Goal: Information Seeking & Learning: Learn about a topic

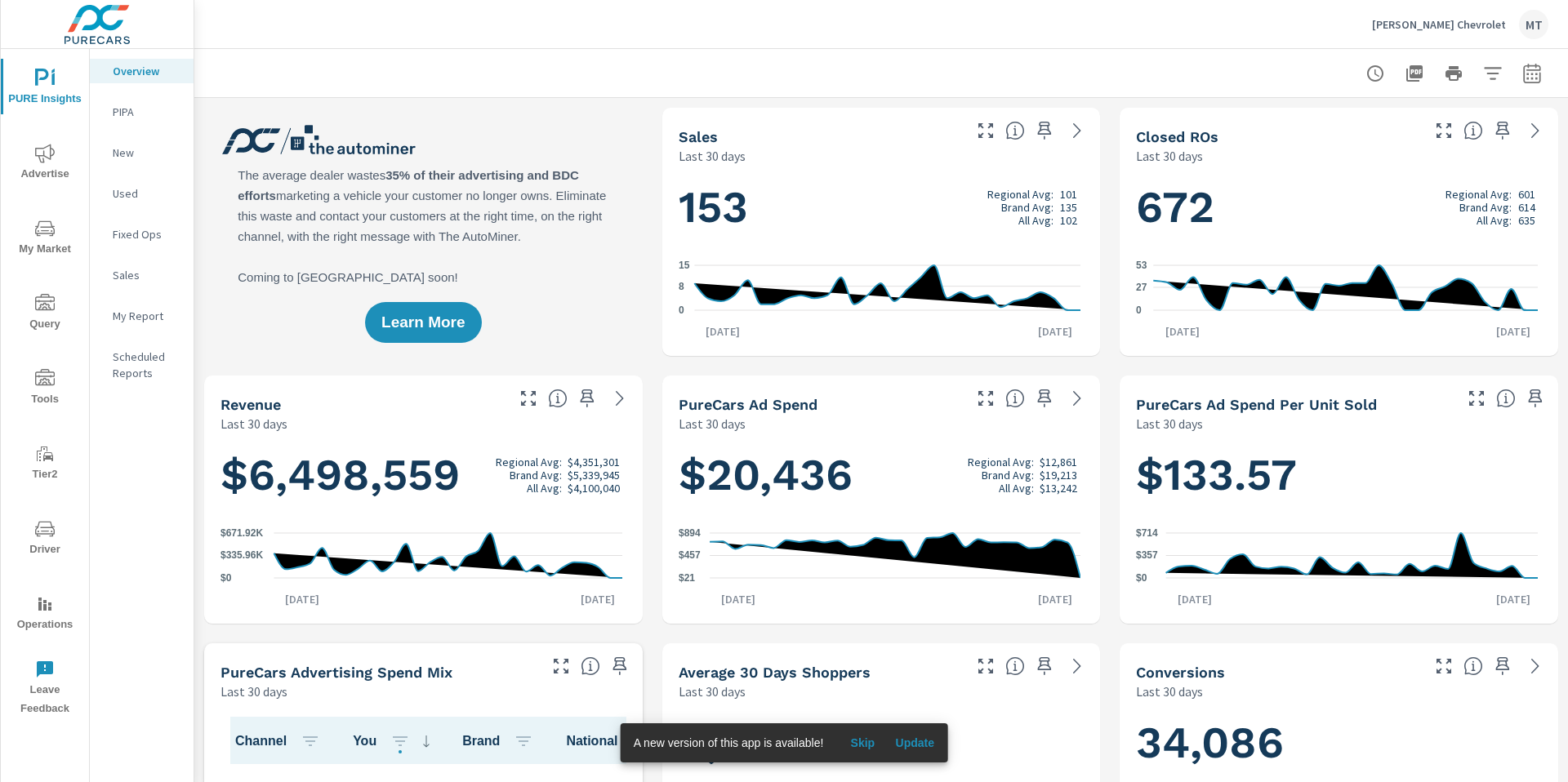
scroll to position [1, 0]
click at [35, 235] on icon "nav menu" at bounding box center [45, 229] width 19 height 19
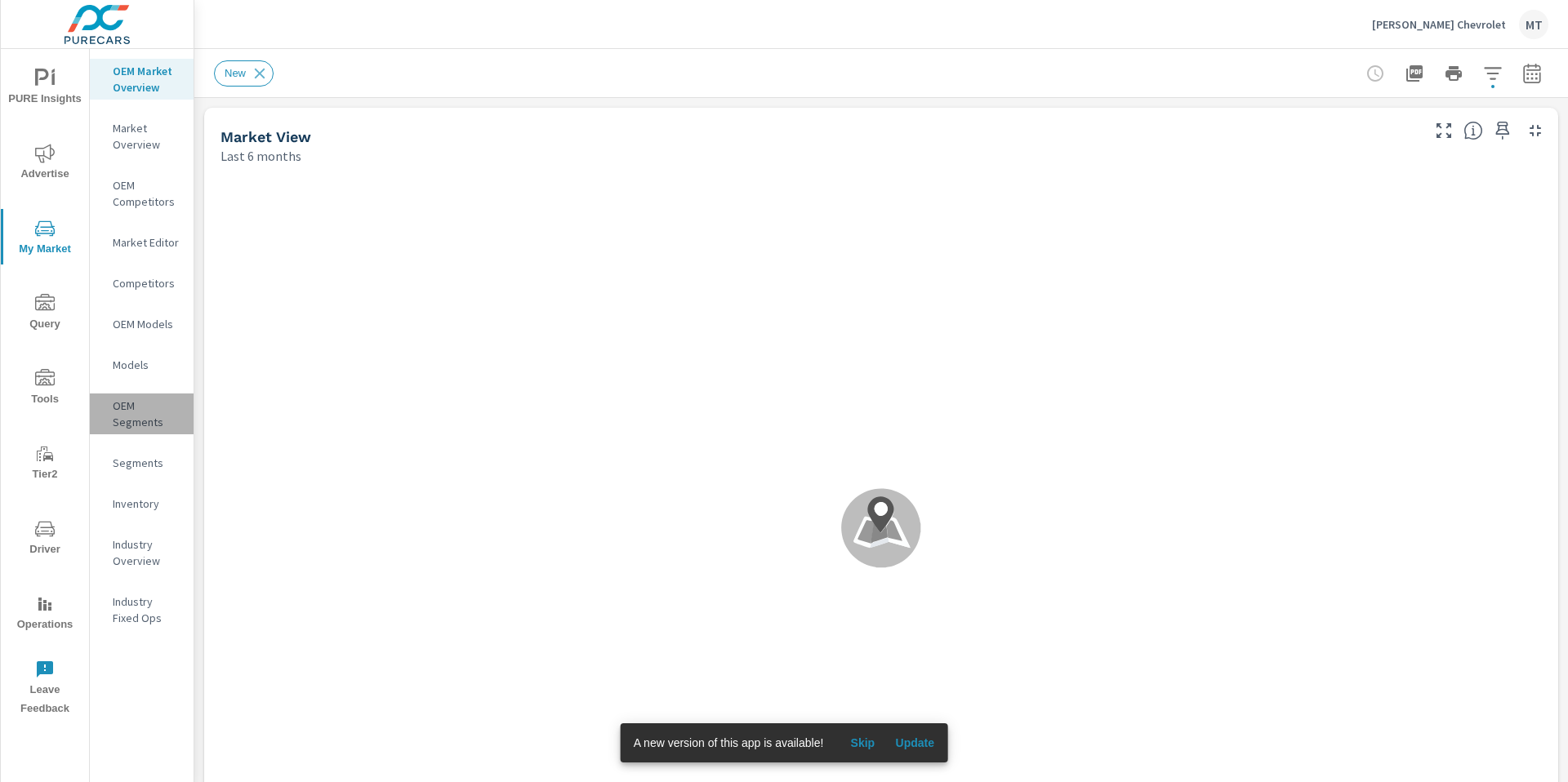
click at [133, 416] on p "OEM Segments" at bounding box center [146, 414] width 68 height 32
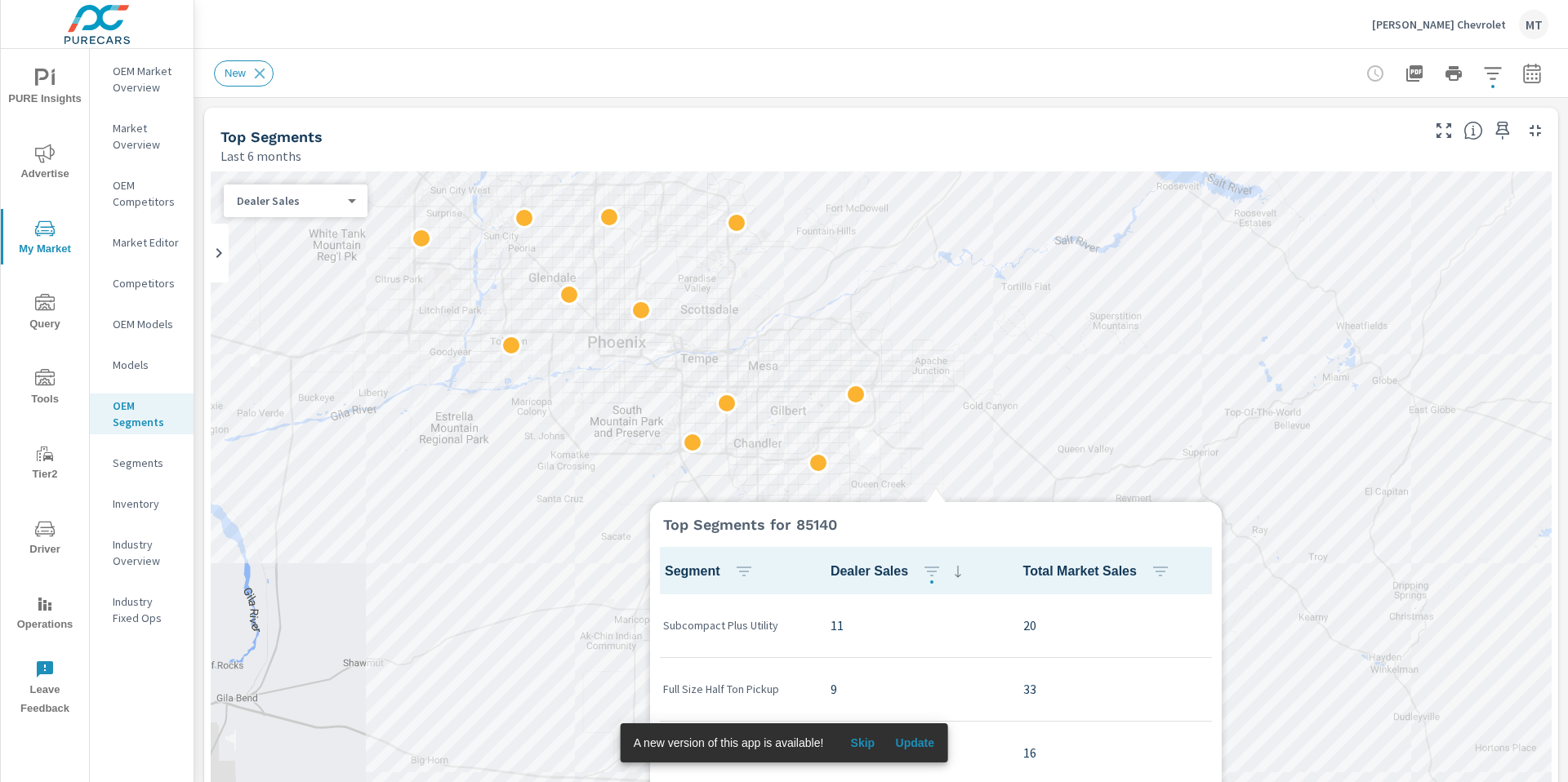
scroll to position [1, 0]
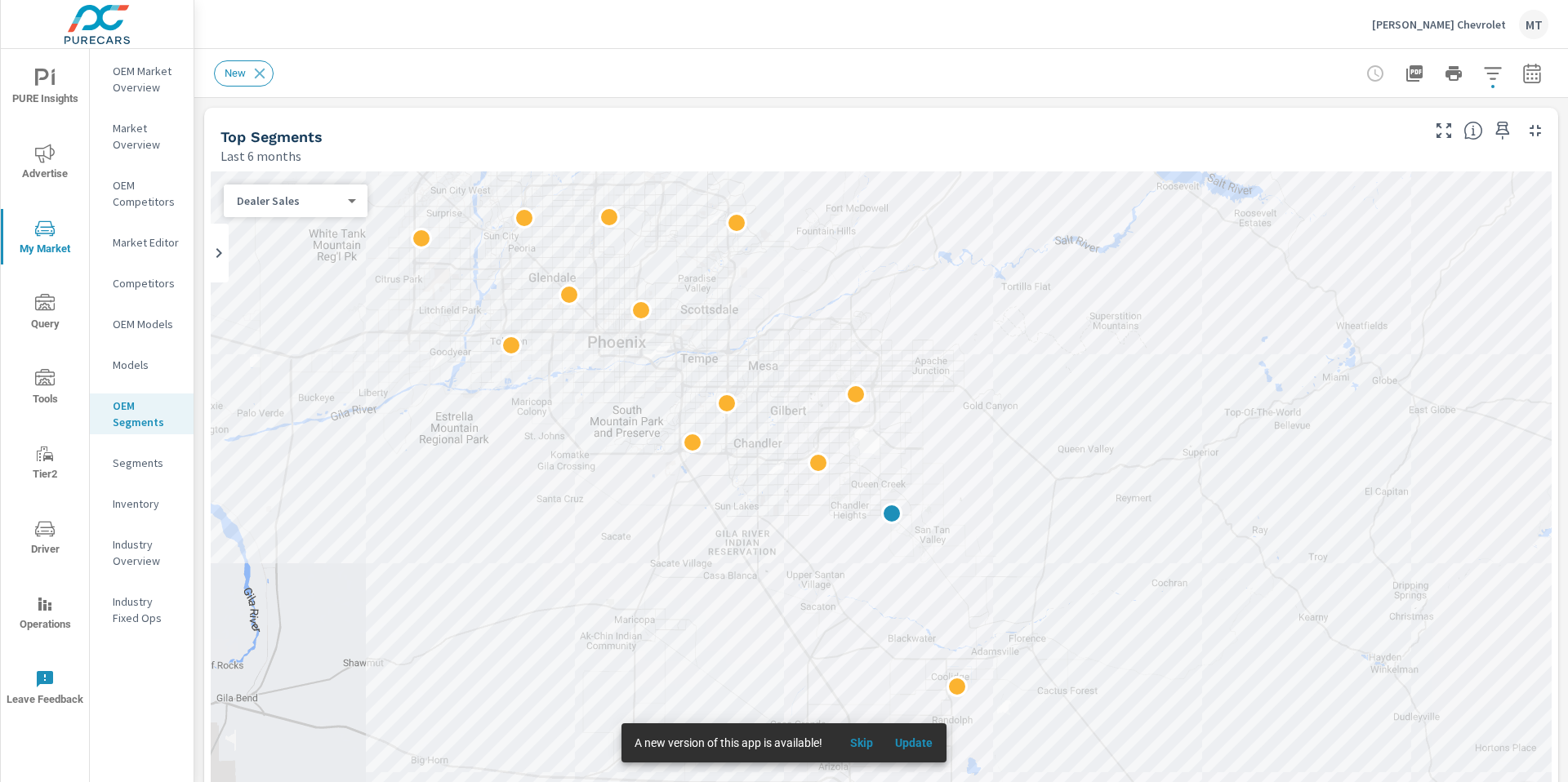
click at [923, 744] on span "Update" at bounding box center [914, 743] width 39 height 15
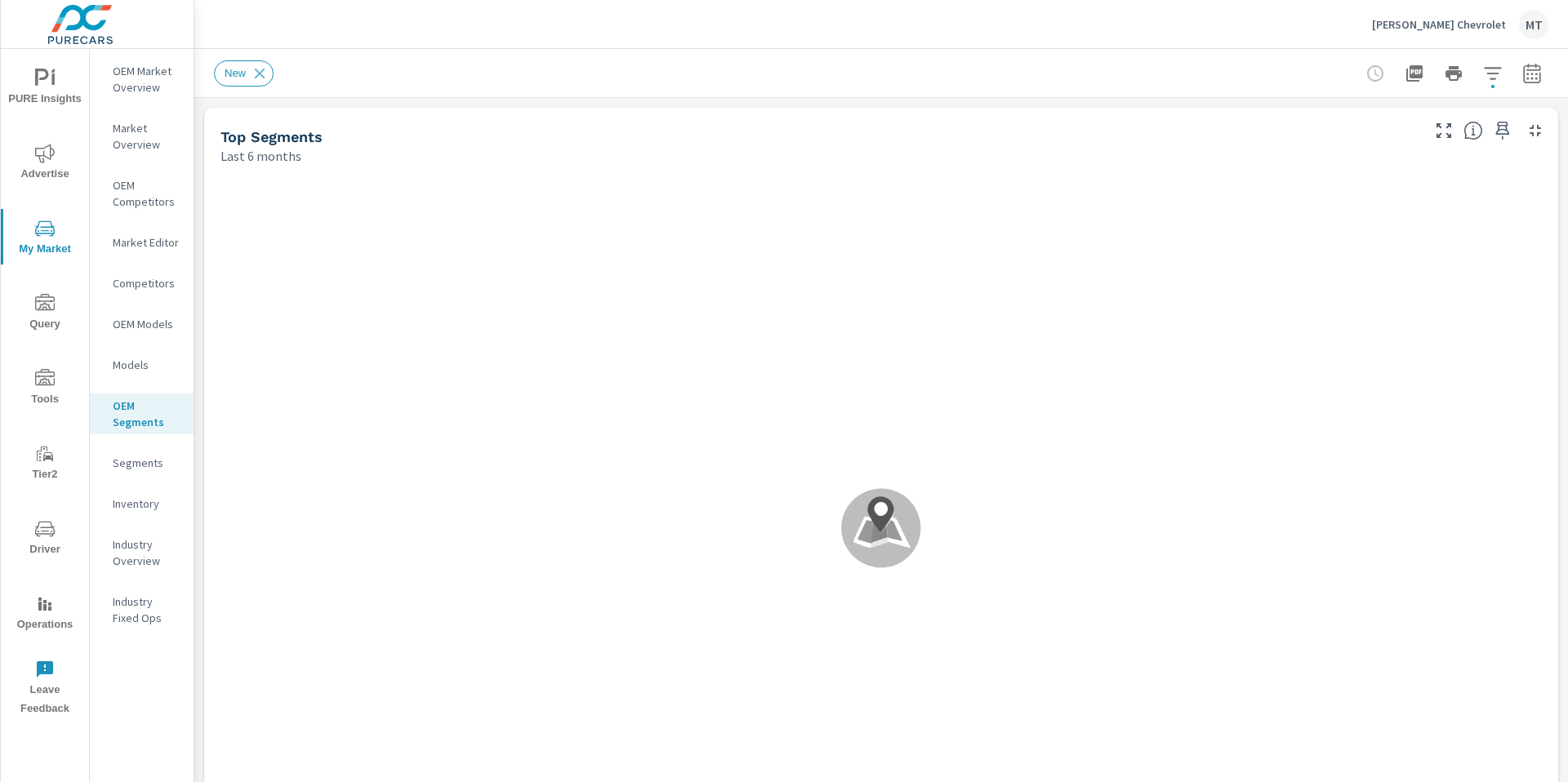
scroll to position [1, 0]
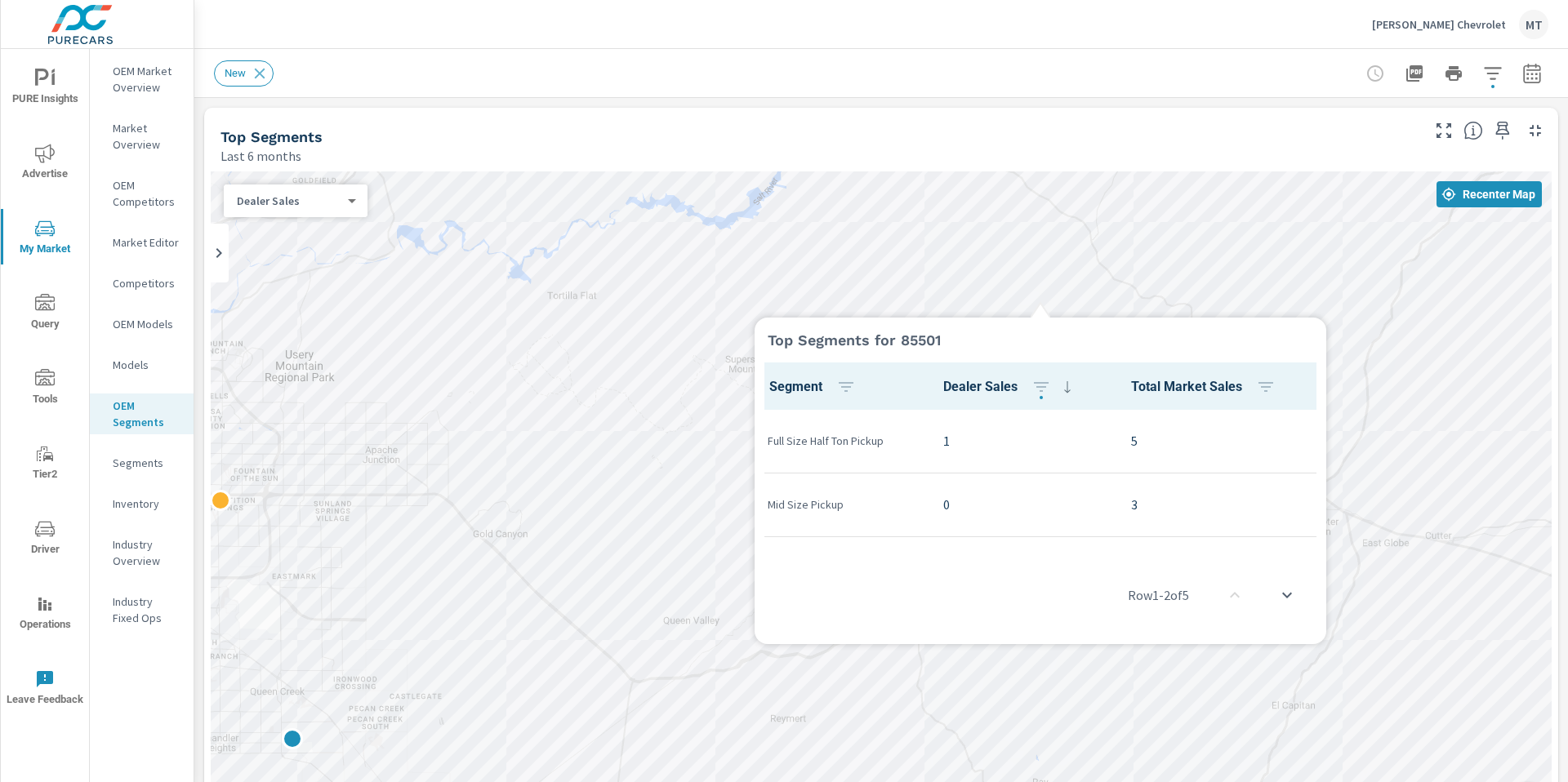
click at [1041, 298] on icon at bounding box center [1040, 308] width 19 height 19
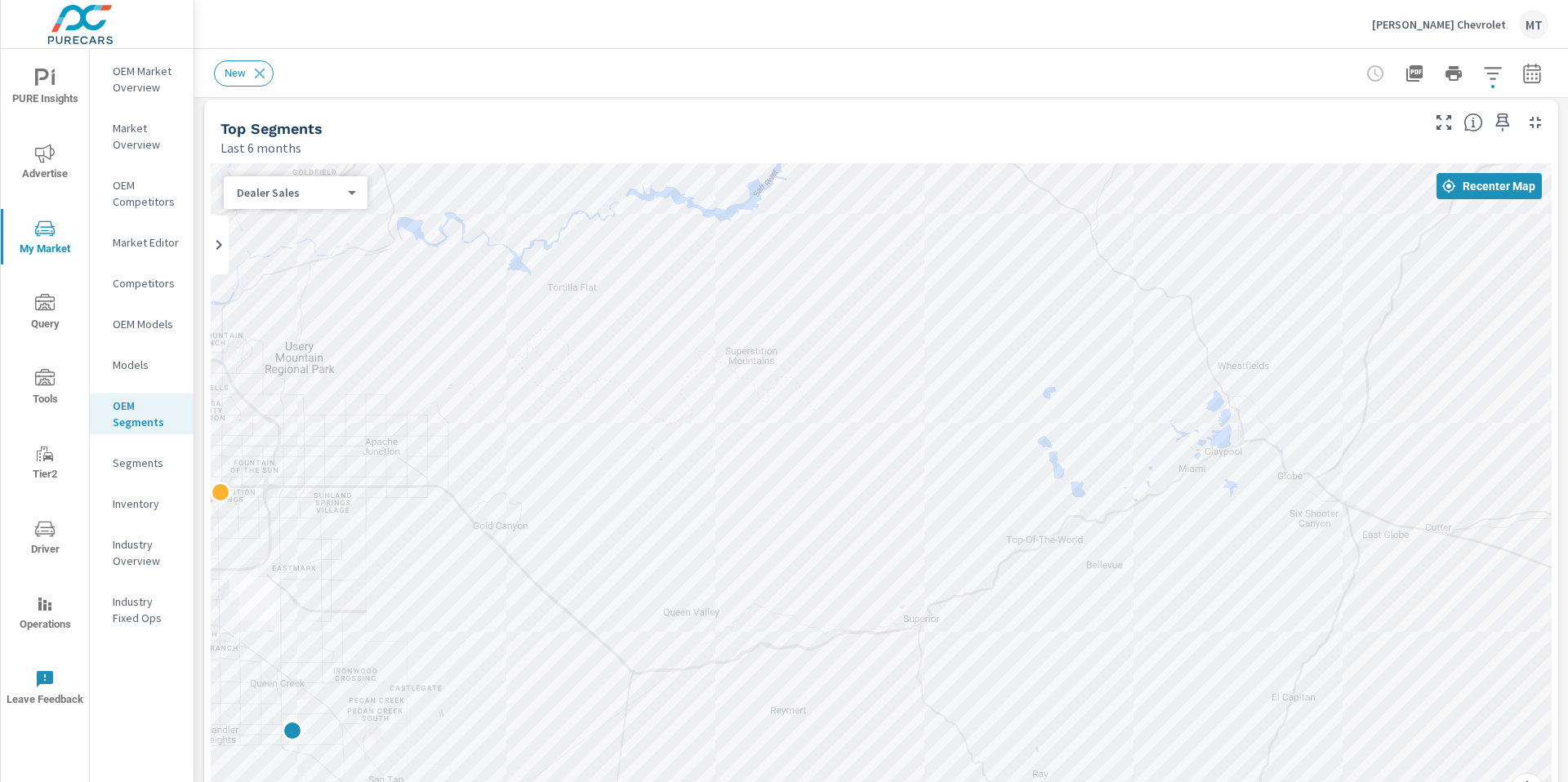
click at [1483, 77] on icon "button" at bounding box center [1493, 74] width 19 height 19
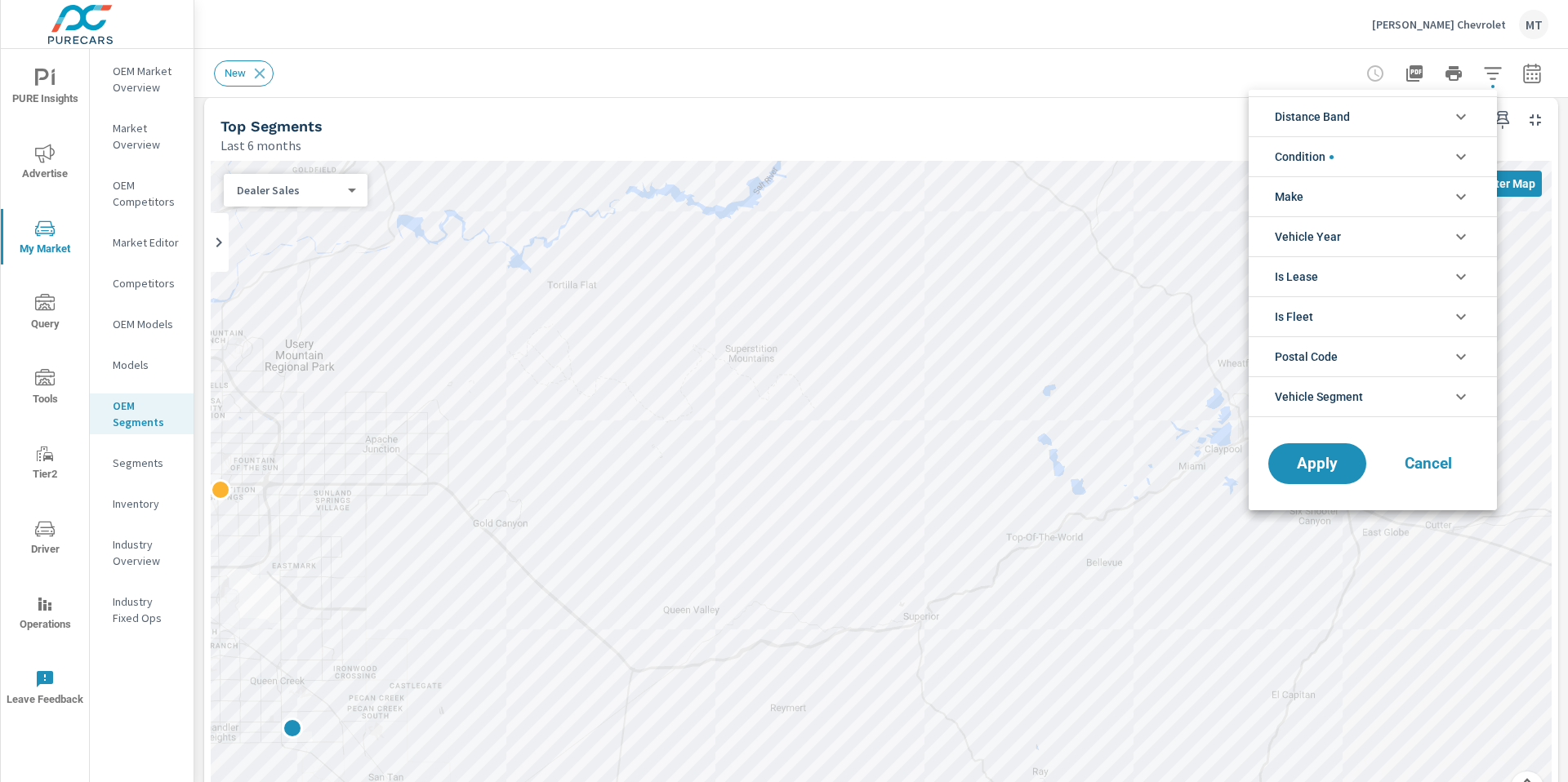
scroll to position [8, 0]
click at [1457, 399] on icon "filter options" at bounding box center [1461, 396] width 19 height 19
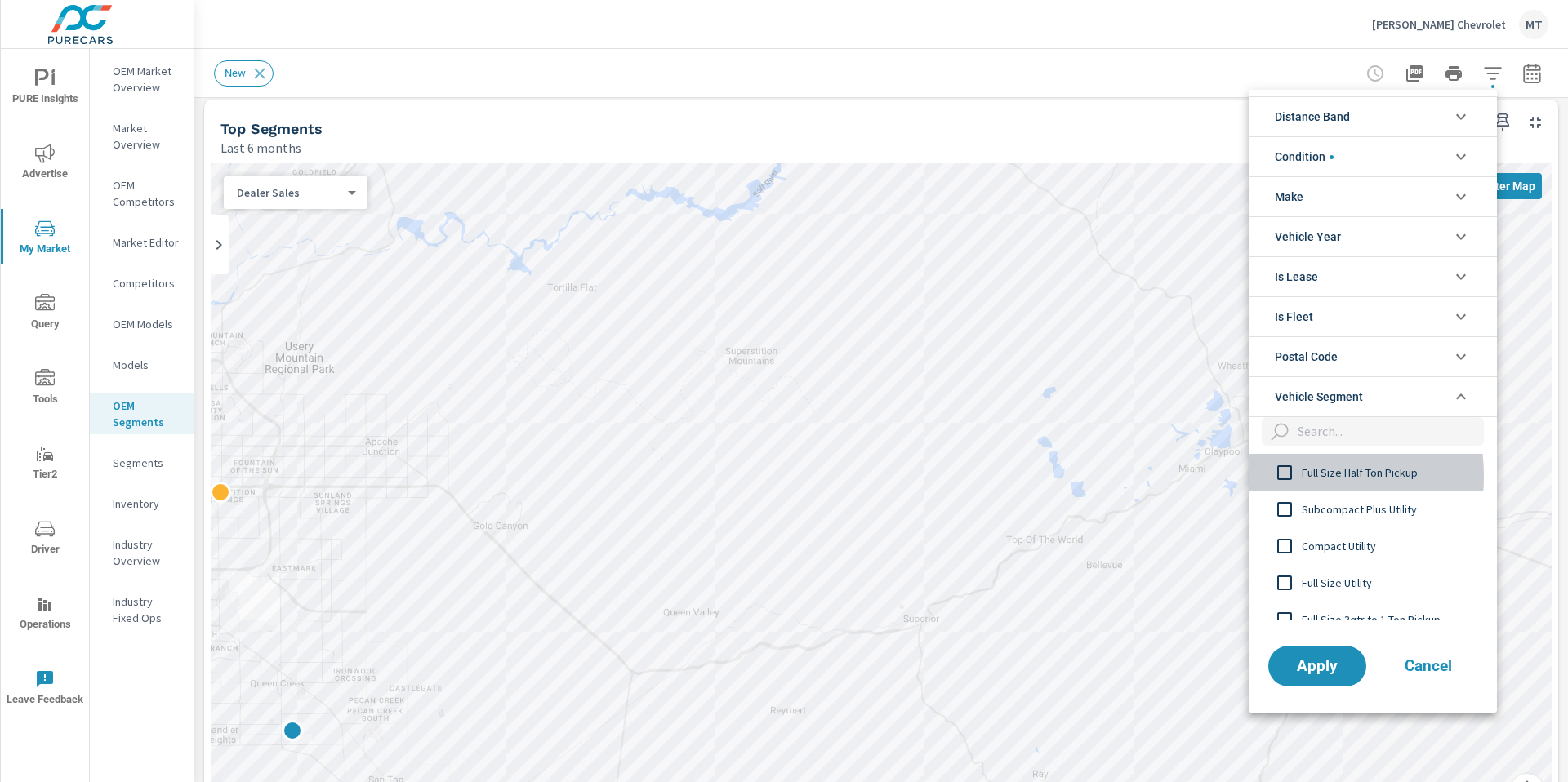
click at [1286, 476] on input "filter options" at bounding box center [1285, 473] width 34 height 34
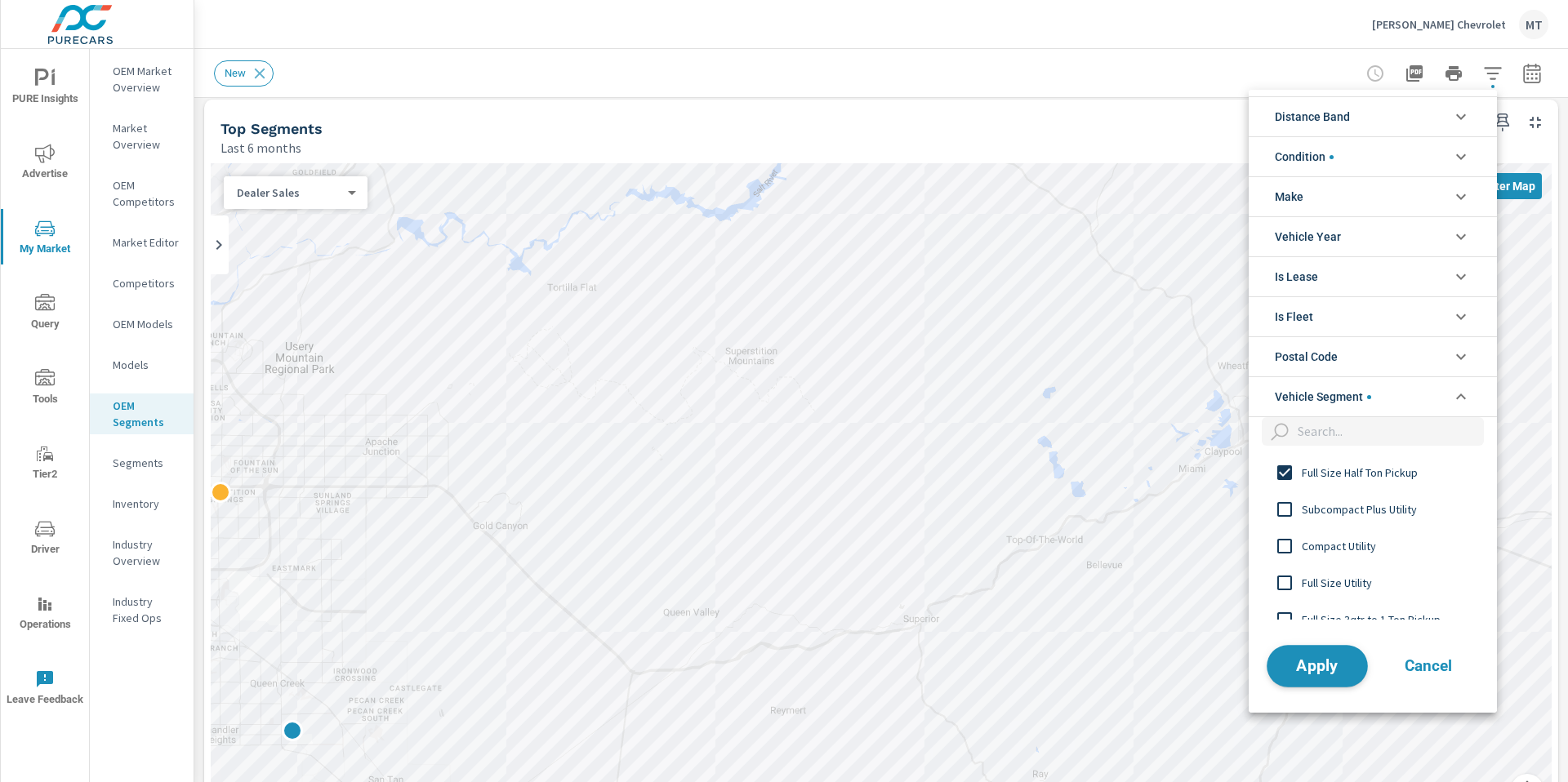
click at [1323, 664] on span "Apply" at bounding box center [1317, 666] width 67 height 16
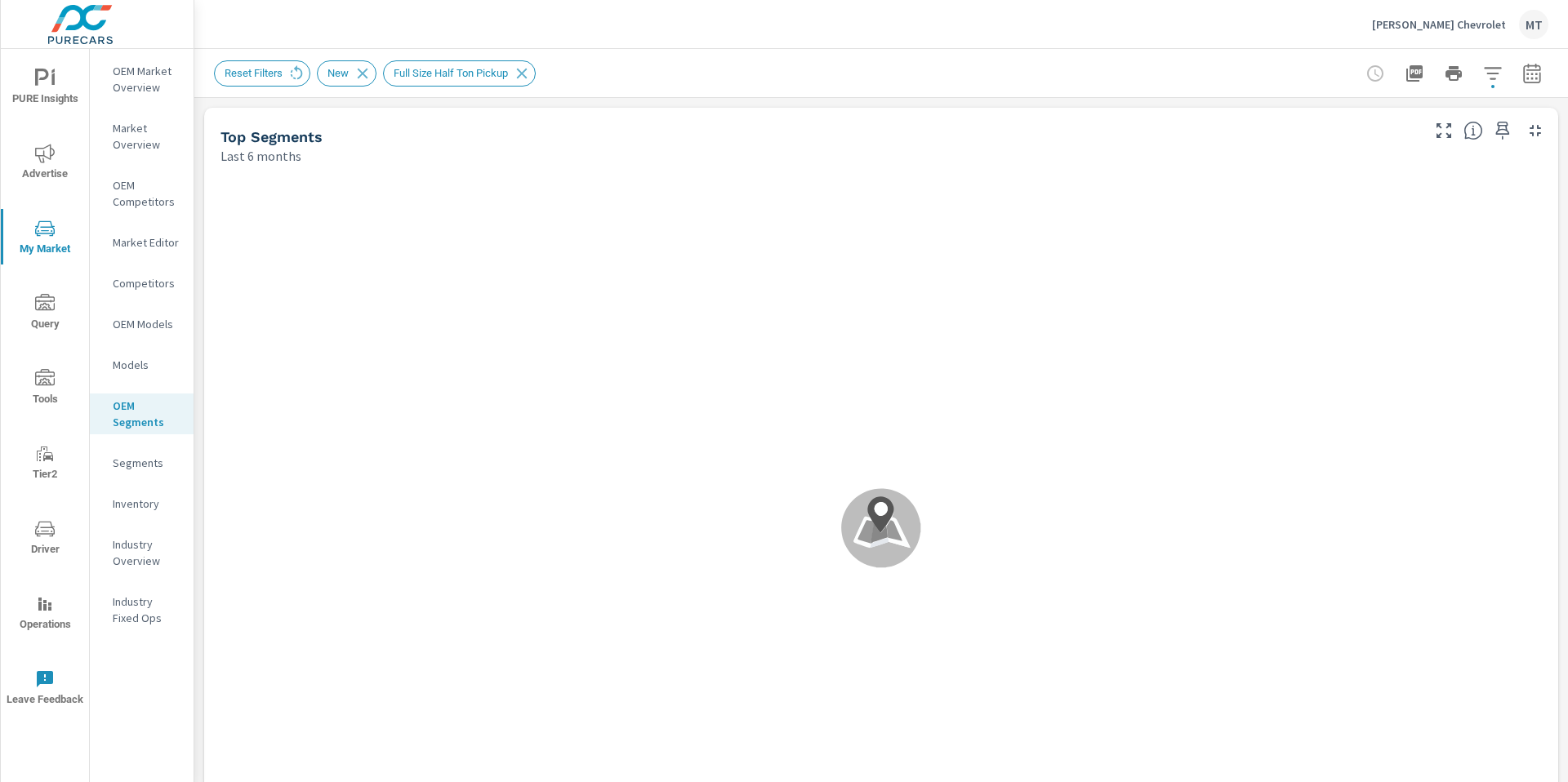
scroll to position [1, 0]
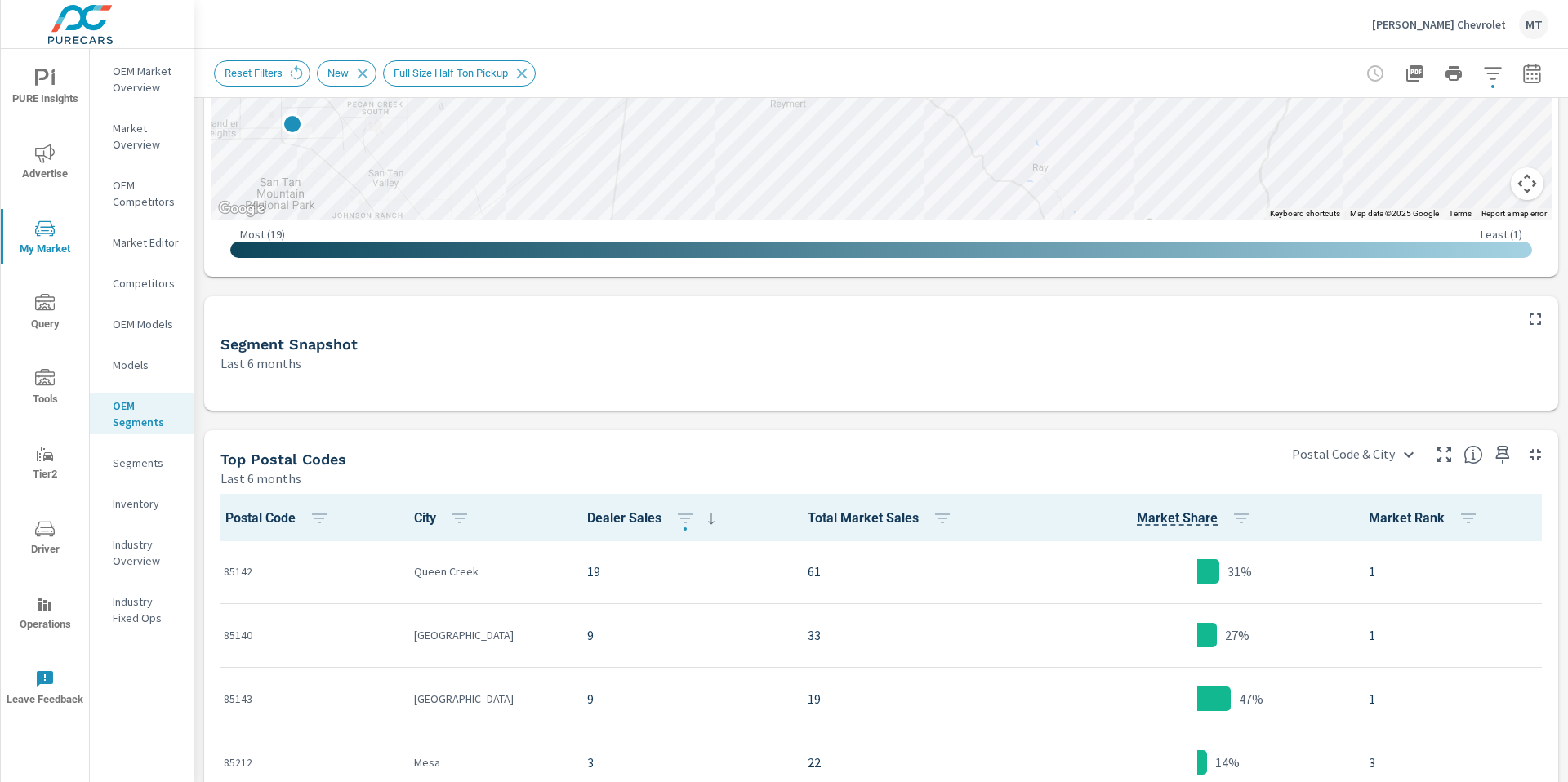
scroll to position [540, 0]
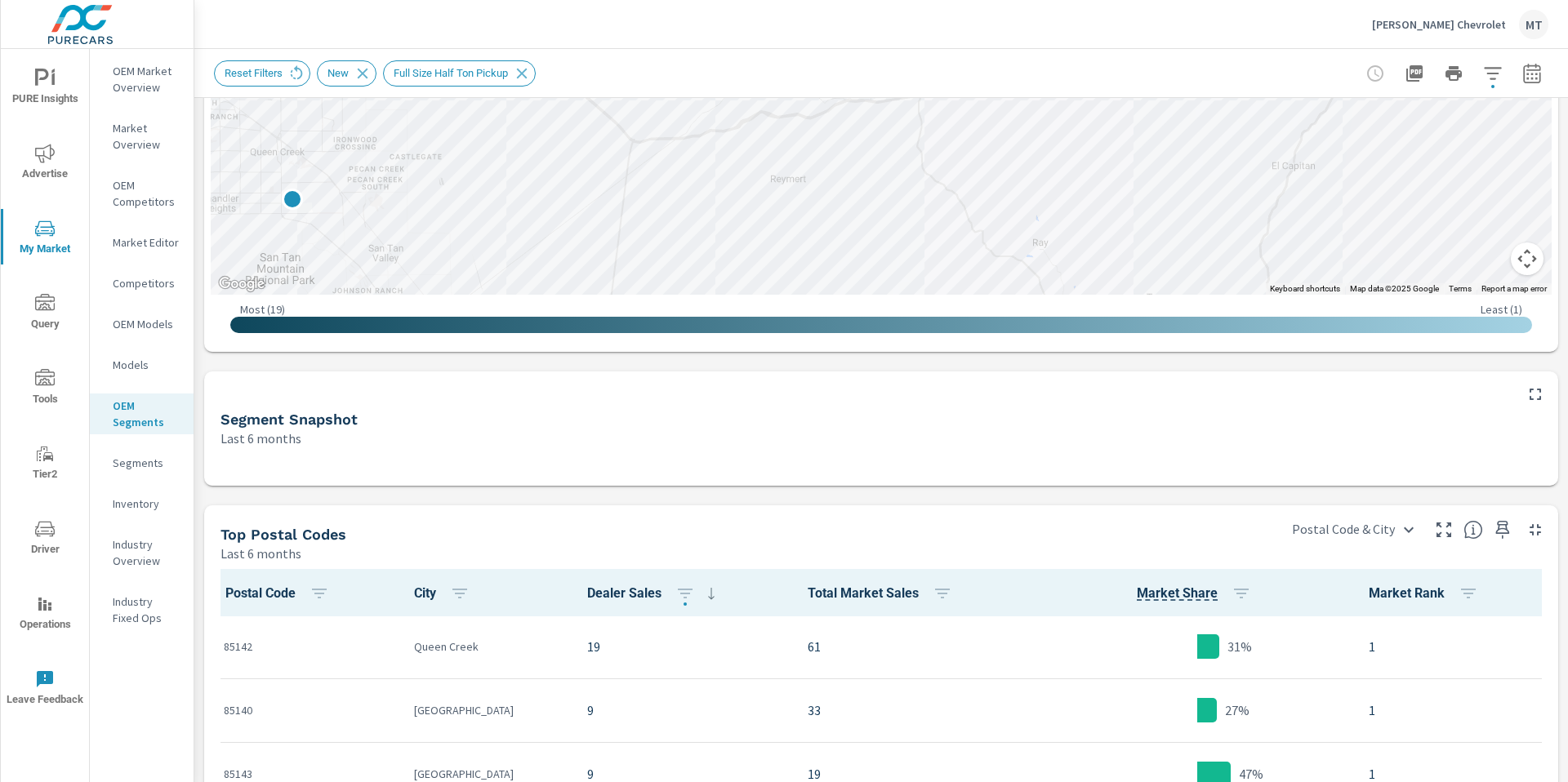
click at [139, 459] on p "Segments" at bounding box center [146, 463] width 68 height 17
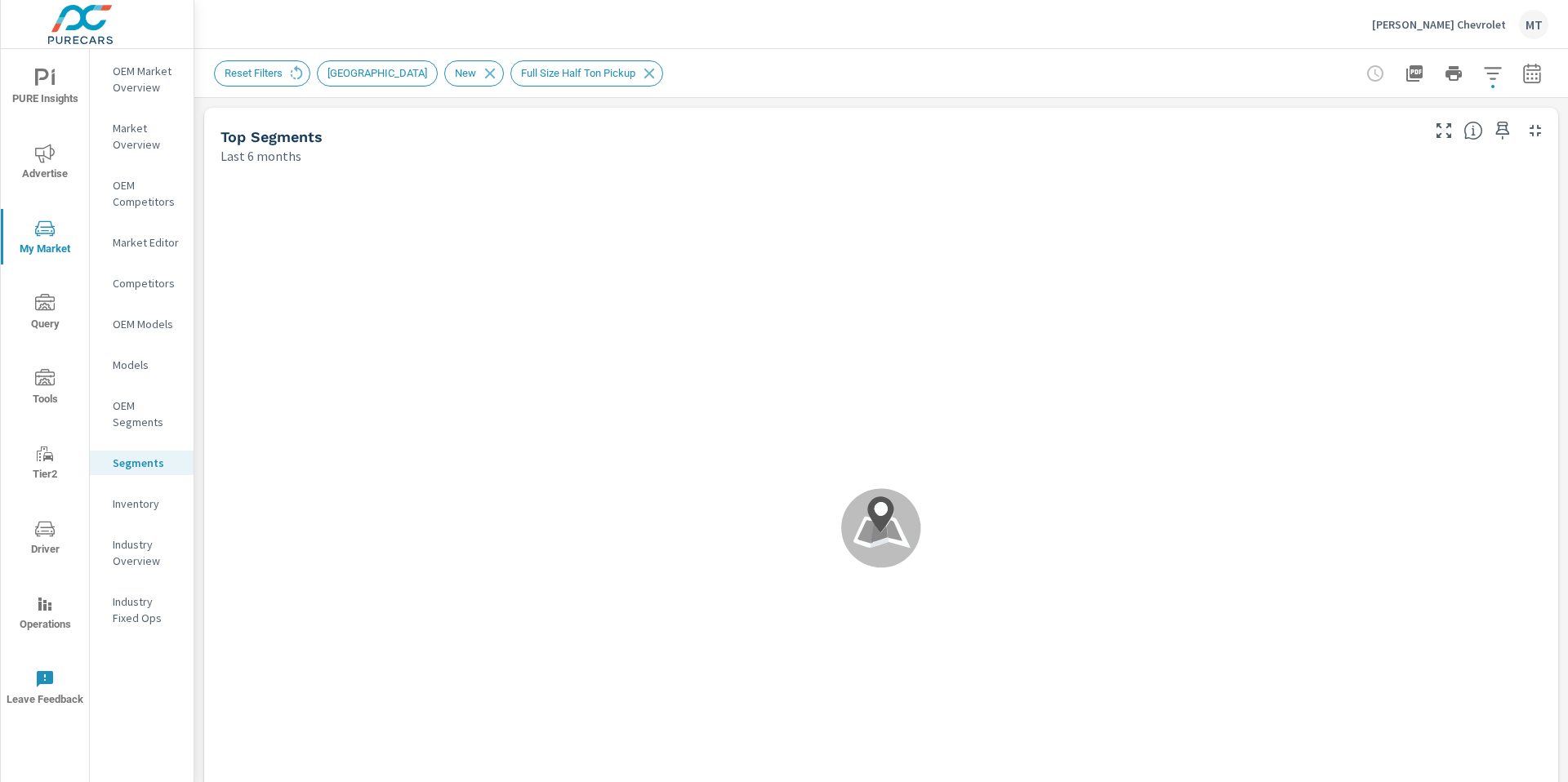
scroll to position [1, 0]
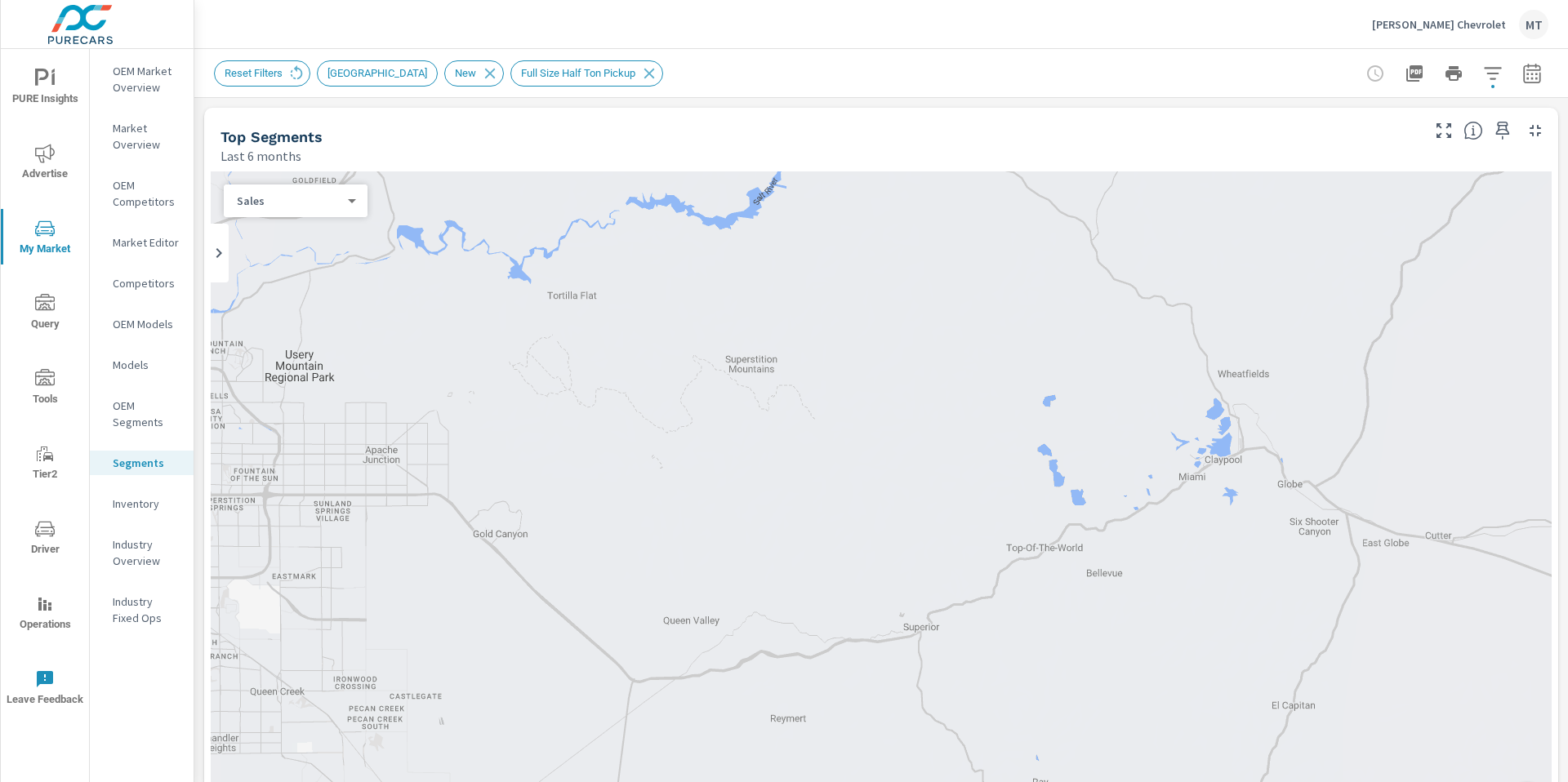
click at [139, 423] on p "OEM Segments" at bounding box center [146, 414] width 68 height 32
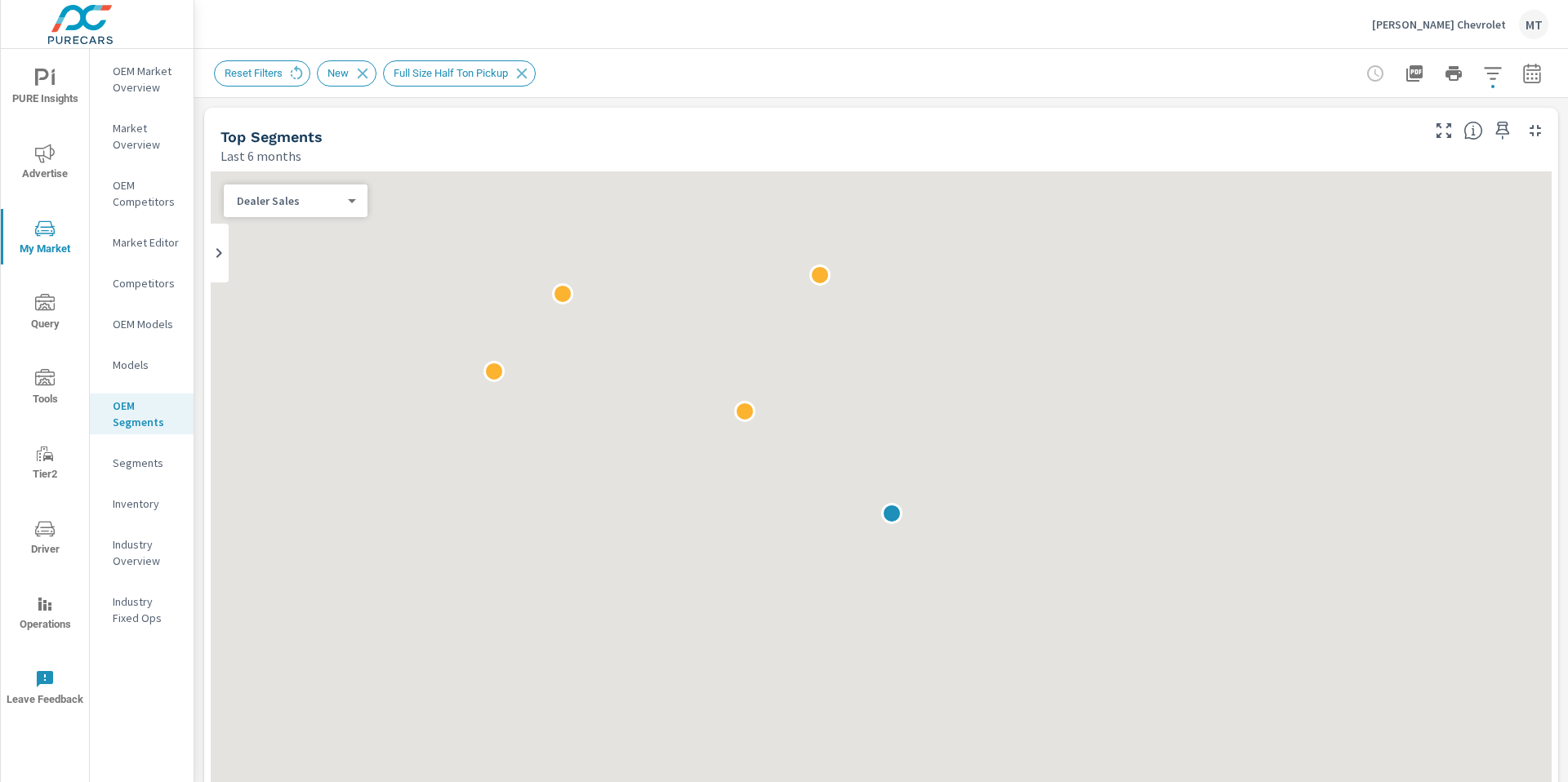
scroll to position [1, 0]
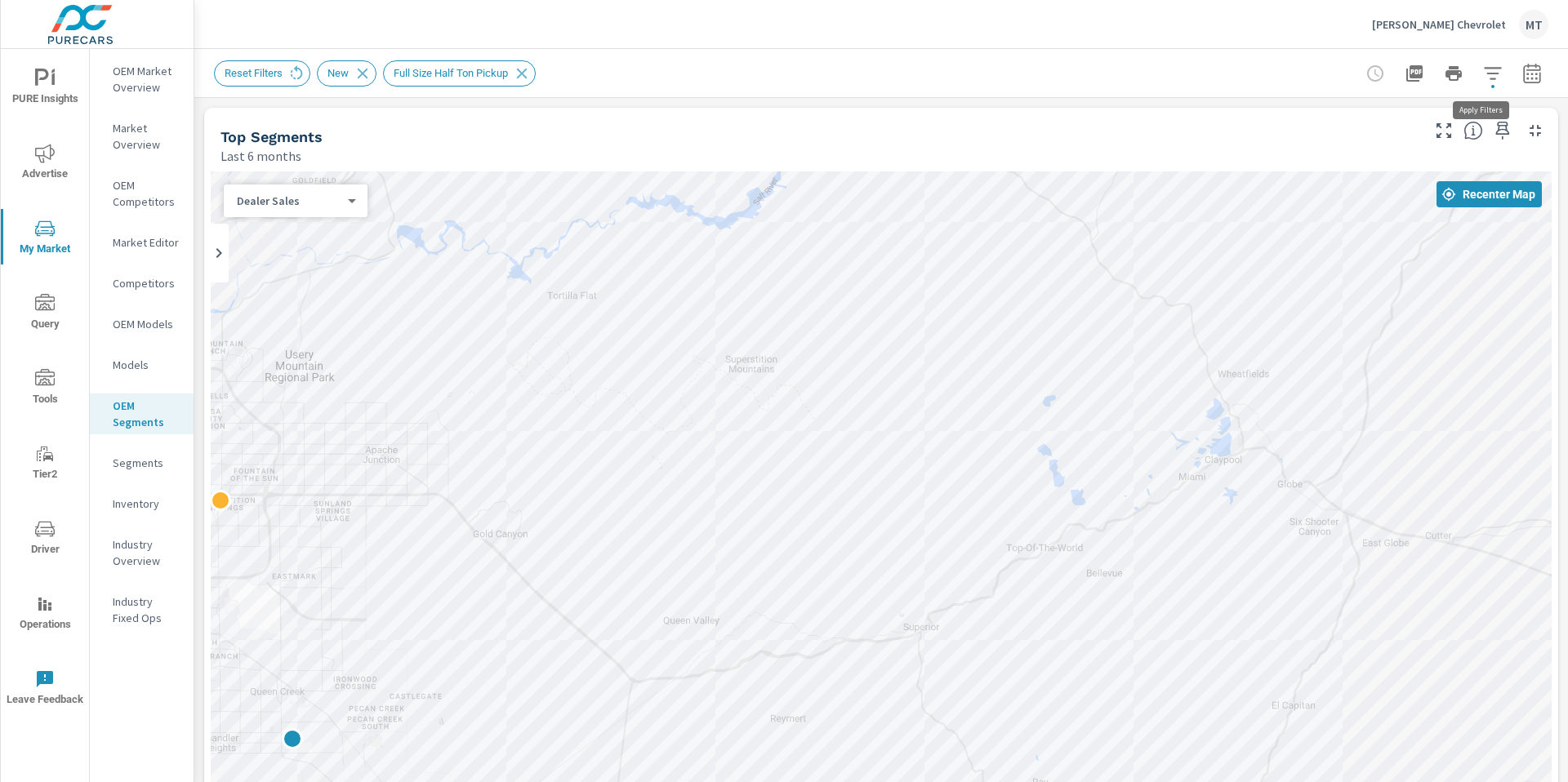
click at [1484, 78] on icon "button" at bounding box center [1493, 73] width 18 height 12
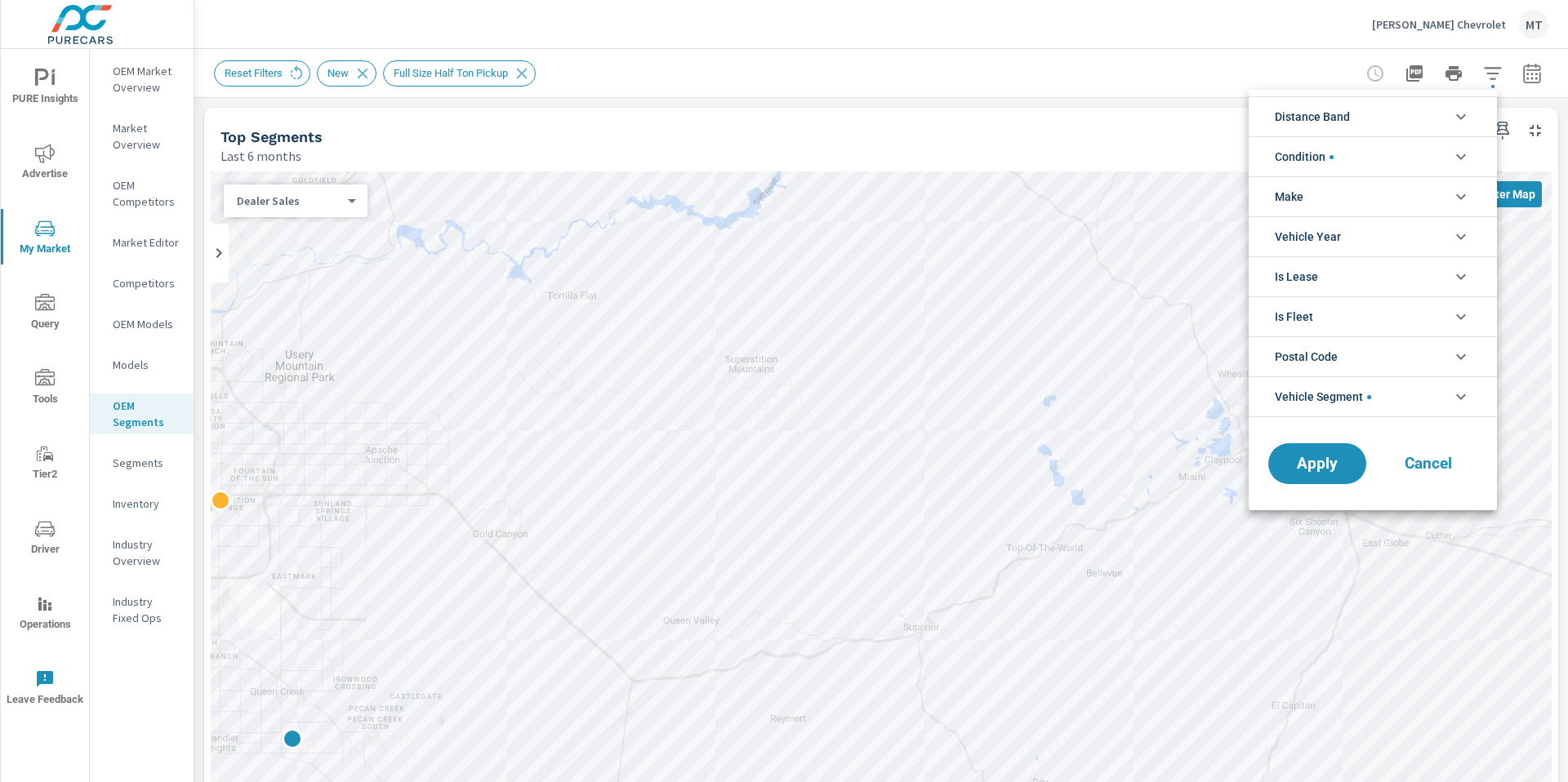
scroll to position [37, 0]
click at [1463, 387] on icon "filter options" at bounding box center [1461, 396] width 19 height 19
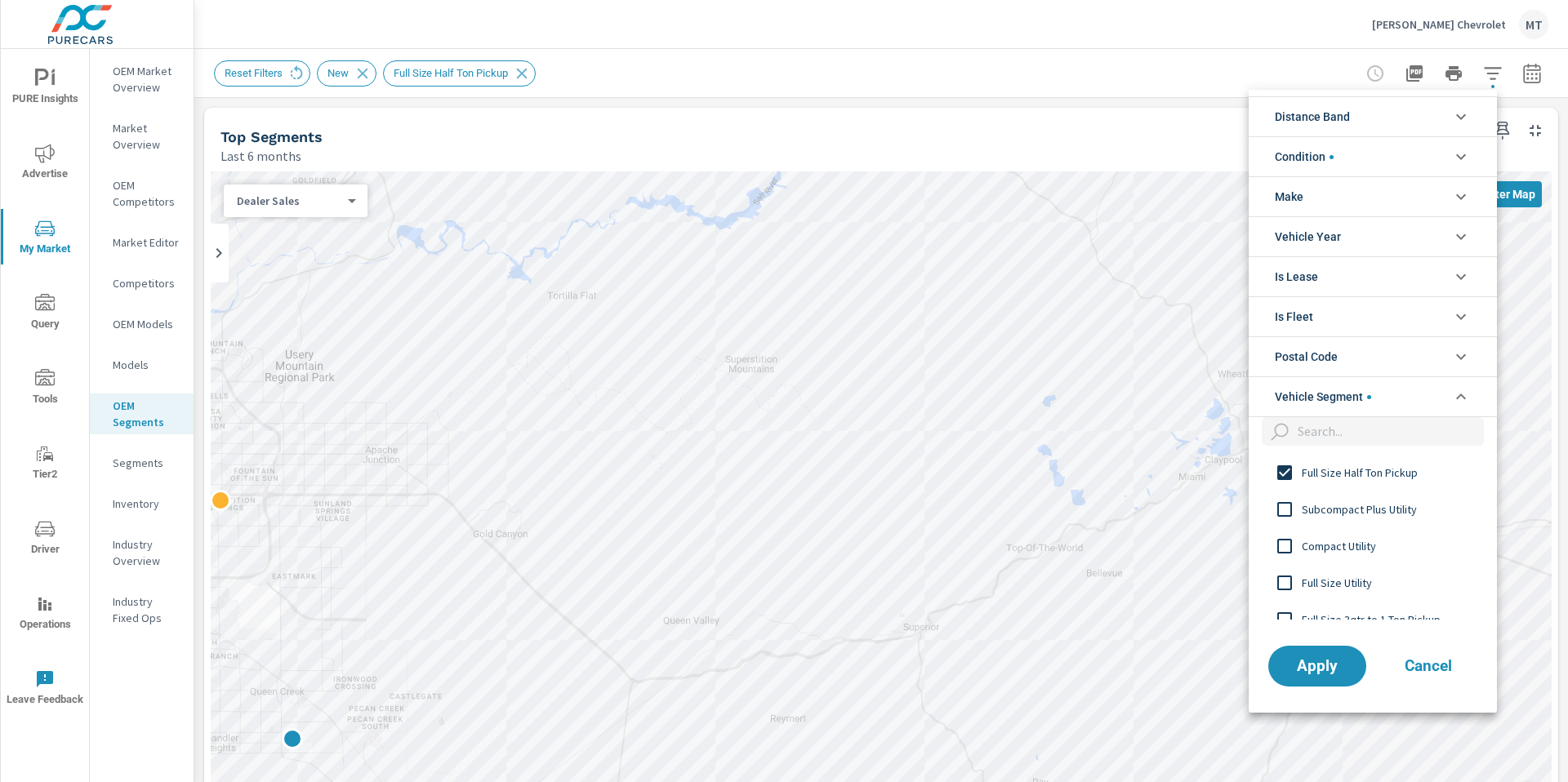
scroll to position [1, 0]
click at [1101, 160] on div at bounding box center [784, 391] width 1568 height 782
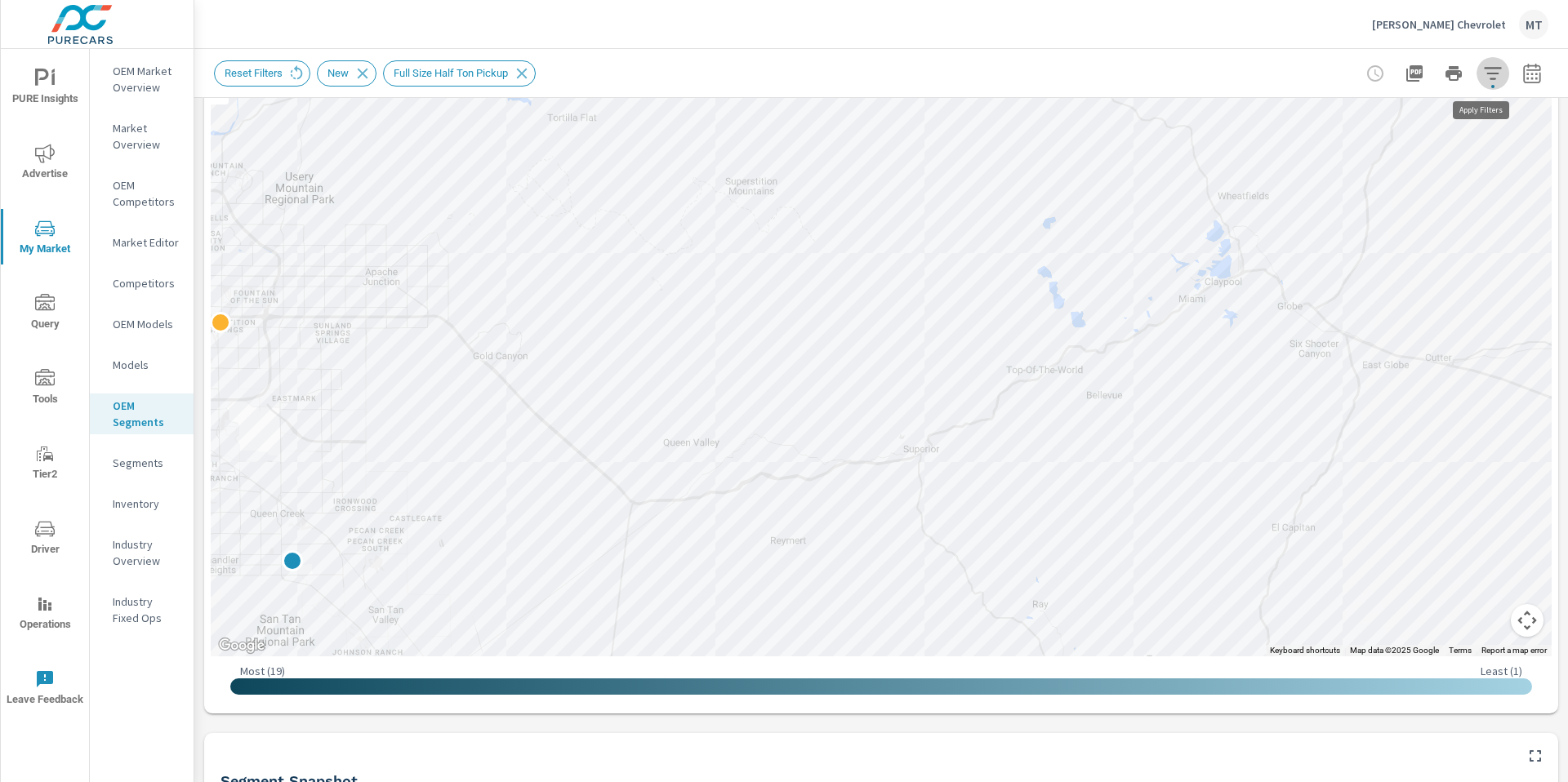
scroll to position [0, 0]
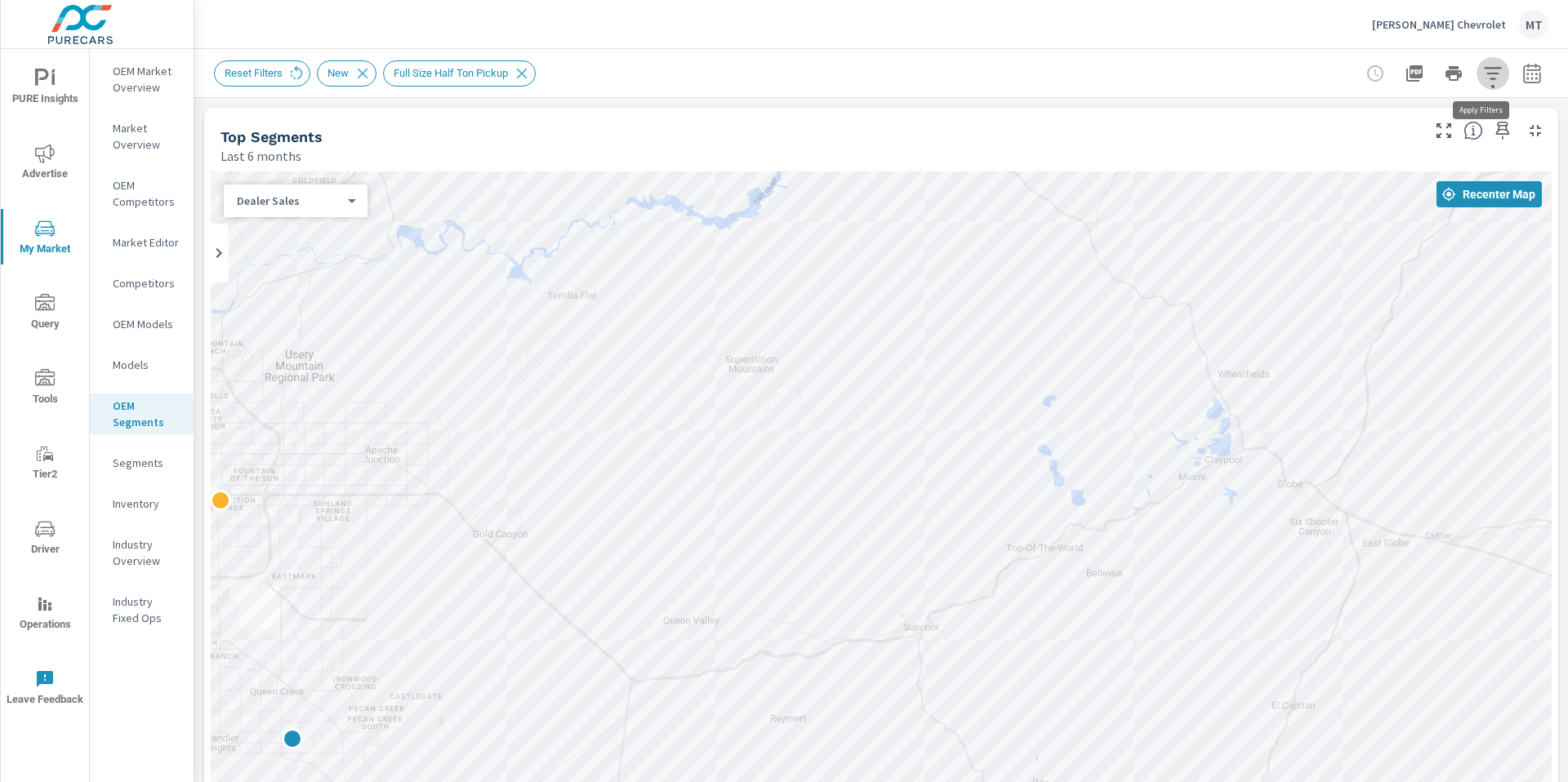
click at [129, 197] on p "OEM Competitors" at bounding box center [146, 193] width 68 height 32
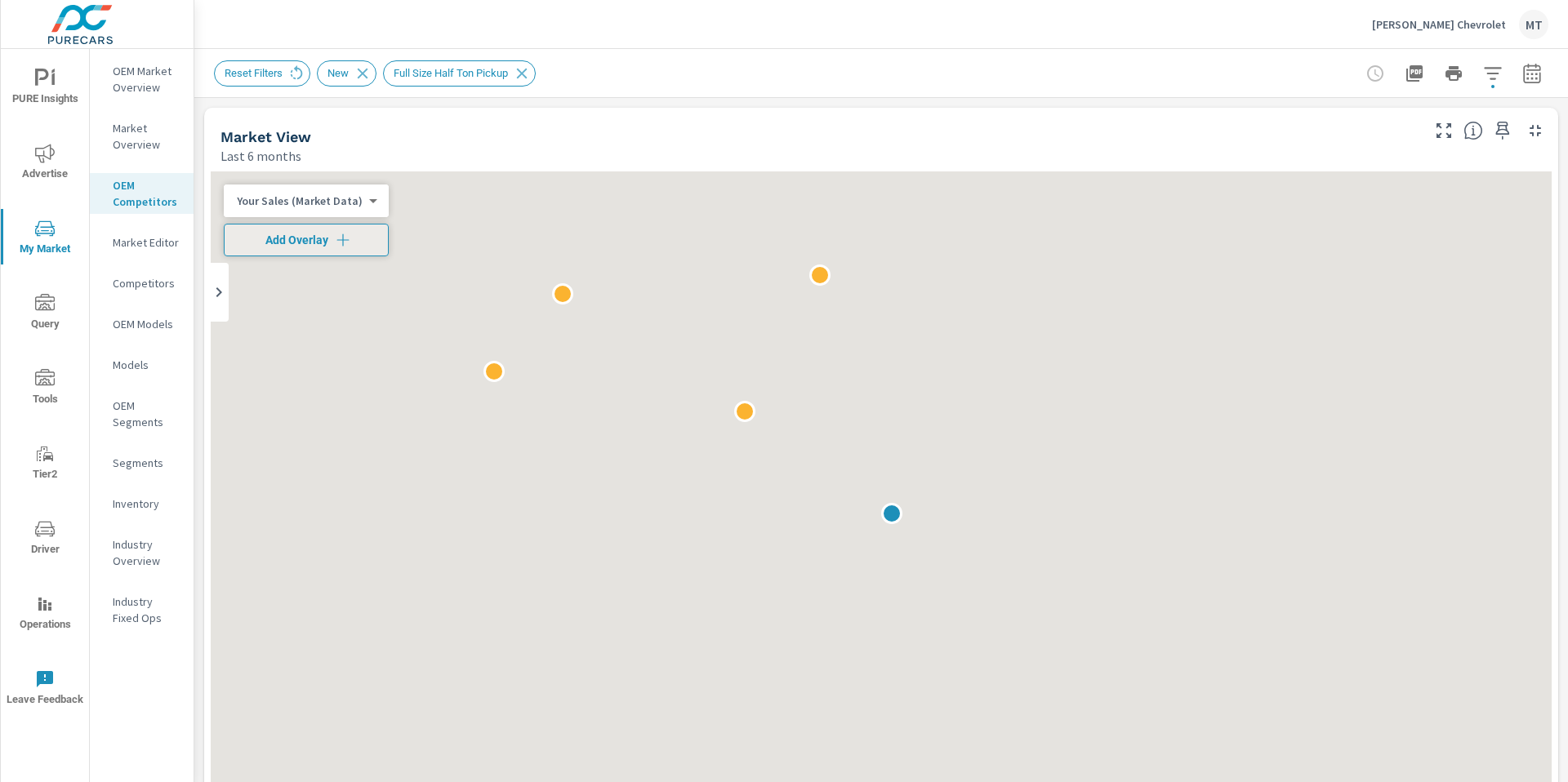
scroll to position [1, 0]
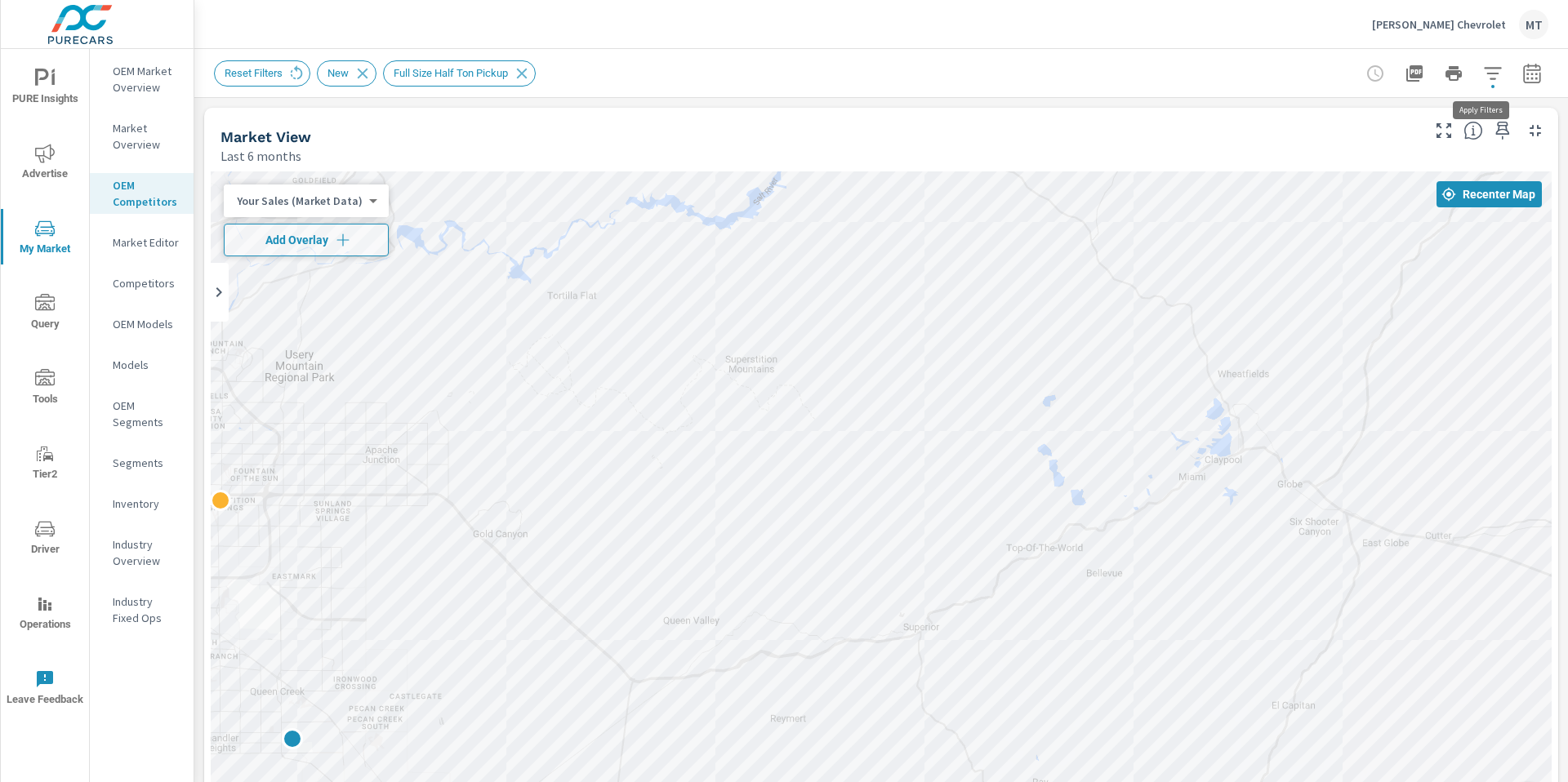
click at [1483, 79] on icon "button" at bounding box center [1493, 74] width 19 height 19
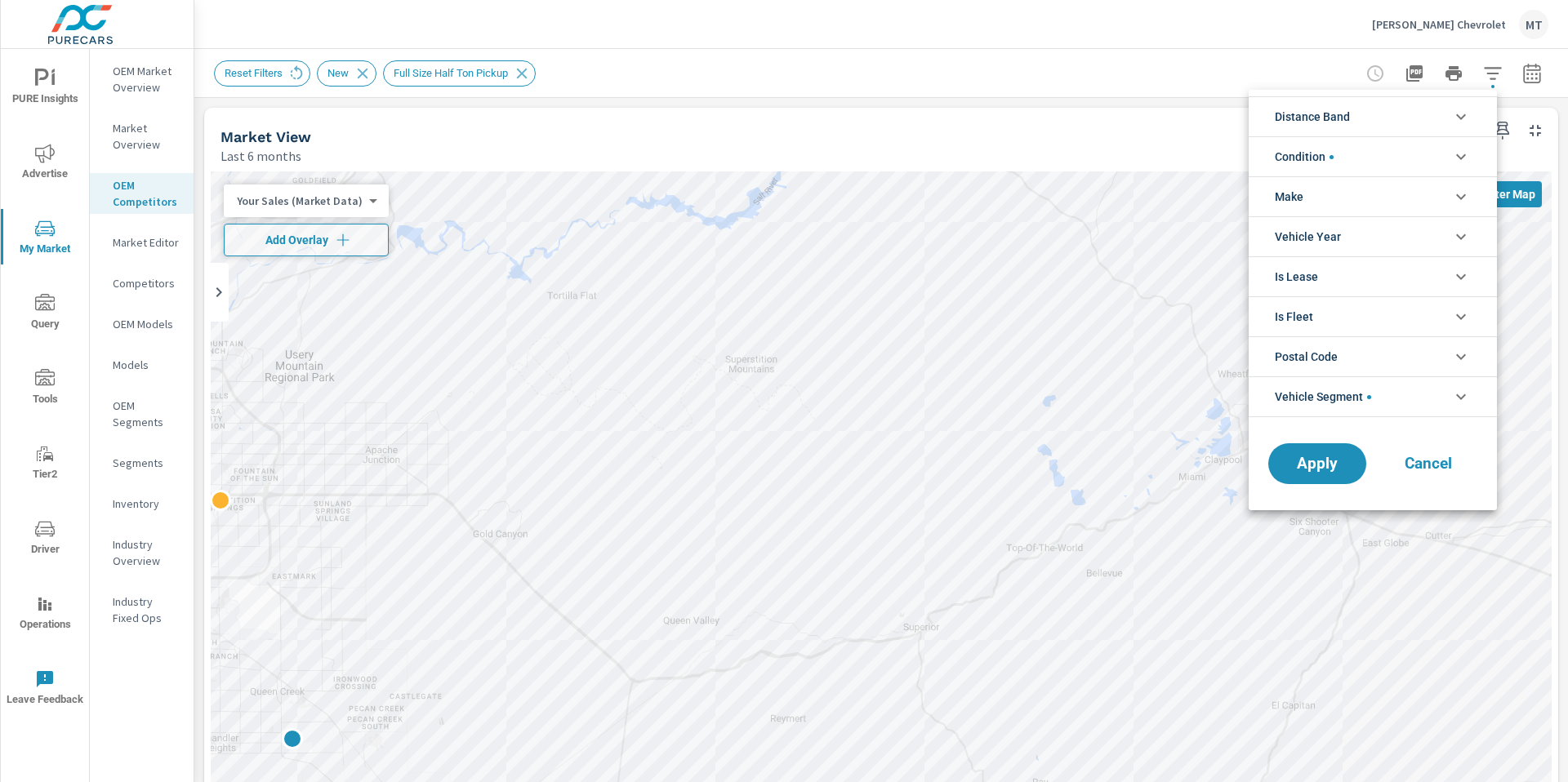
scroll to position [37, 0]
click at [1342, 395] on span "Vehicle Segment" at bounding box center [1323, 396] width 96 height 39
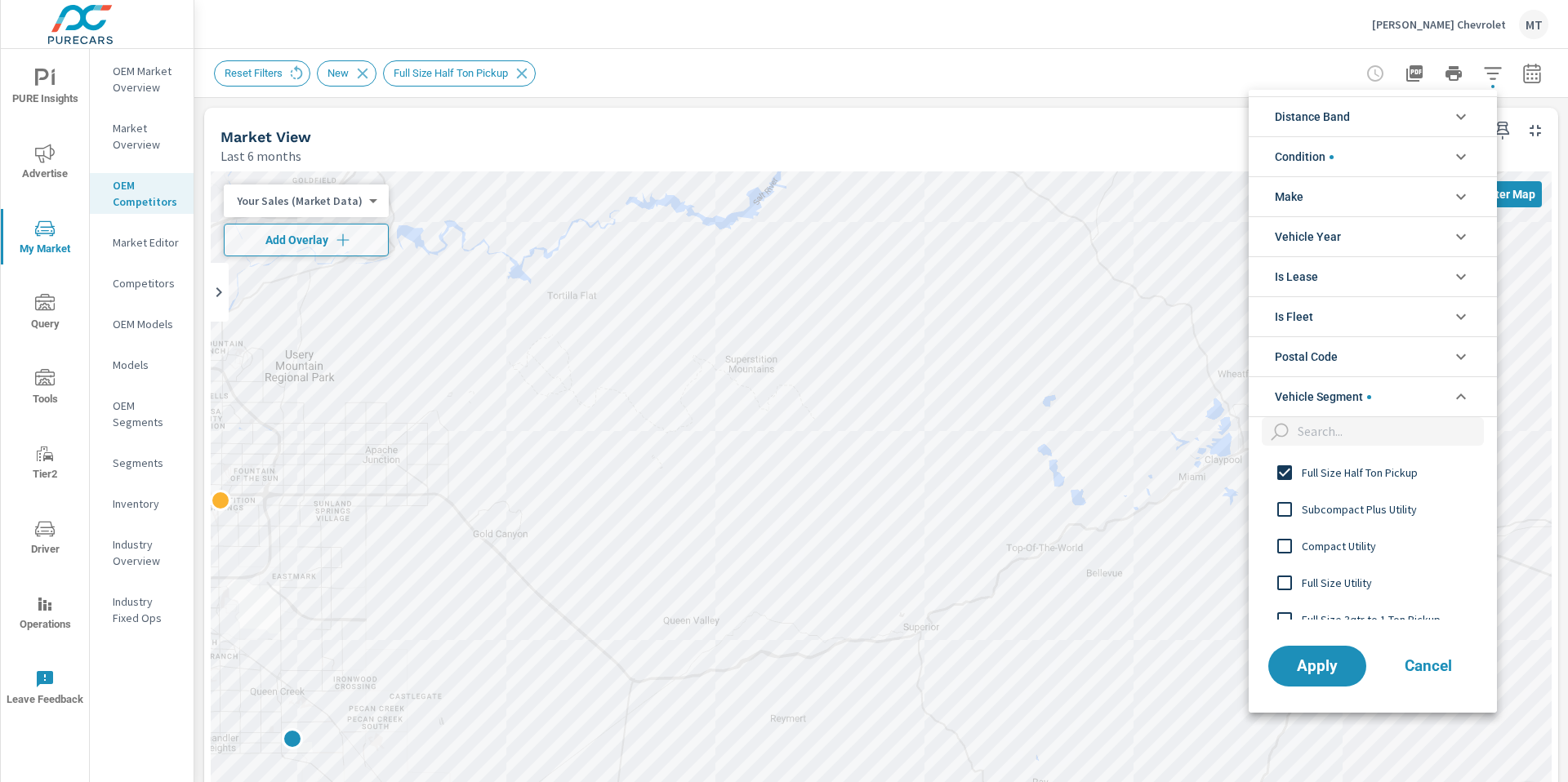
scroll to position [0, 0]
click at [1222, 59] on div at bounding box center [784, 391] width 1568 height 782
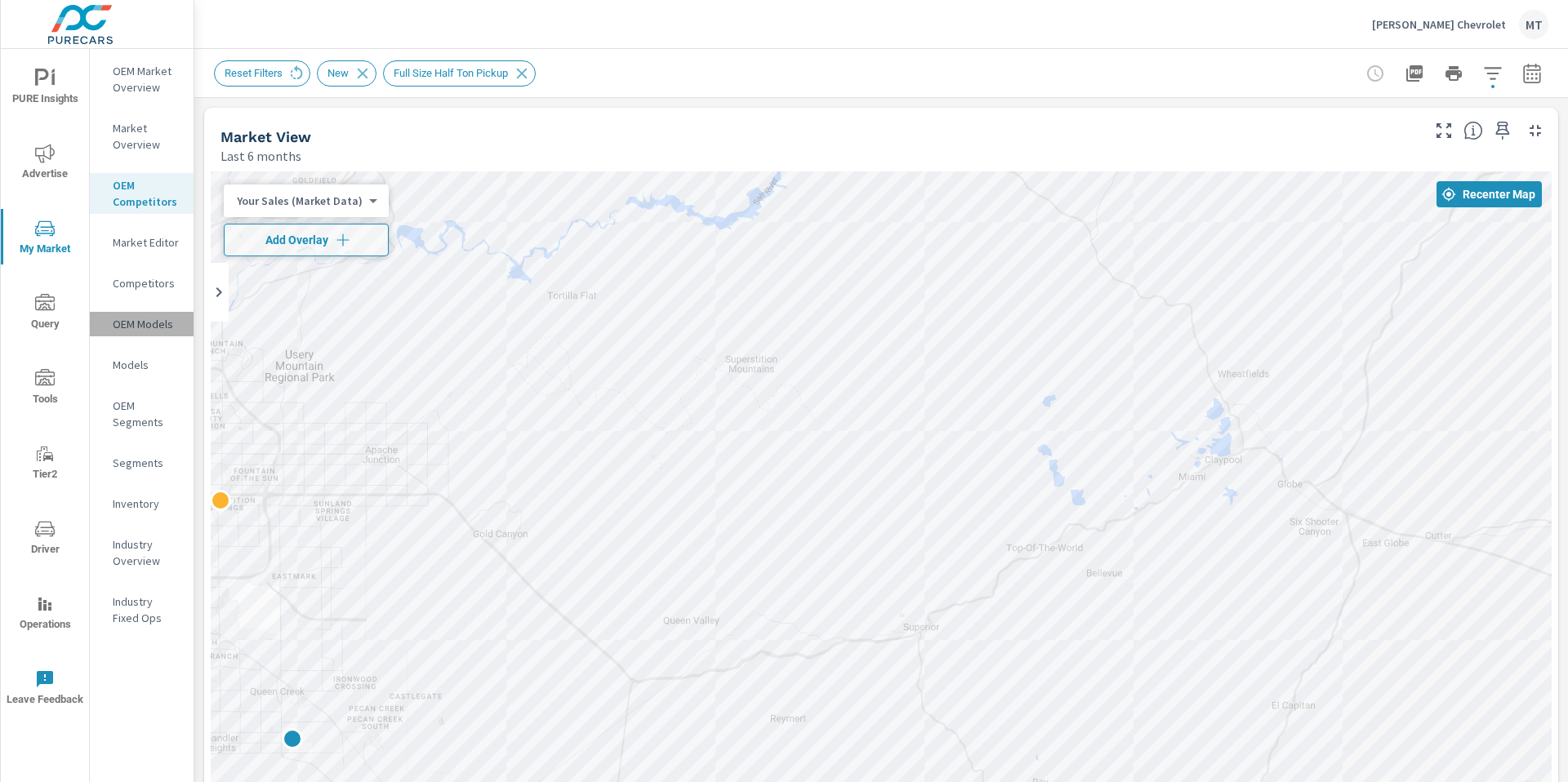
click at [139, 328] on p "OEM Models" at bounding box center [146, 323] width 68 height 17
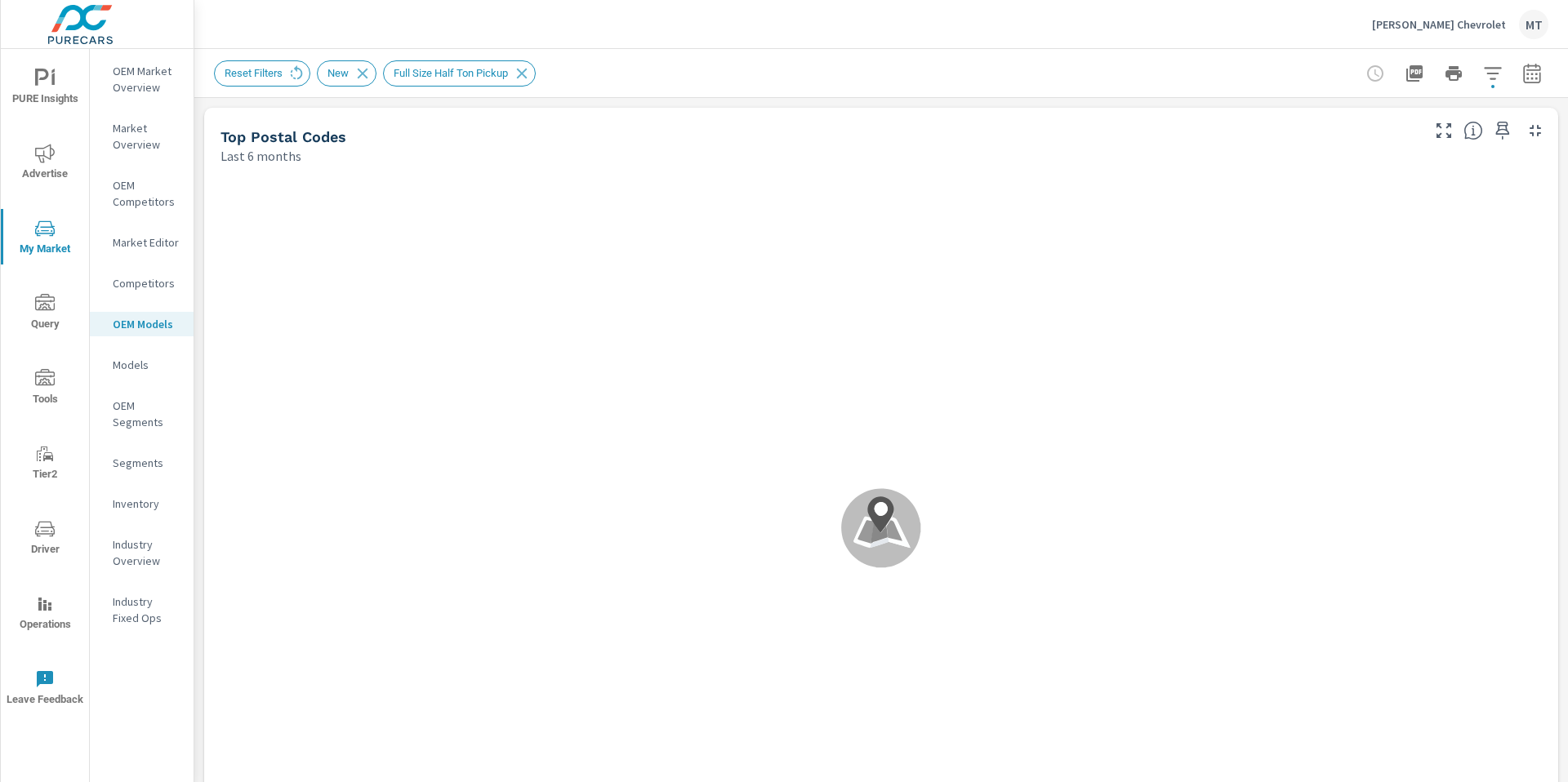
scroll to position [1, 0]
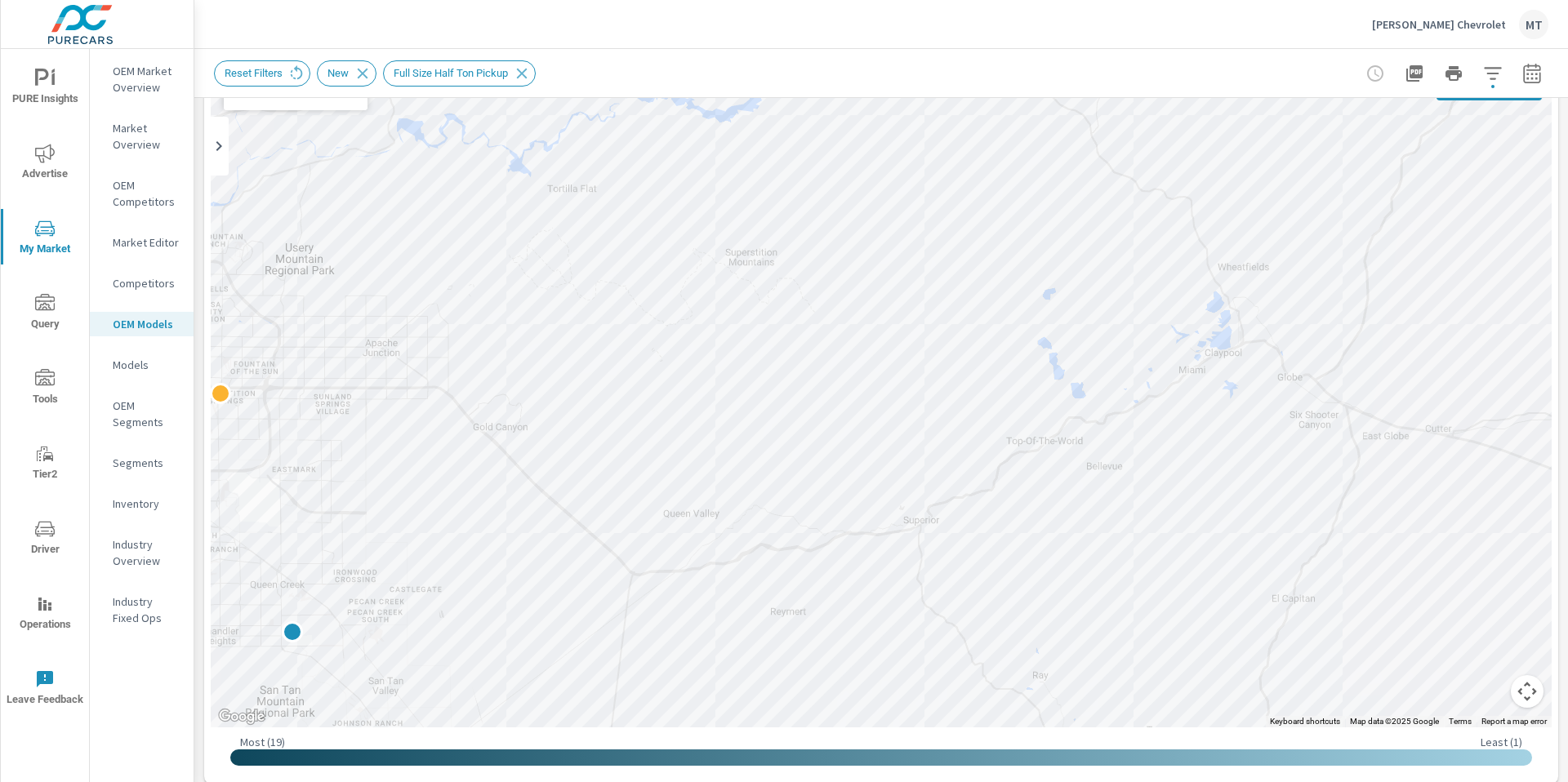
scroll to position [105, 0]
click at [128, 145] on p "Market Overview" at bounding box center [146, 136] width 68 height 32
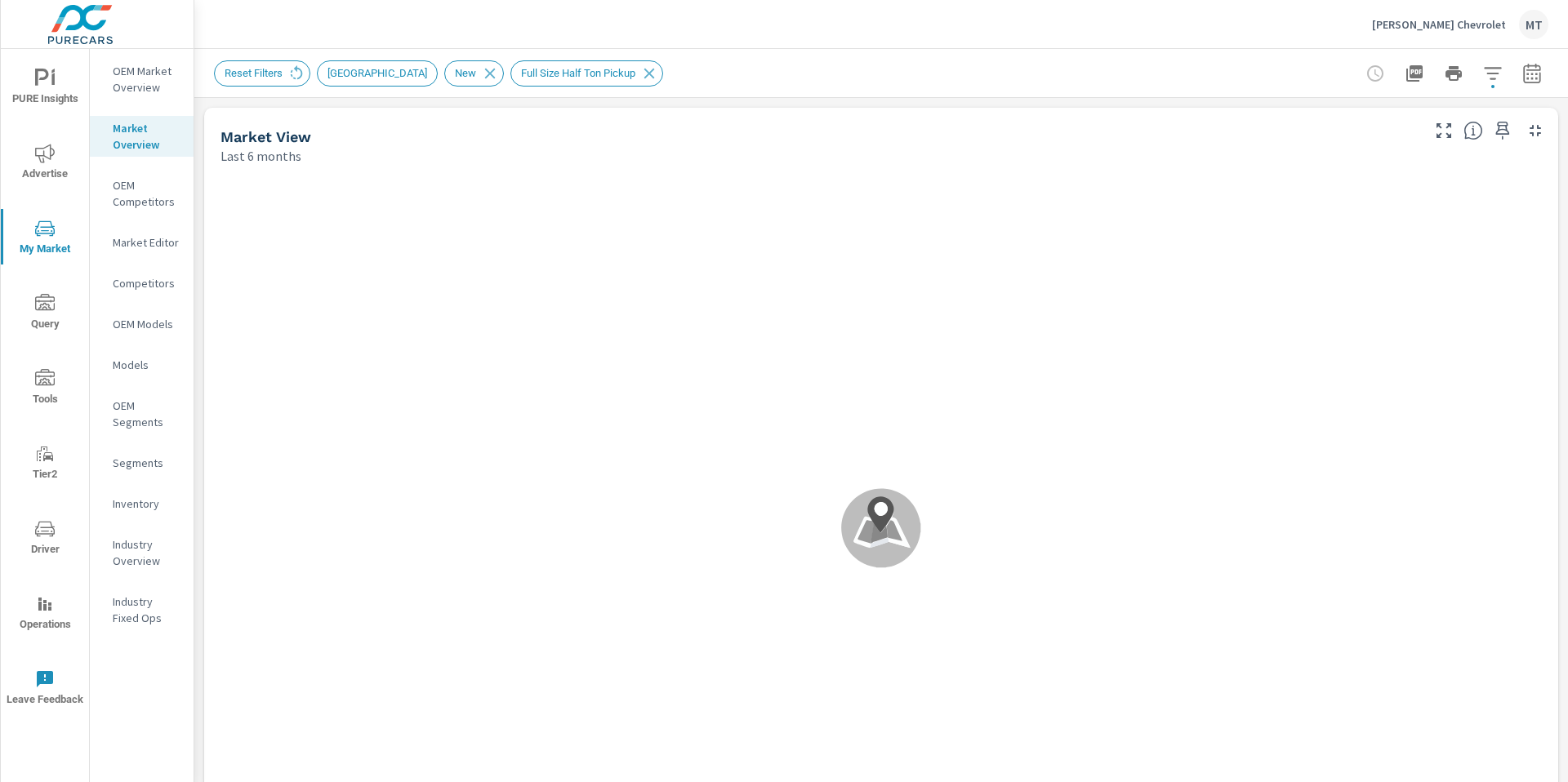
scroll to position [1, 0]
click at [1486, 77] on icon "button" at bounding box center [1493, 74] width 19 height 19
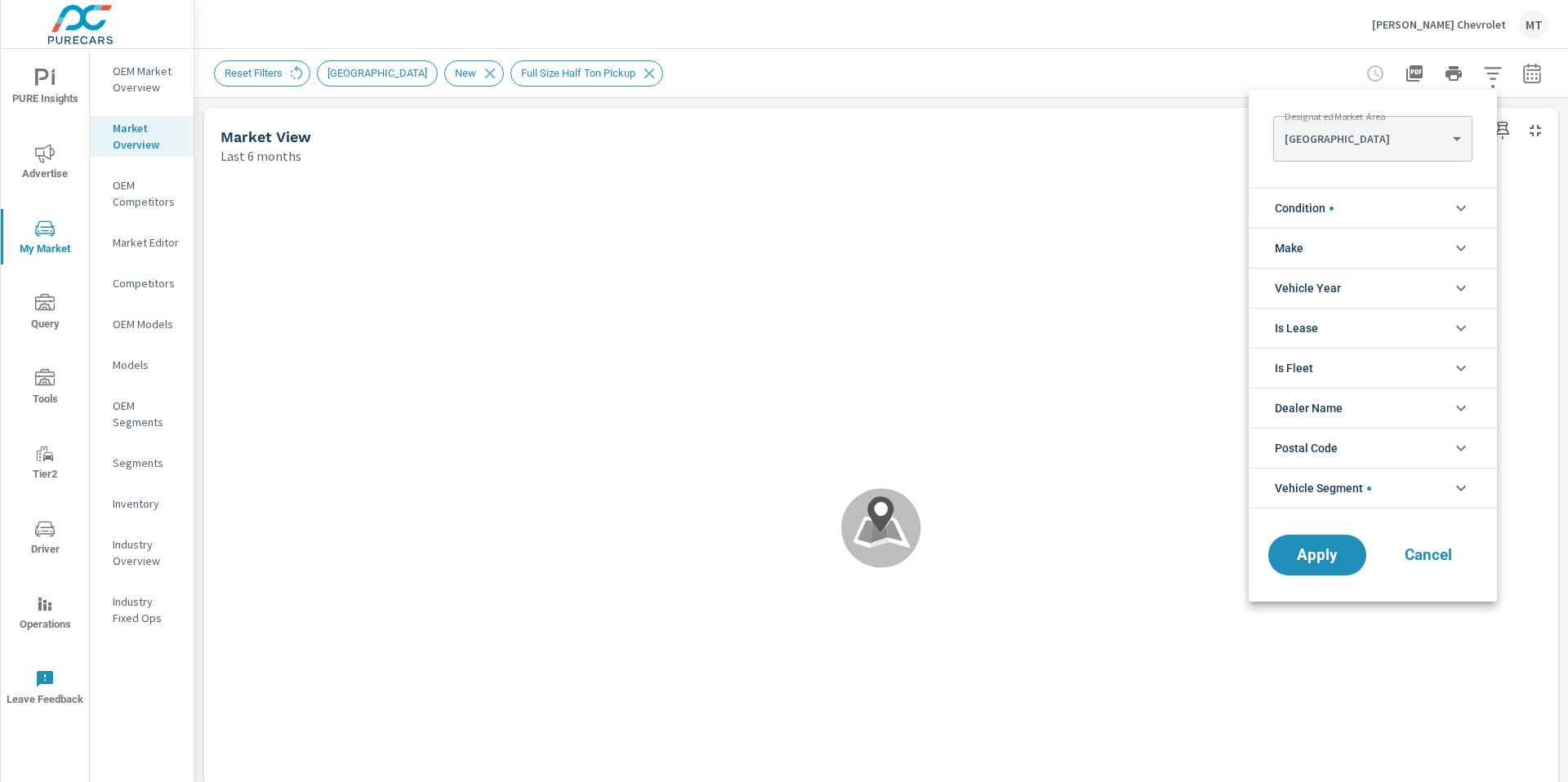
scroll to position [74, 0]
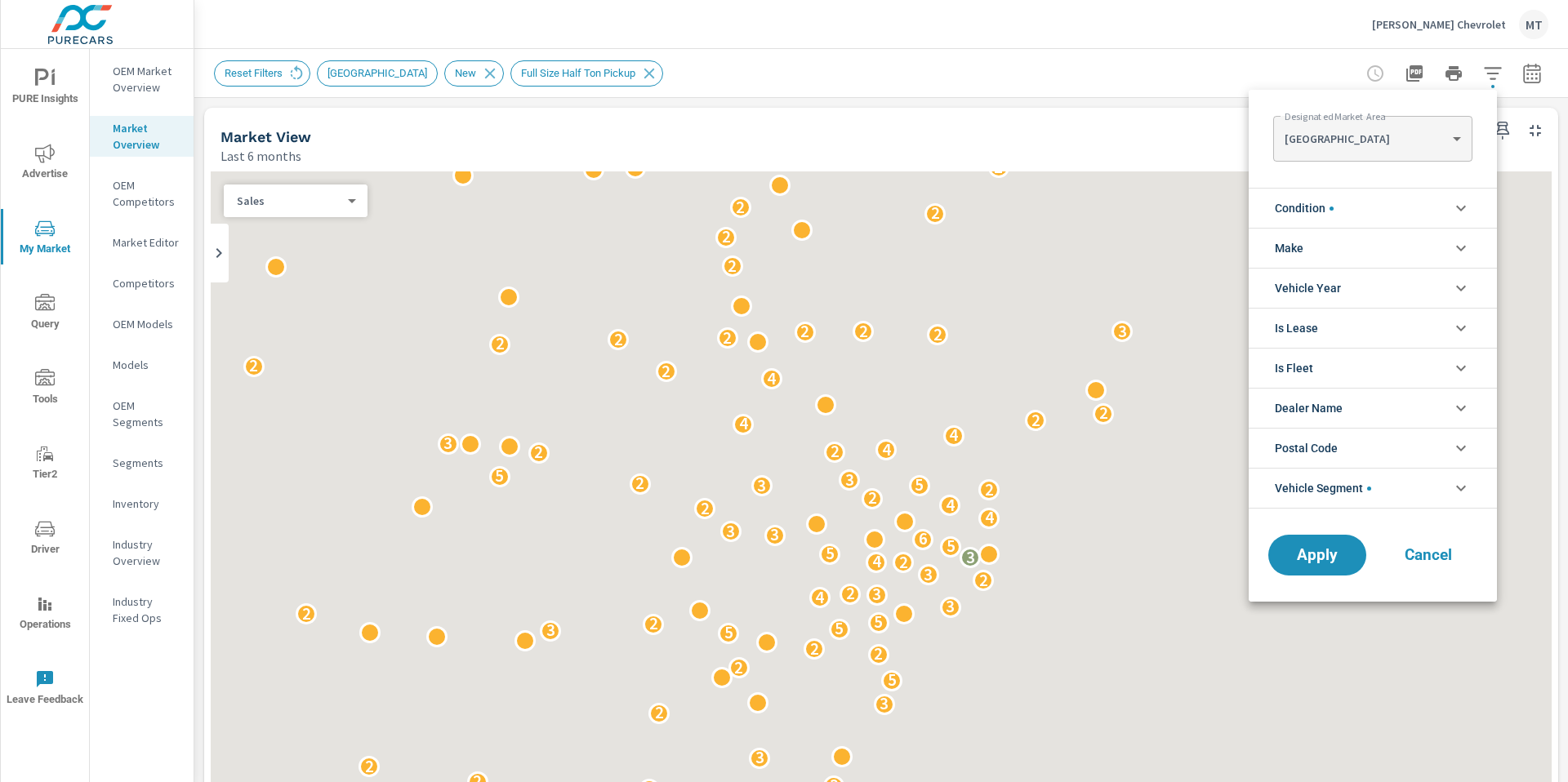
scroll to position [1, 0]
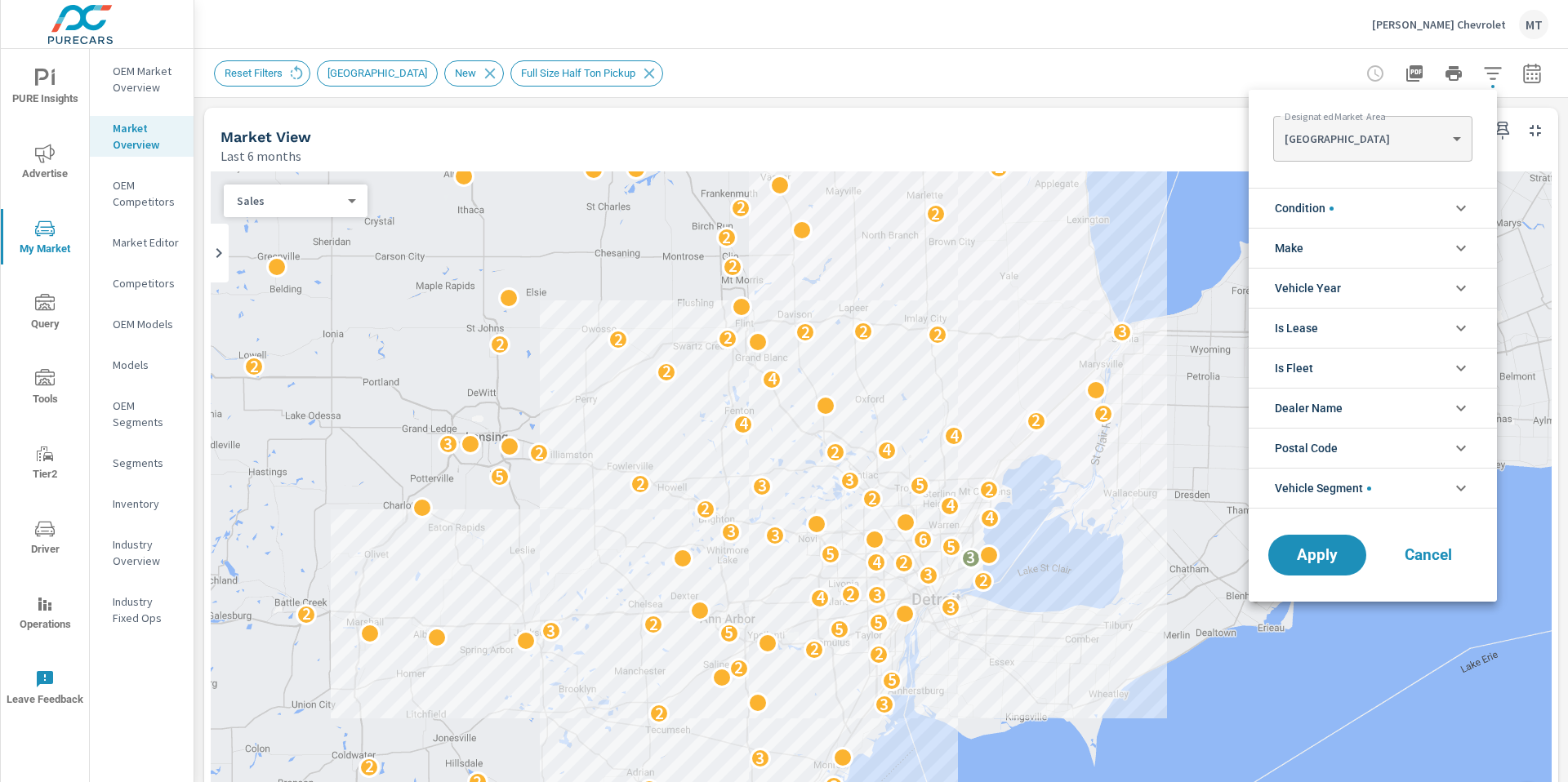
click at [1455, 488] on icon "filter options" at bounding box center [1461, 488] width 19 height 19
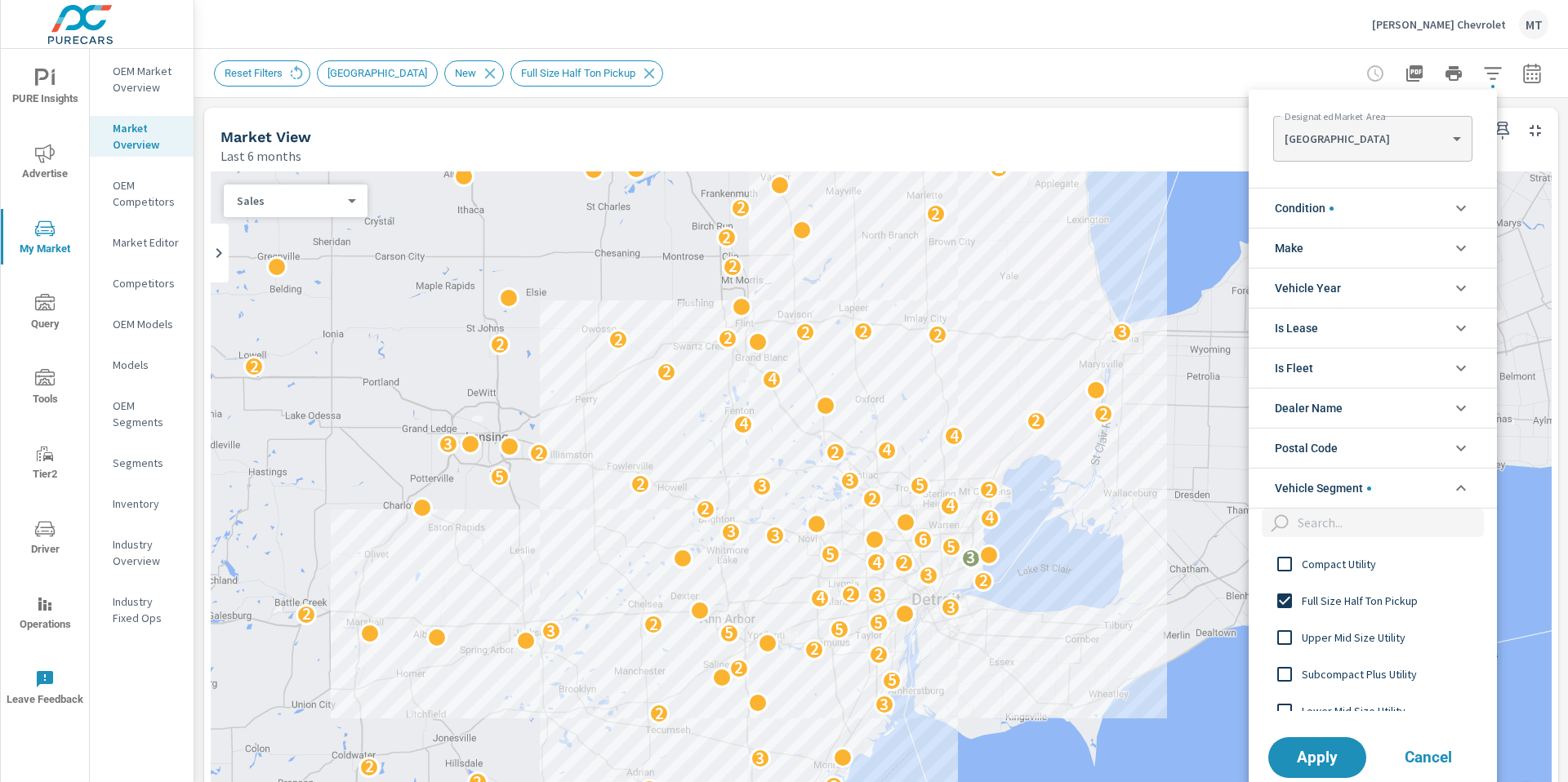
click at [942, 100] on div at bounding box center [784, 391] width 1568 height 782
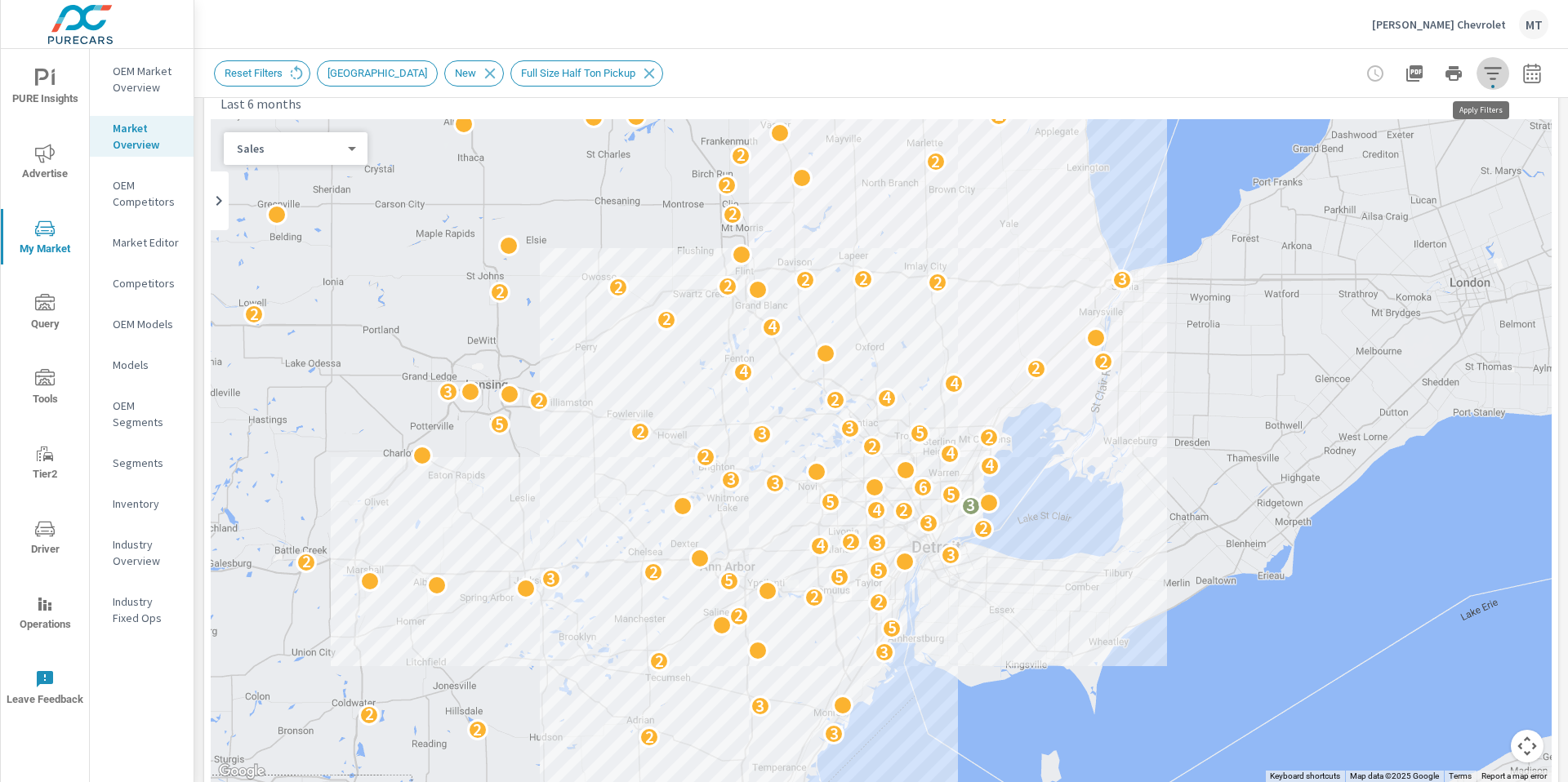
scroll to position [47, 0]
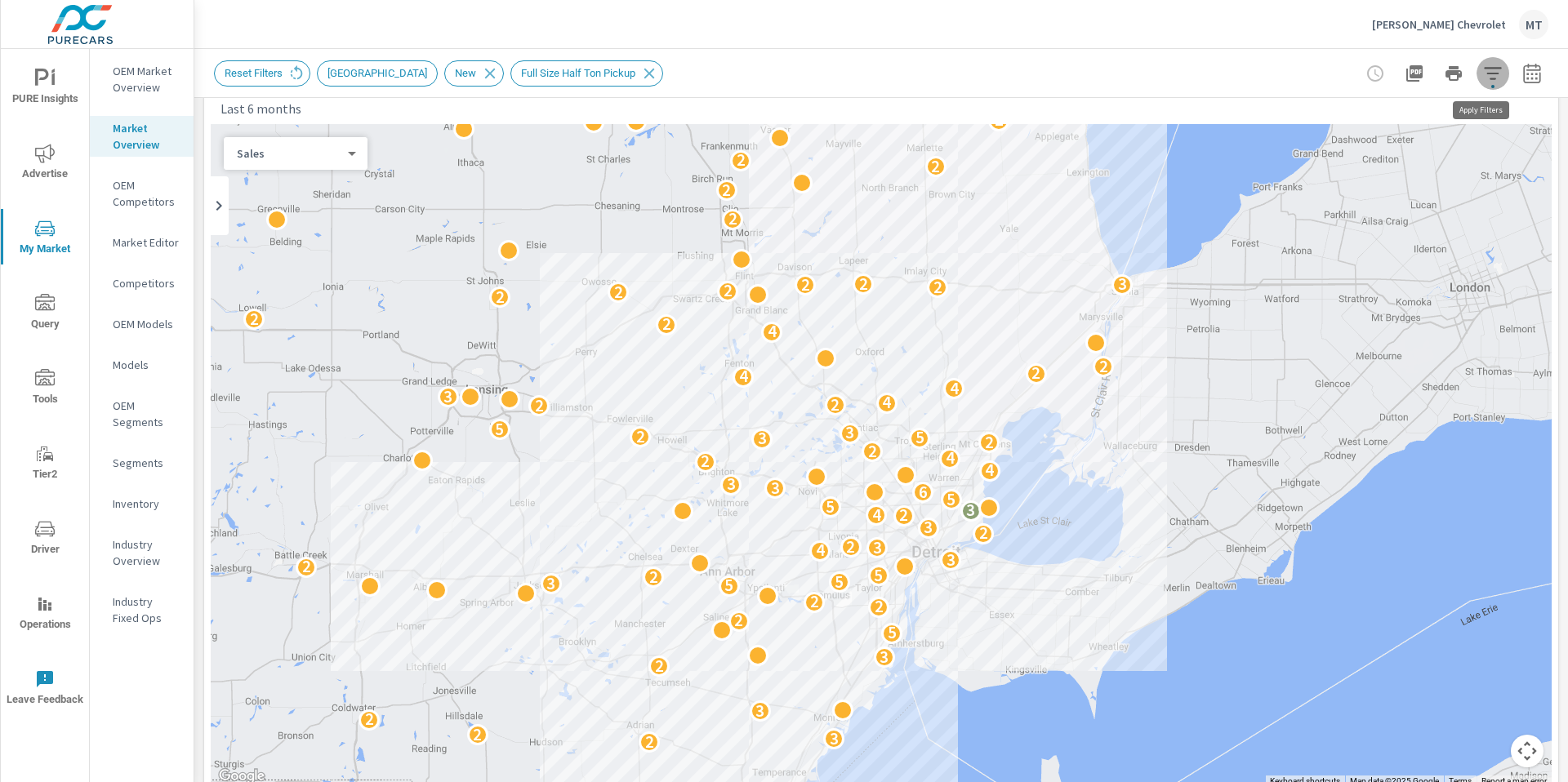
click at [1483, 79] on icon "button" at bounding box center [1493, 74] width 19 height 19
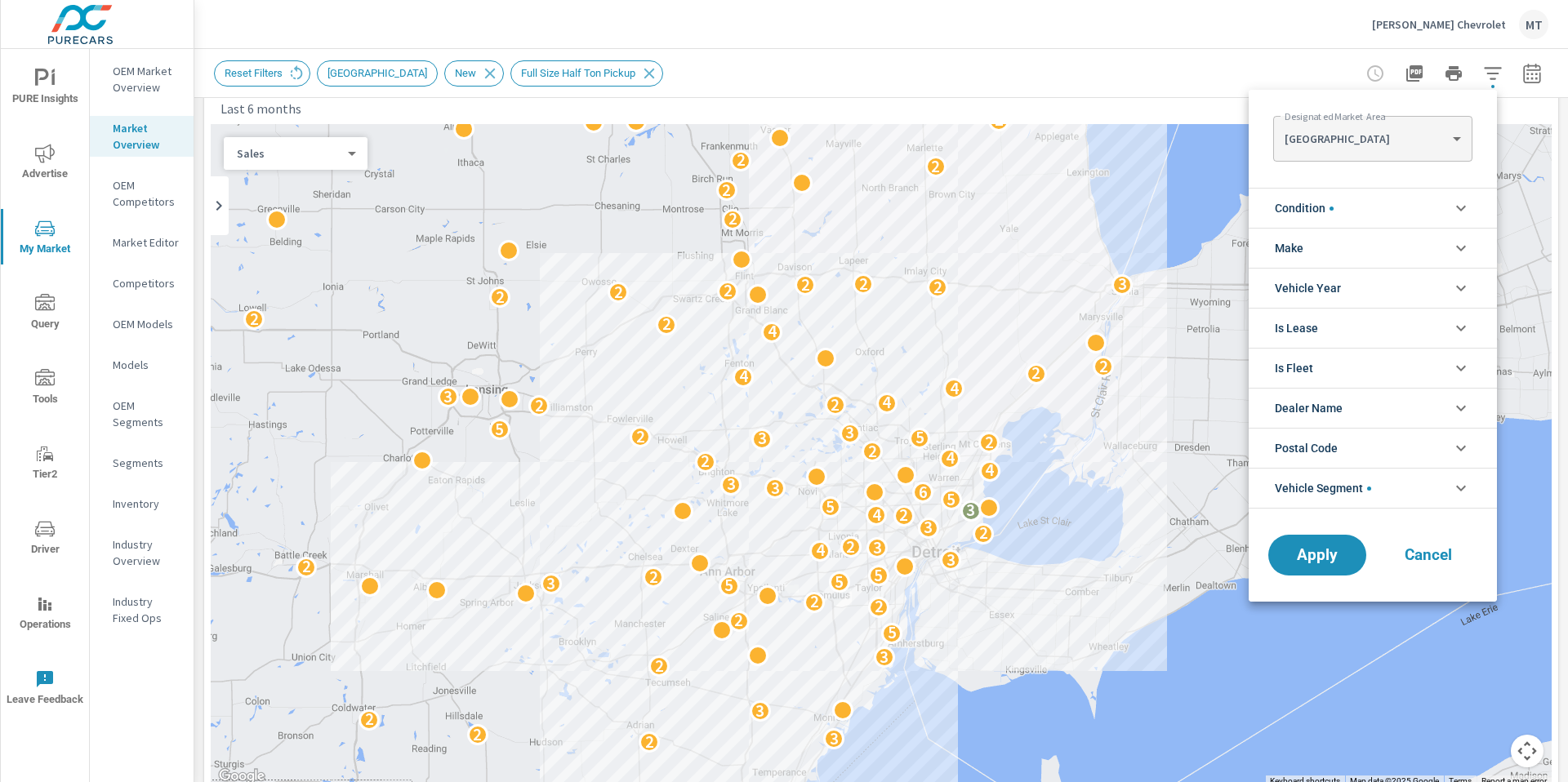
scroll to position [74, 0]
click at [1454, 137] on body "PURE Insights Advertise My Market Query Tools Tier2 Driver Operations Leave Fee…" at bounding box center [784, 391] width 1568 height 782
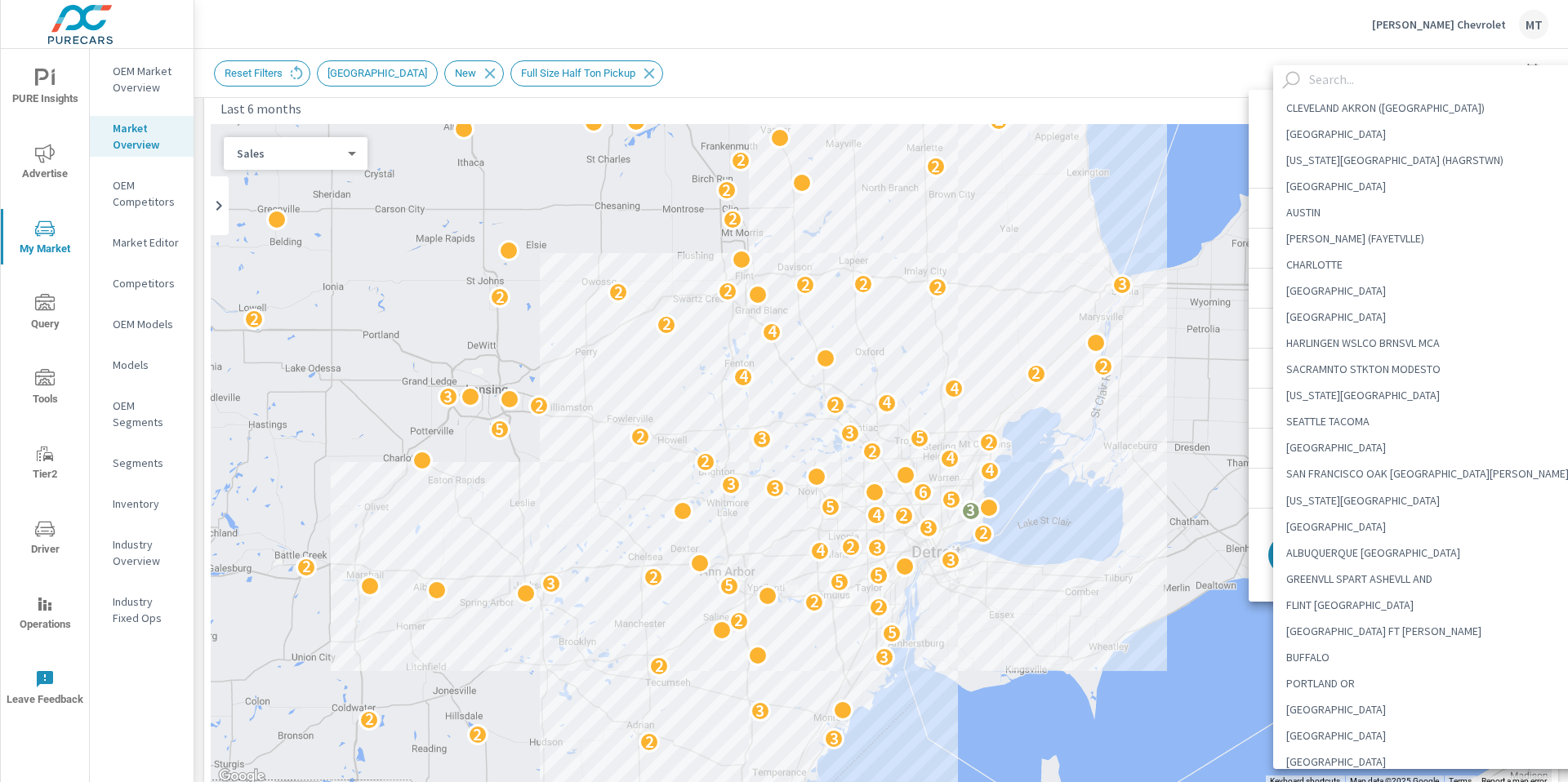
scroll to position [445, 0]
click at [1328, 80] on input "text" at bounding box center [1449, 80] width 292 height 29
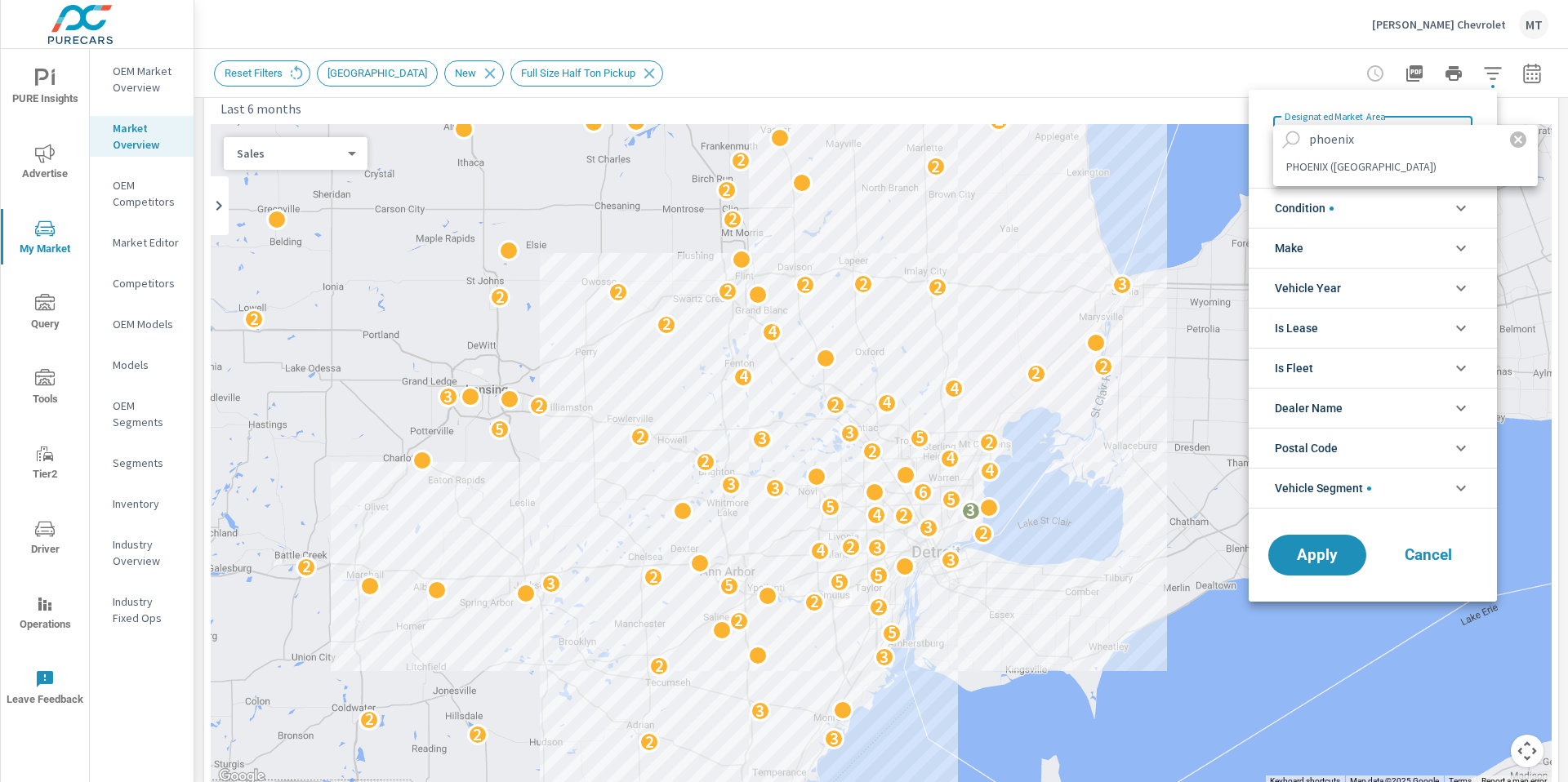
type input "phoenix"
click at [1338, 173] on li "PHOENIX ([GEOGRAPHIC_DATA])" at bounding box center [1406, 167] width 265 height 26
type Area "PHOENIX ([GEOGRAPHIC_DATA])"
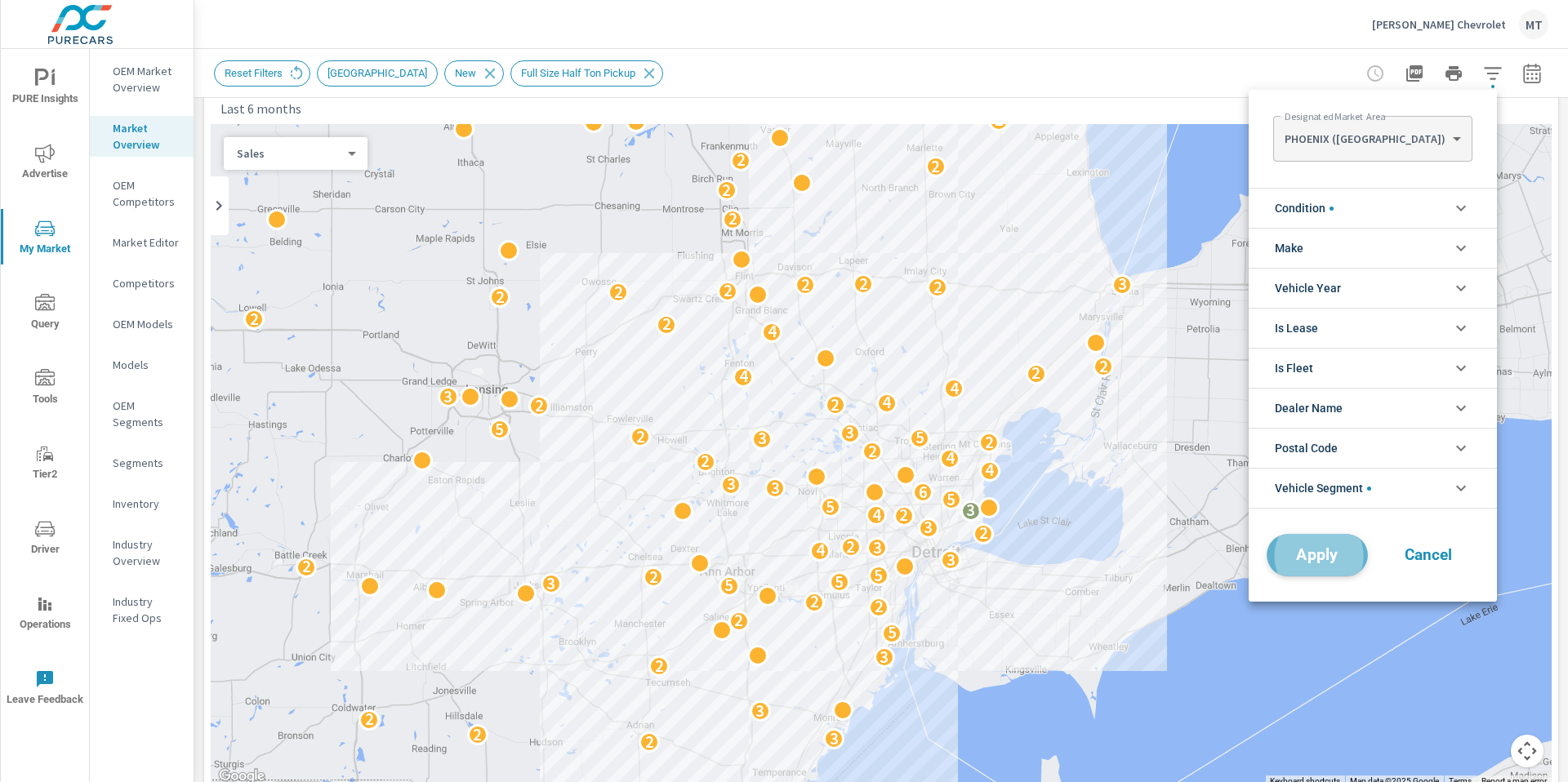
click at [1319, 561] on span "Apply" at bounding box center [1317, 556] width 67 height 16
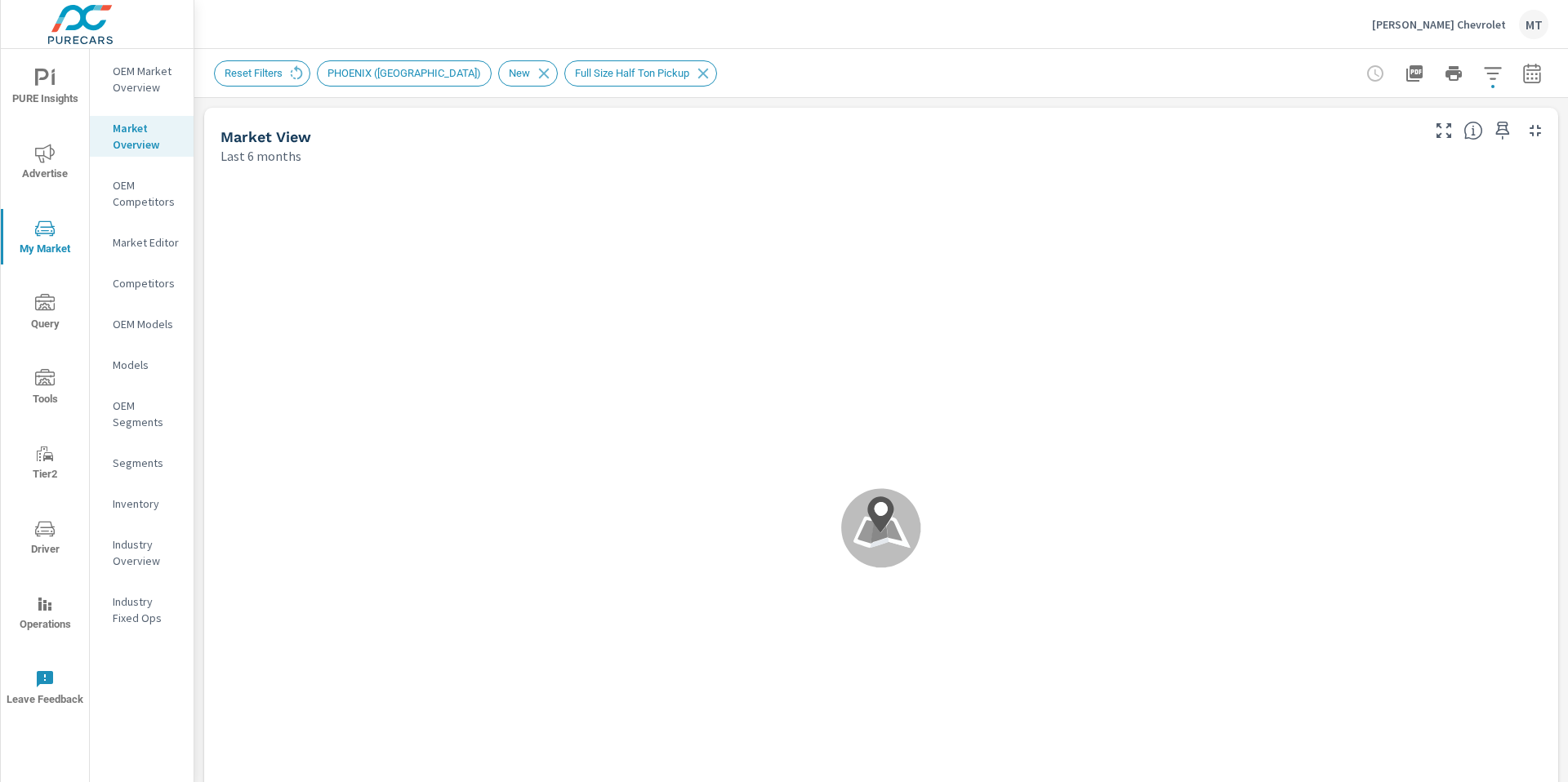
scroll to position [1, 0]
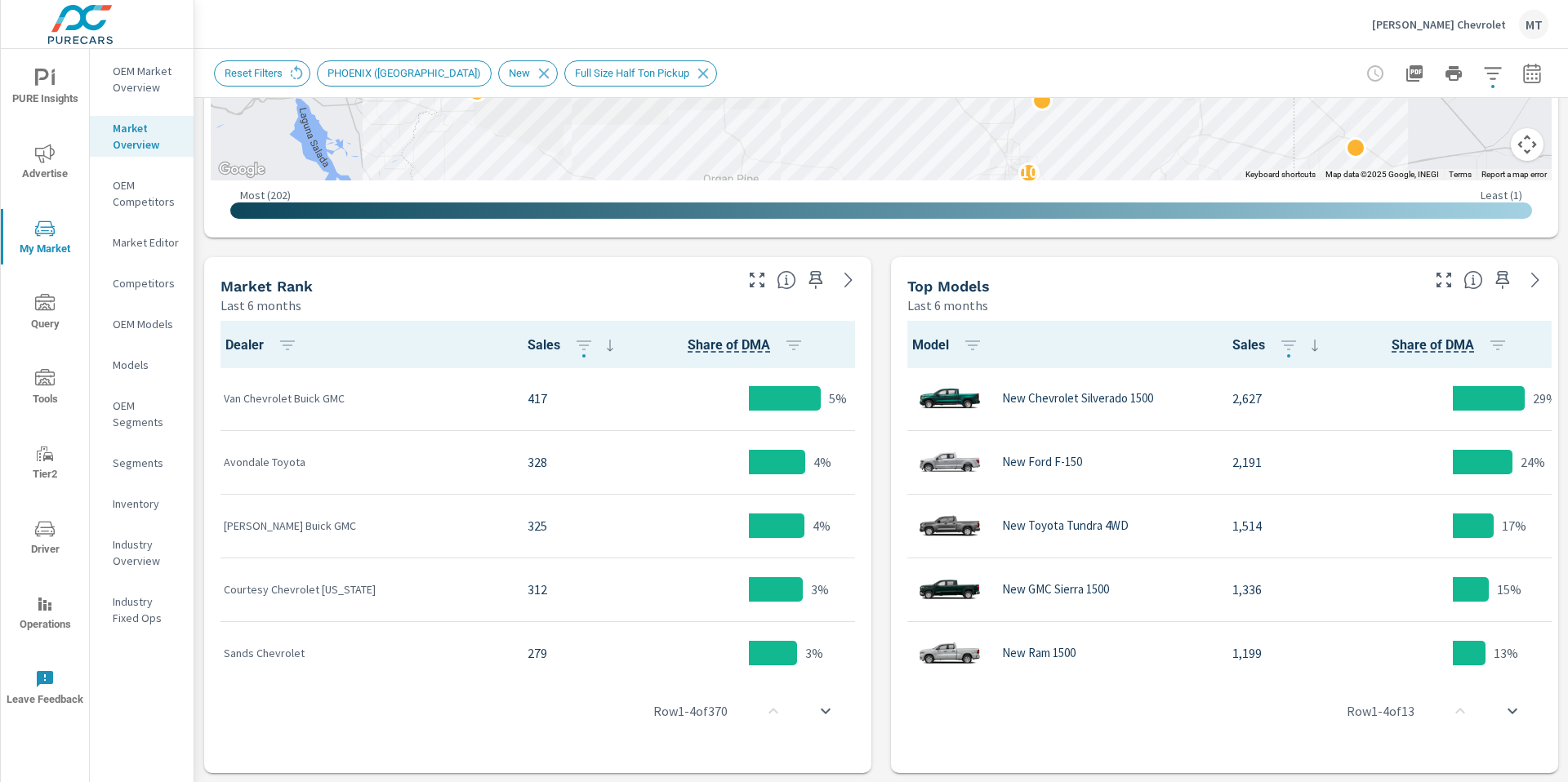
scroll to position [659, 0]
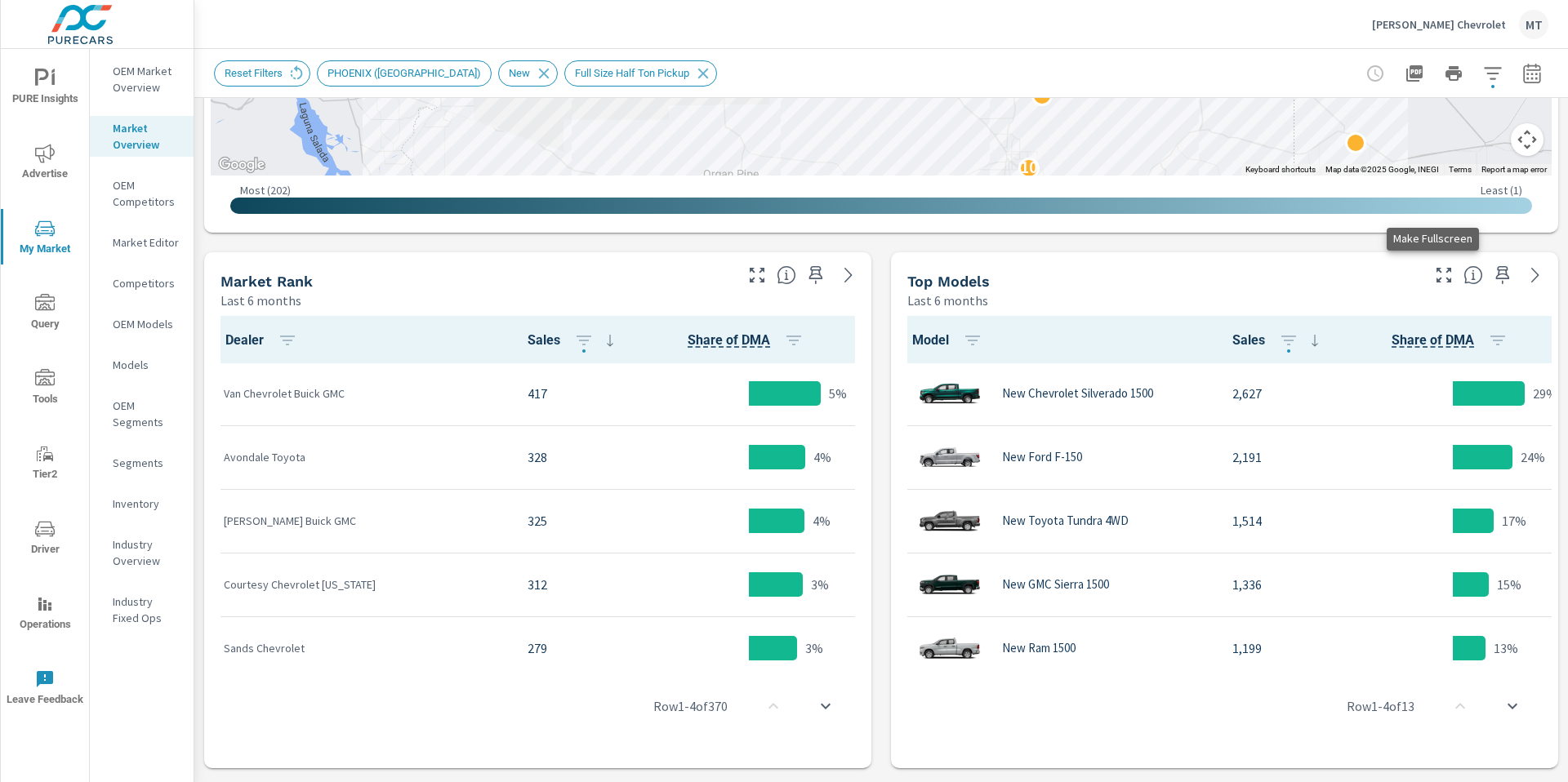
click at [1435, 273] on icon "button" at bounding box center [1444, 275] width 19 height 19
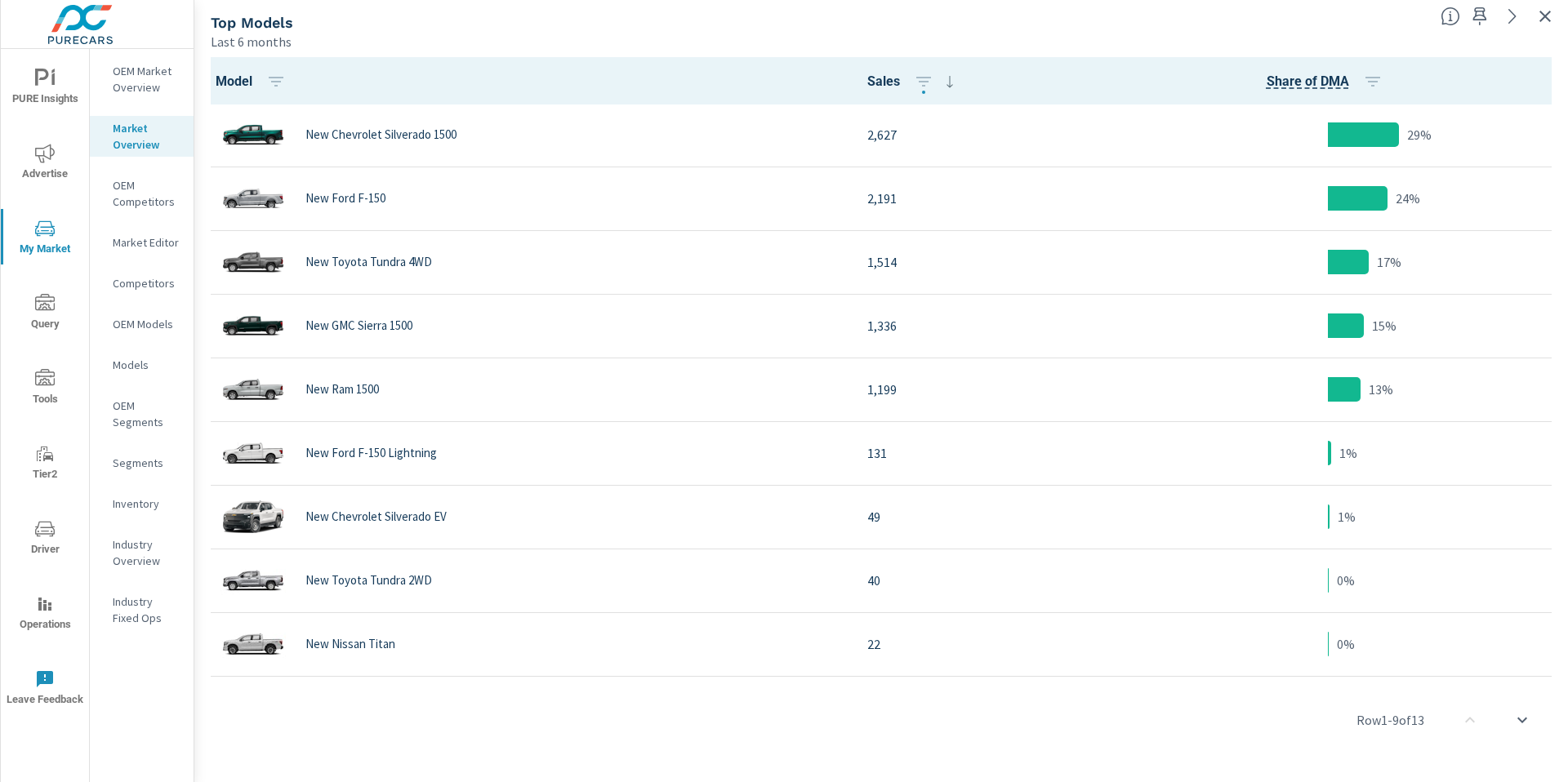
click at [1543, 13] on icon "button" at bounding box center [1545, 16] width 11 height 11
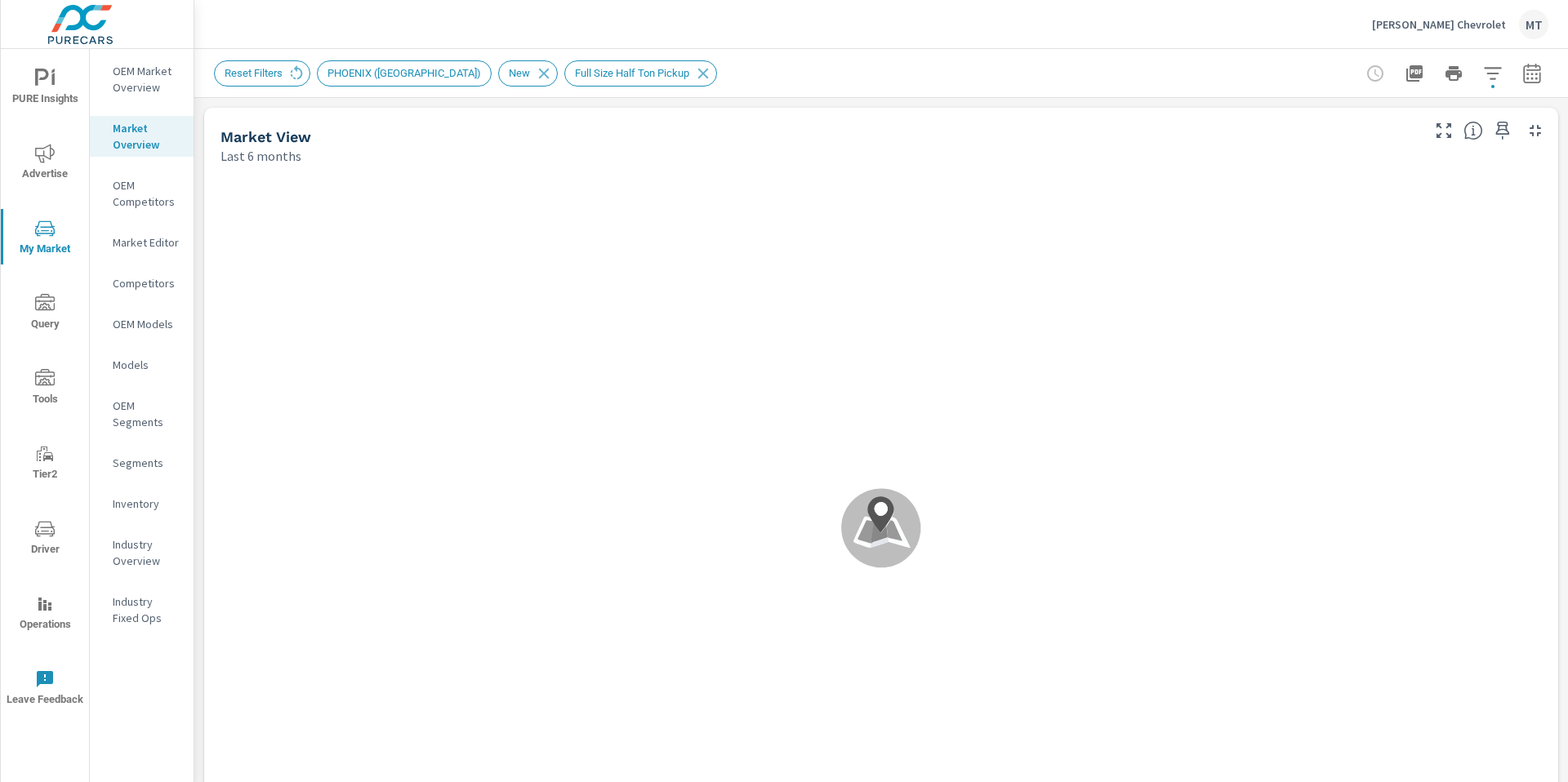
scroll to position [1, 0]
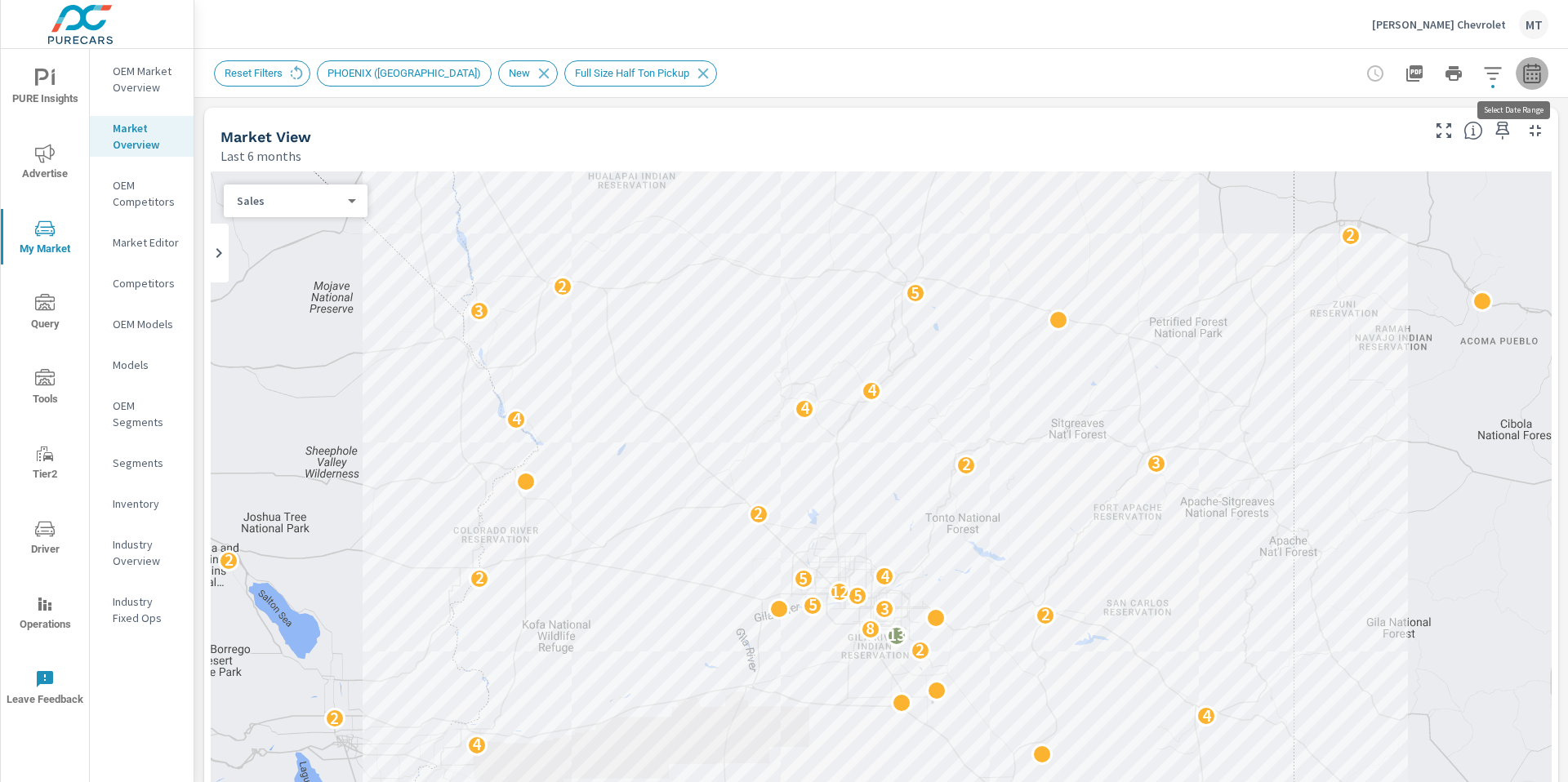
click at [1524, 75] on icon "button" at bounding box center [1532, 74] width 19 height 19
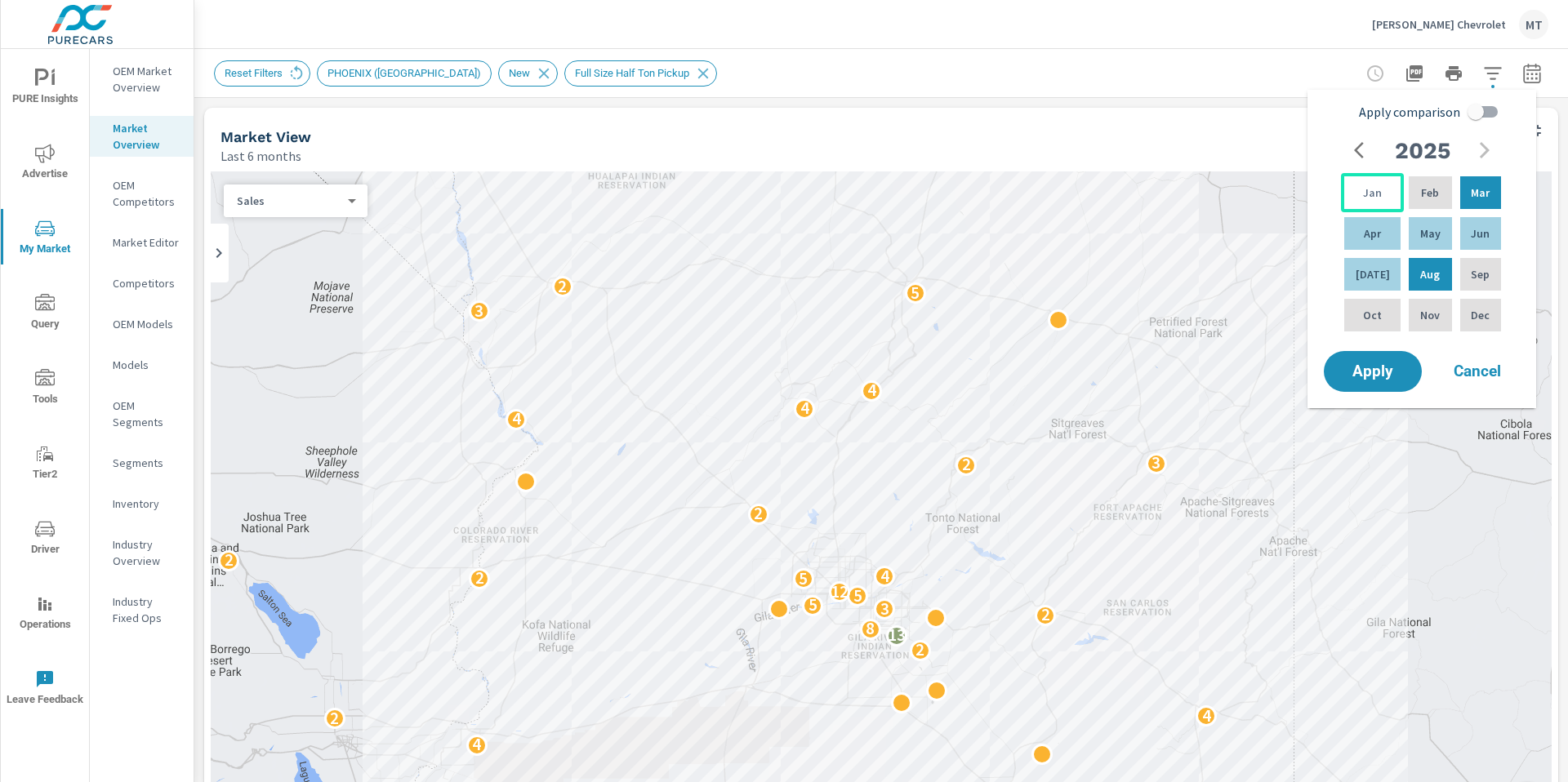
click at [1368, 185] on p "Jan" at bounding box center [1372, 193] width 18 height 17
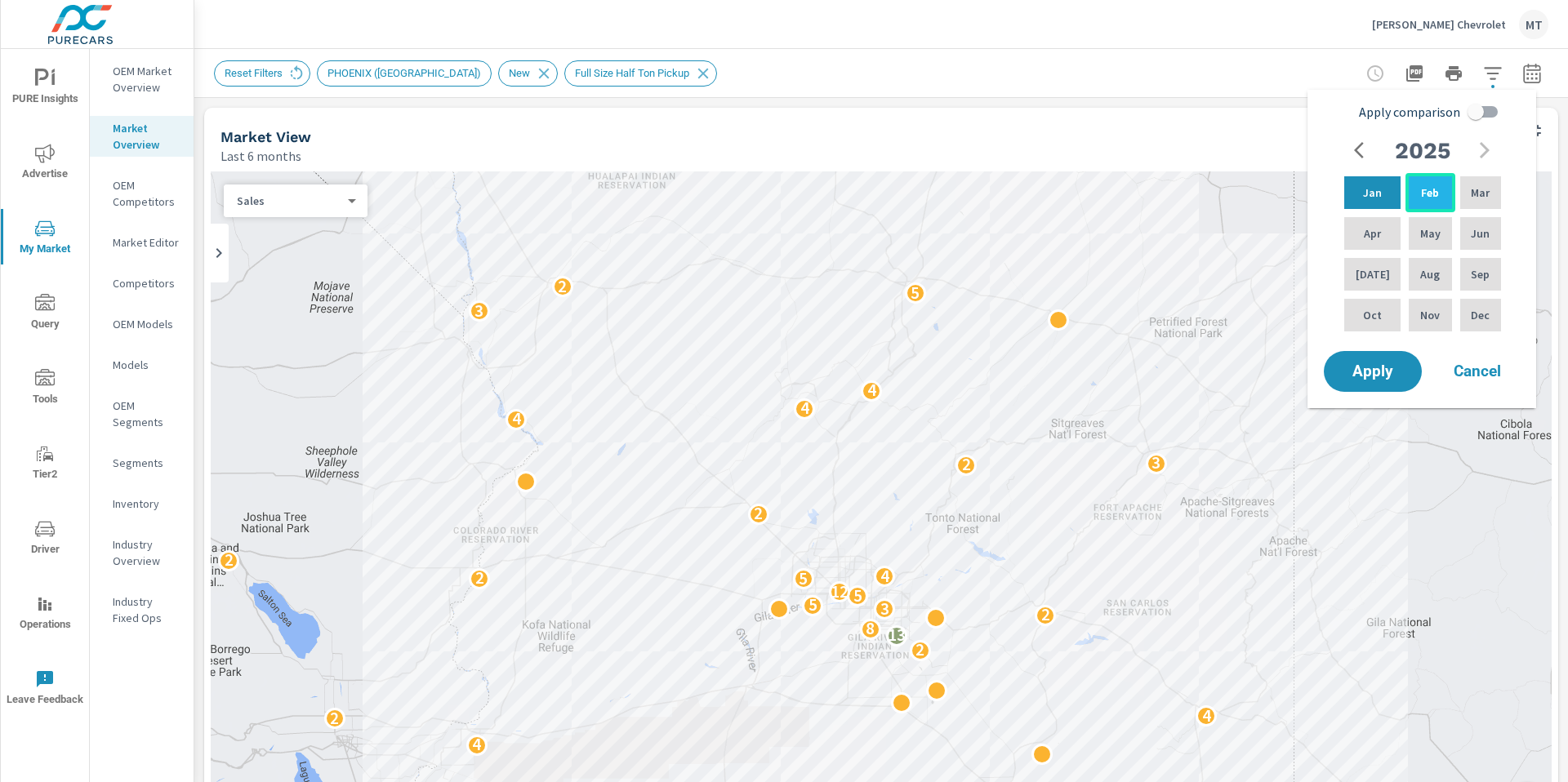
click at [1408, 188] on div "Feb" at bounding box center [1430, 192] width 49 height 39
click at [1464, 190] on div "Mar" at bounding box center [1481, 192] width 47 height 39
click at [1372, 193] on p "Jan" at bounding box center [1372, 193] width 18 height 17
click at [1472, 235] on p "Jun" at bounding box center [1479, 233] width 18 height 17
click at [1364, 198] on p "Jan" at bounding box center [1372, 193] width 18 height 17
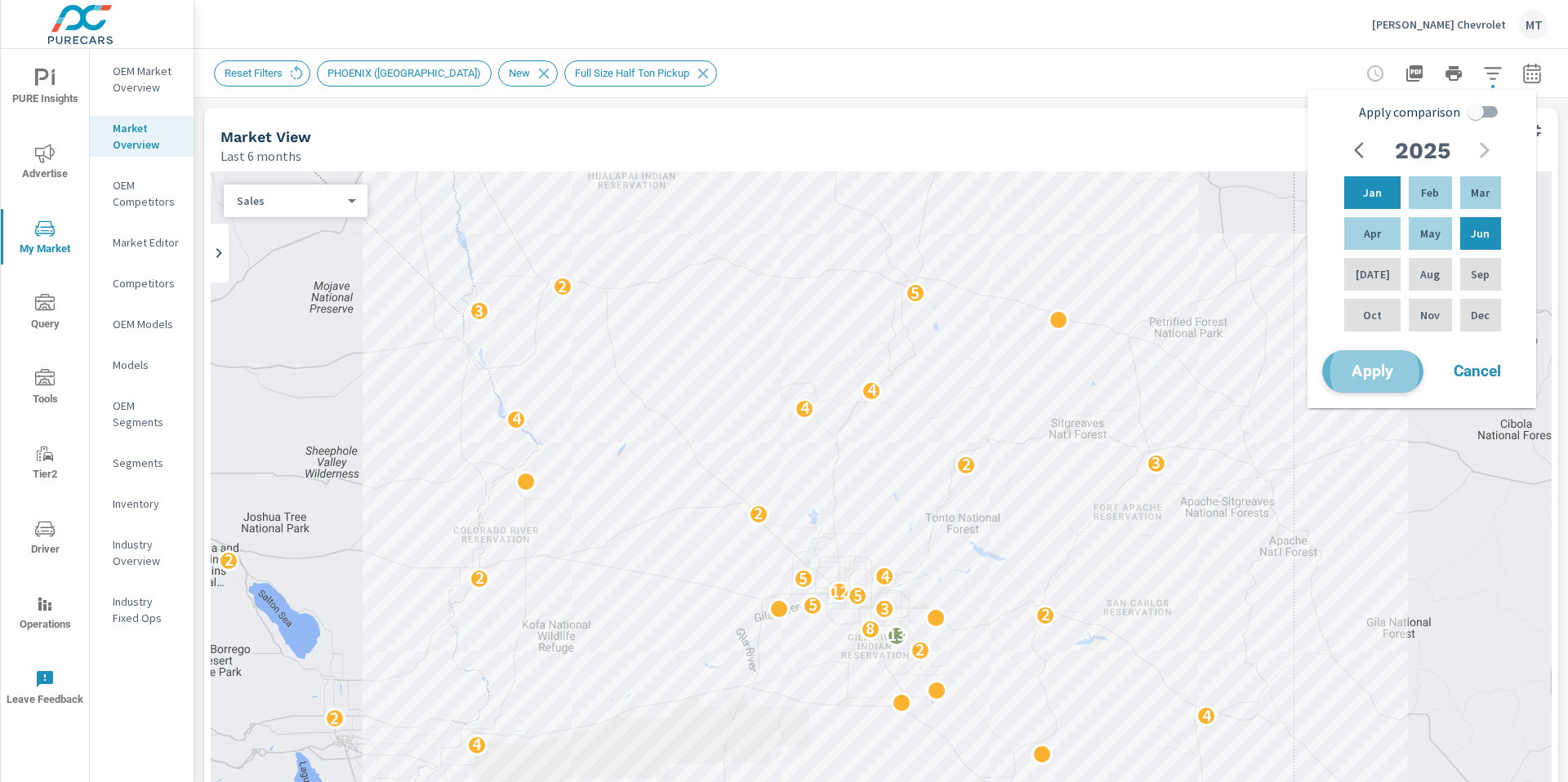
click at [1366, 366] on span "Apply" at bounding box center [1373, 372] width 67 height 16
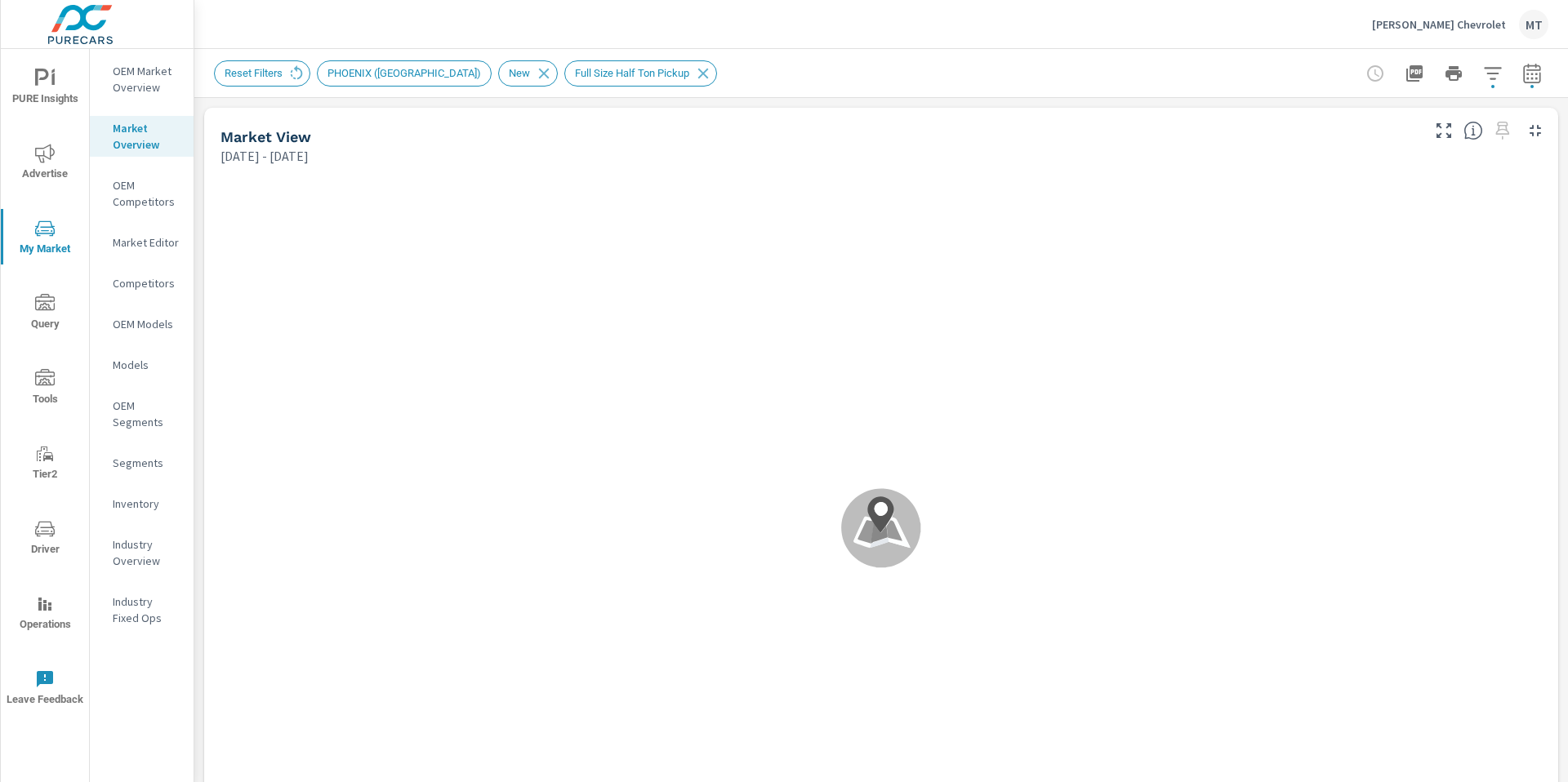
scroll to position [1, 0]
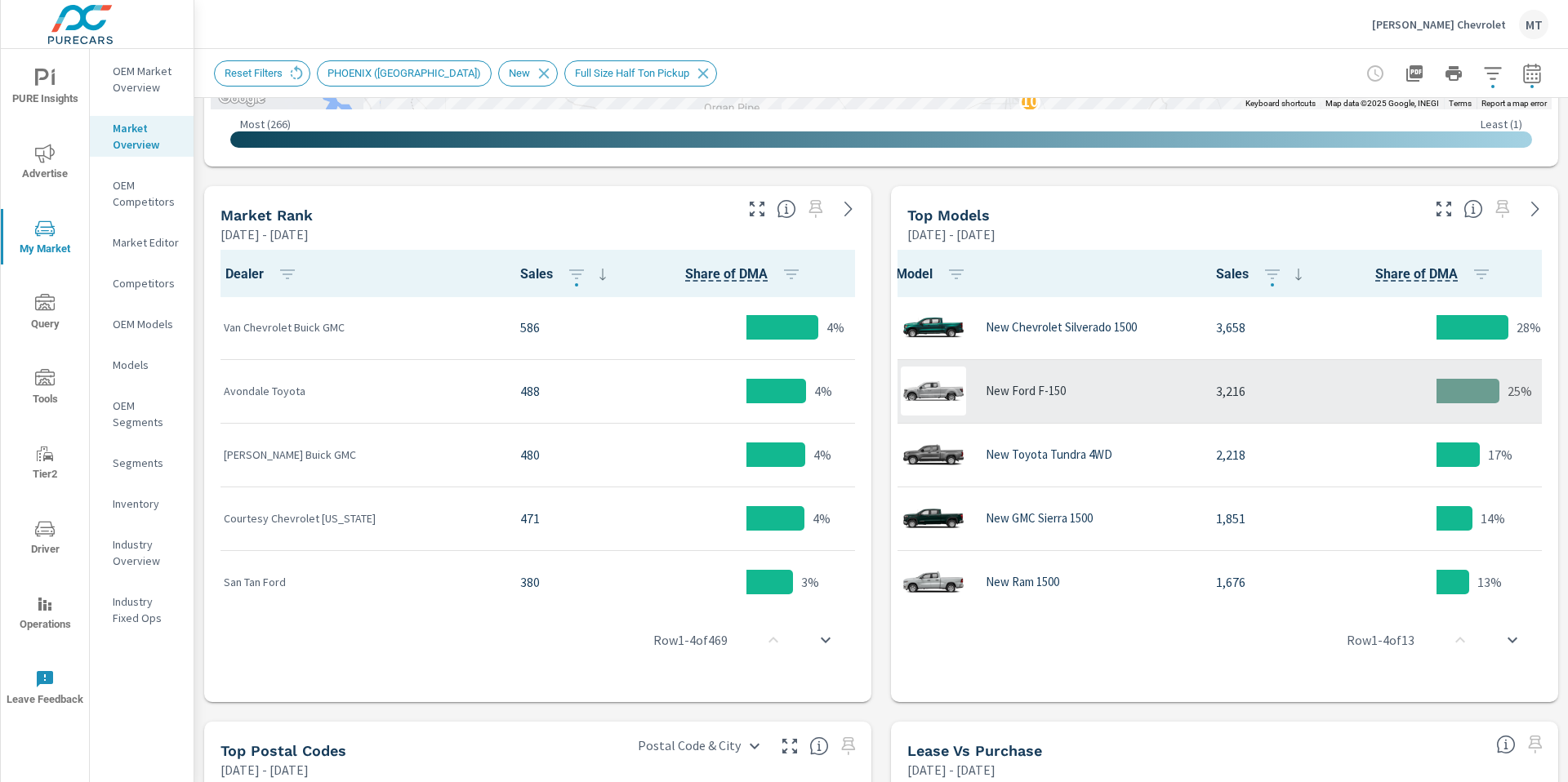
scroll to position [1, 12]
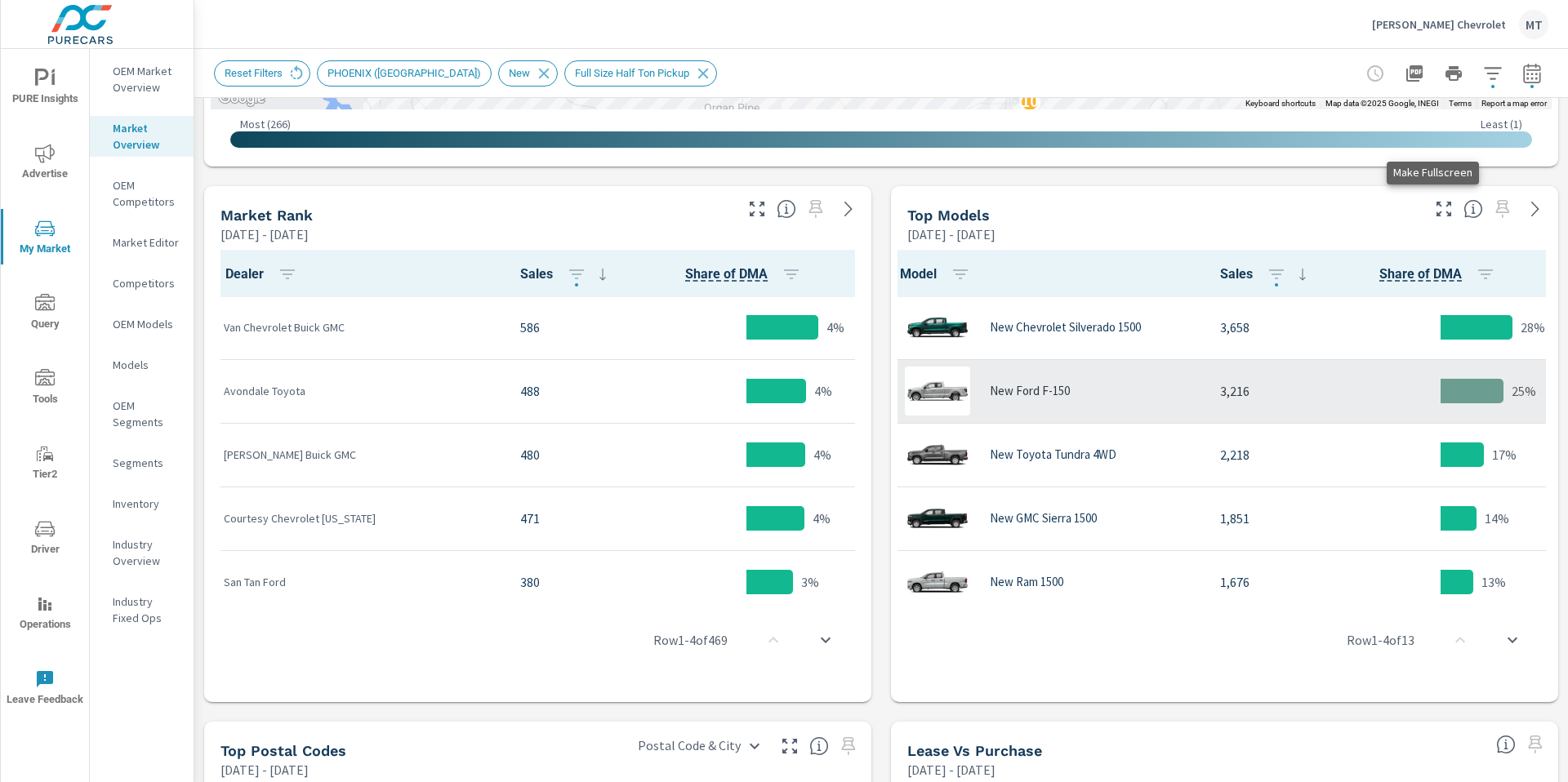
click at [1435, 209] on icon "button" at bounding box center [1444, 209] width 19 height 19
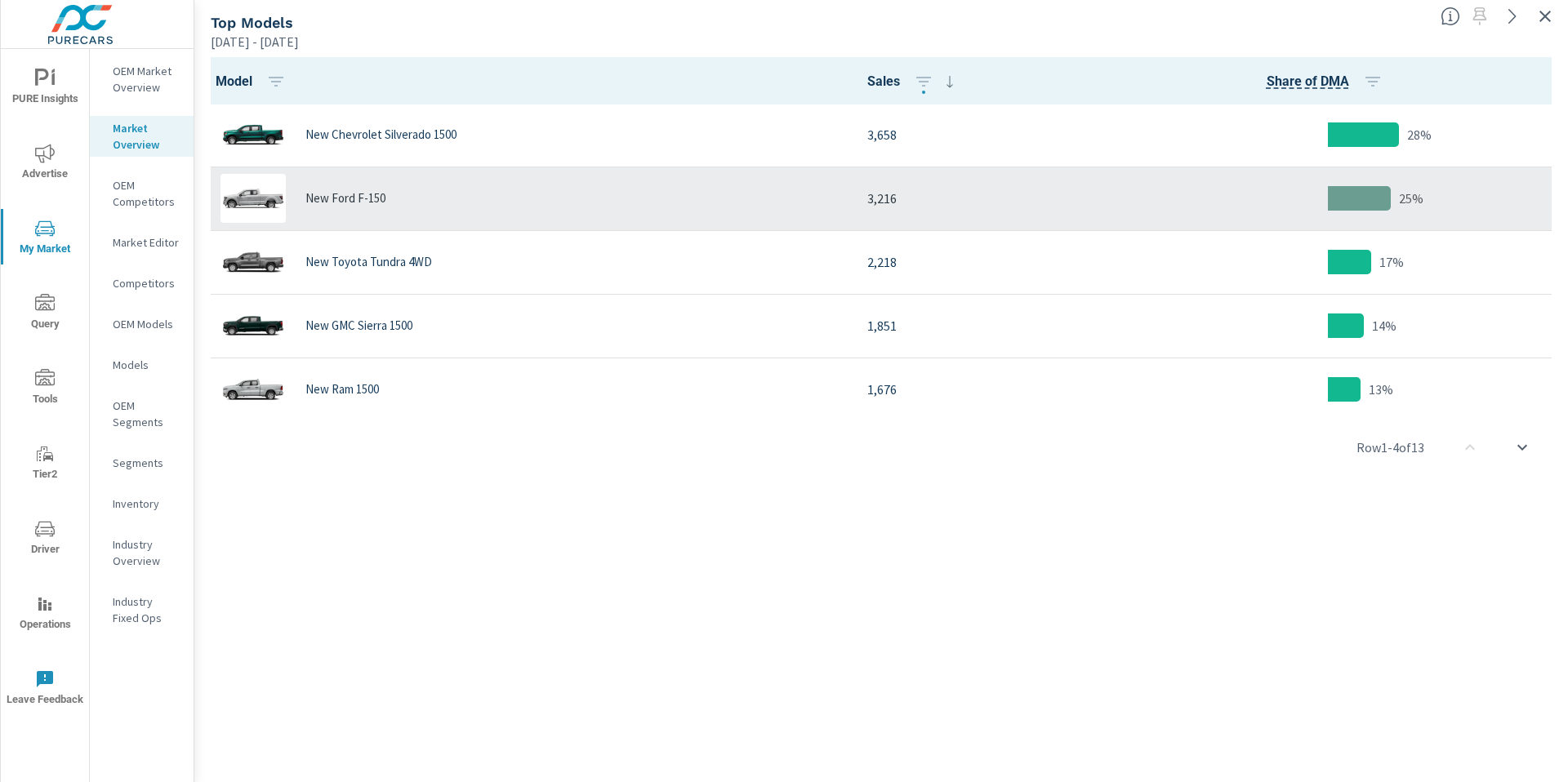
scroll to position [1, 0]
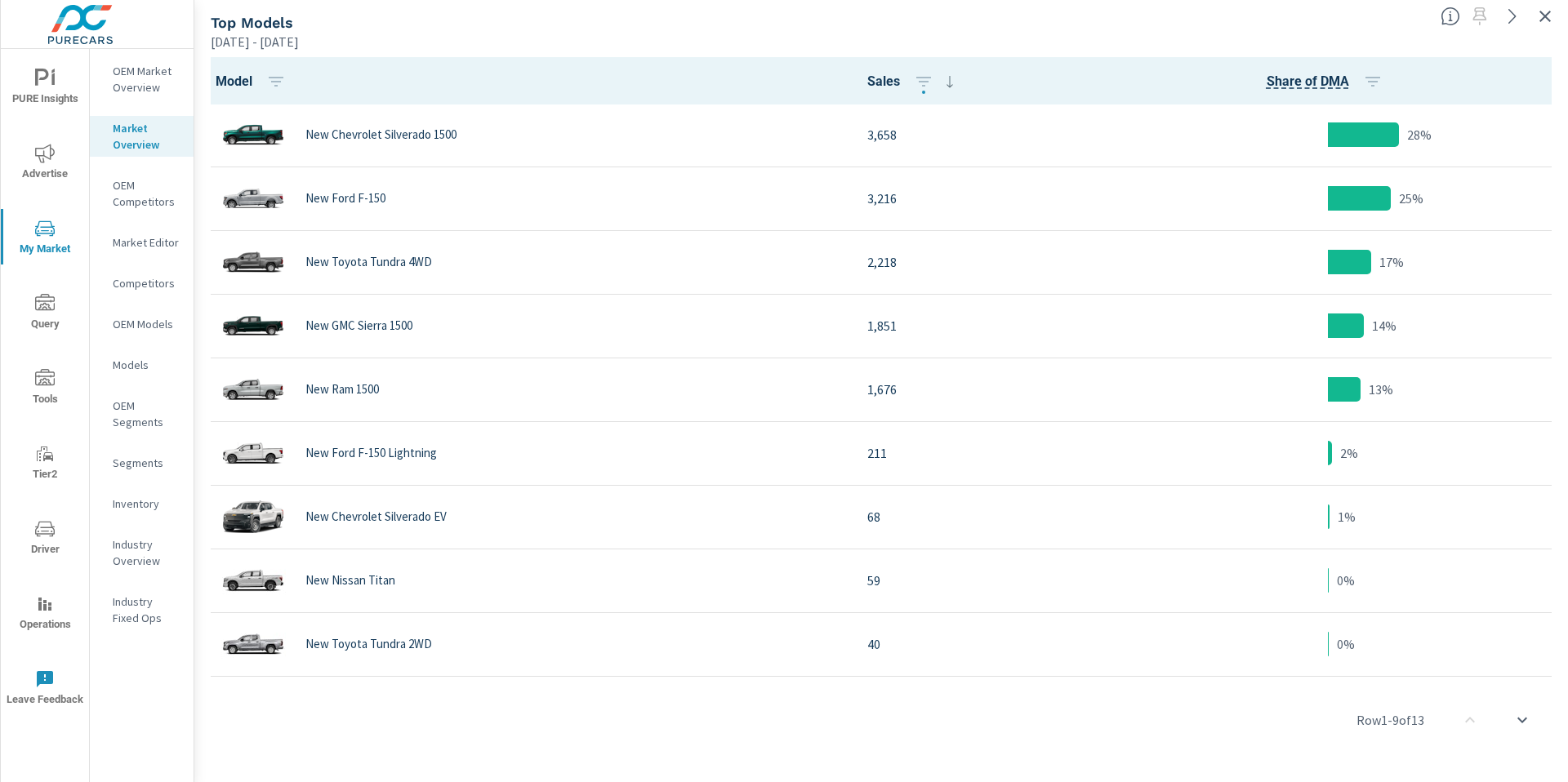
click at [299, 46] on p "Jan 01, 2025 - Jun 30, 2025" at bounding box center [254, 41] width 89 height 19
click at [1548, 19] on icon "button" at bounding box center [1545, 16] width 19 height 19
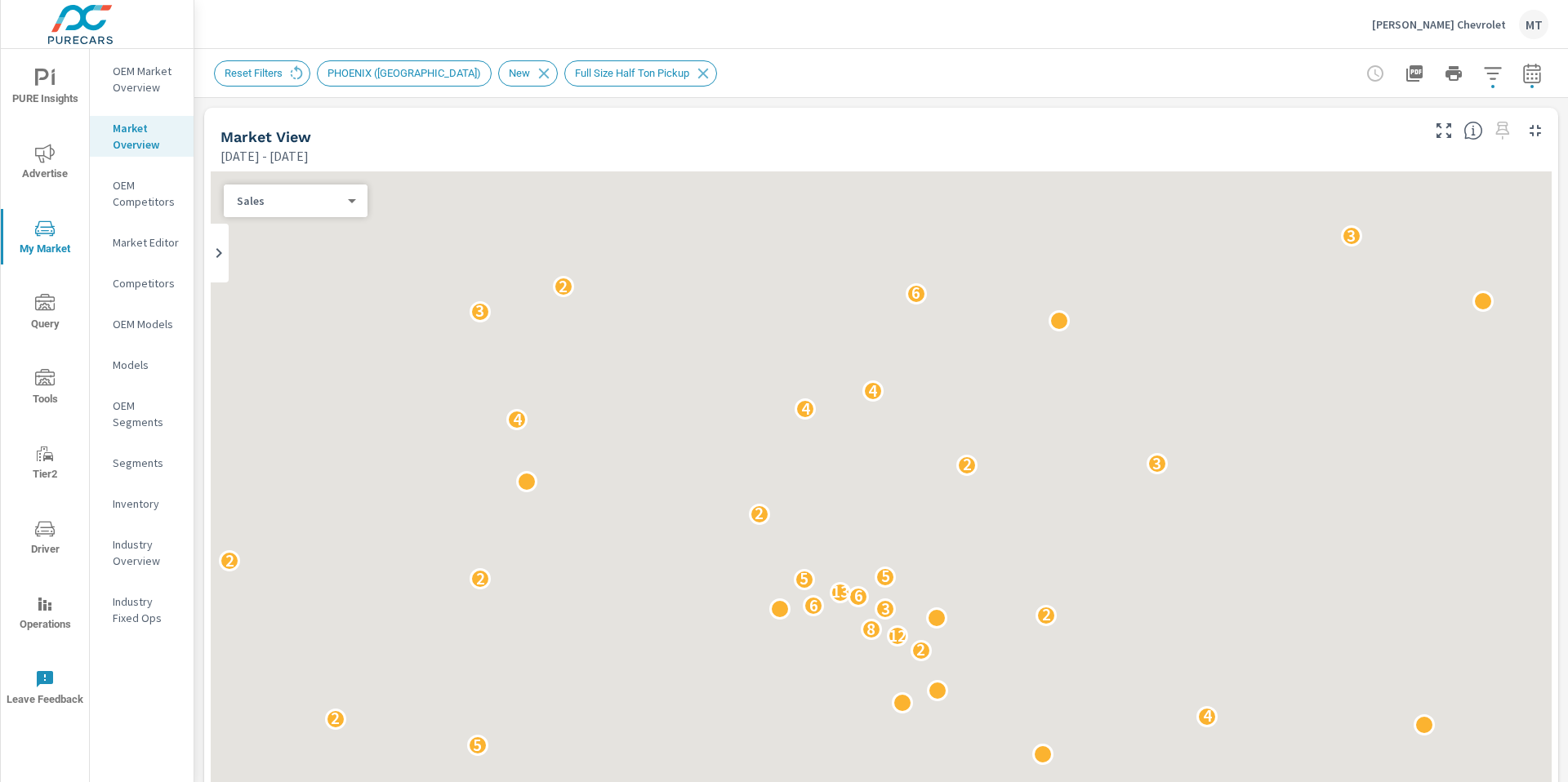
scroll to position [1, 0]
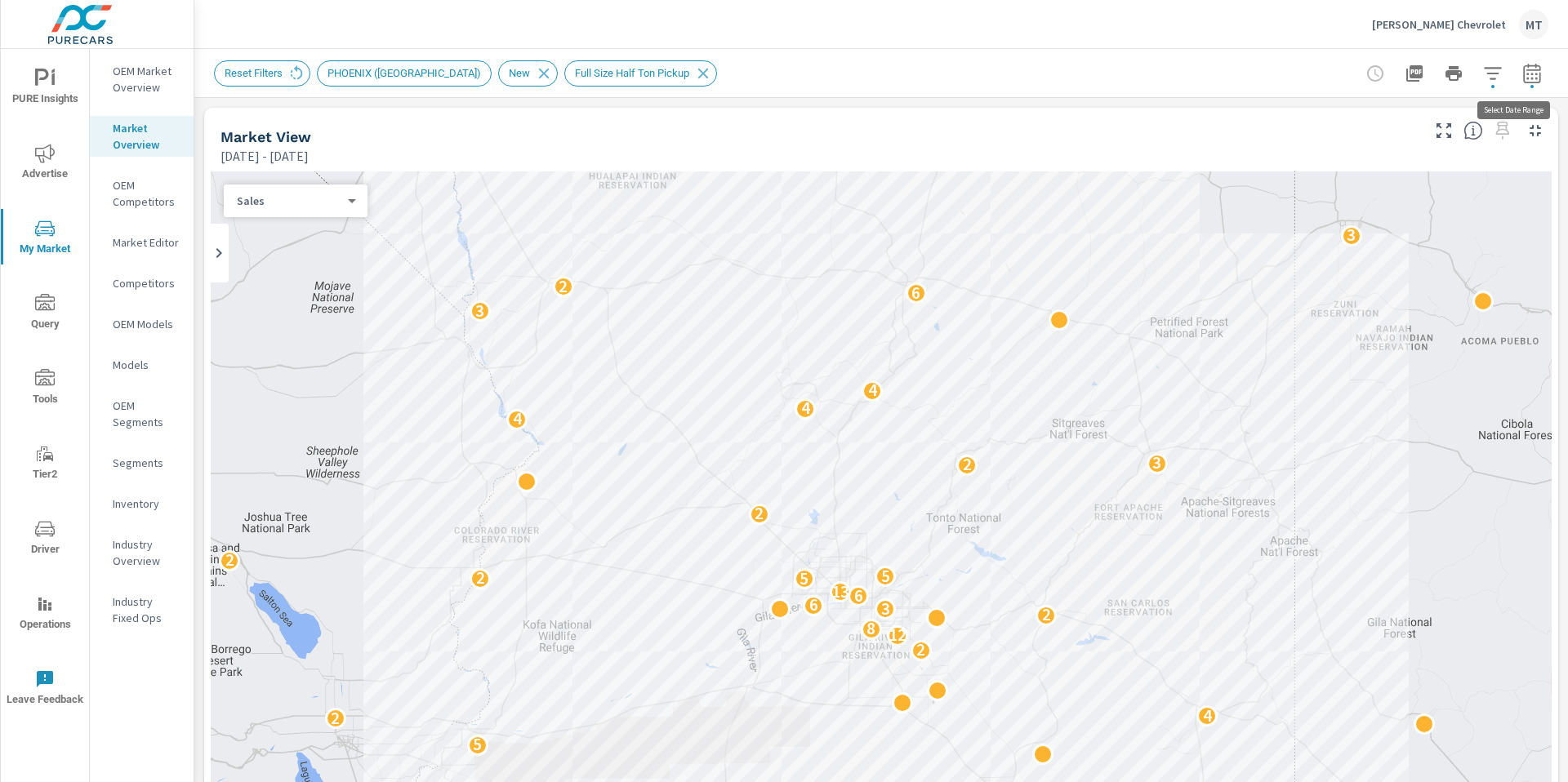
click at [1527, 78] on icon "button" at bounding box center [1532, 75] width 11 height 6
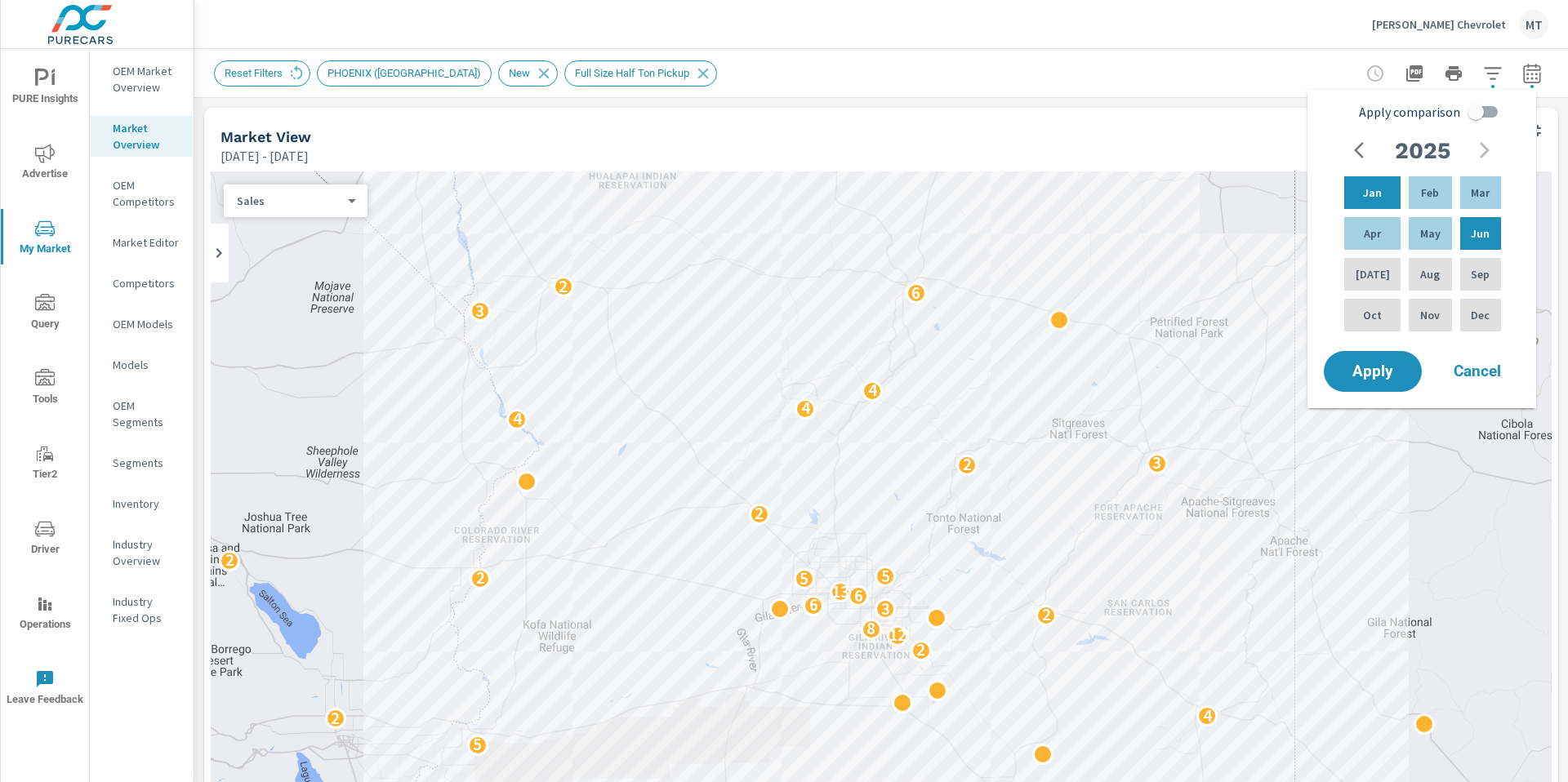
click at [1493, 110] on input "Apply comparison" at bounding box center [1476, 111] width 93 height 31
checkbox input "true"
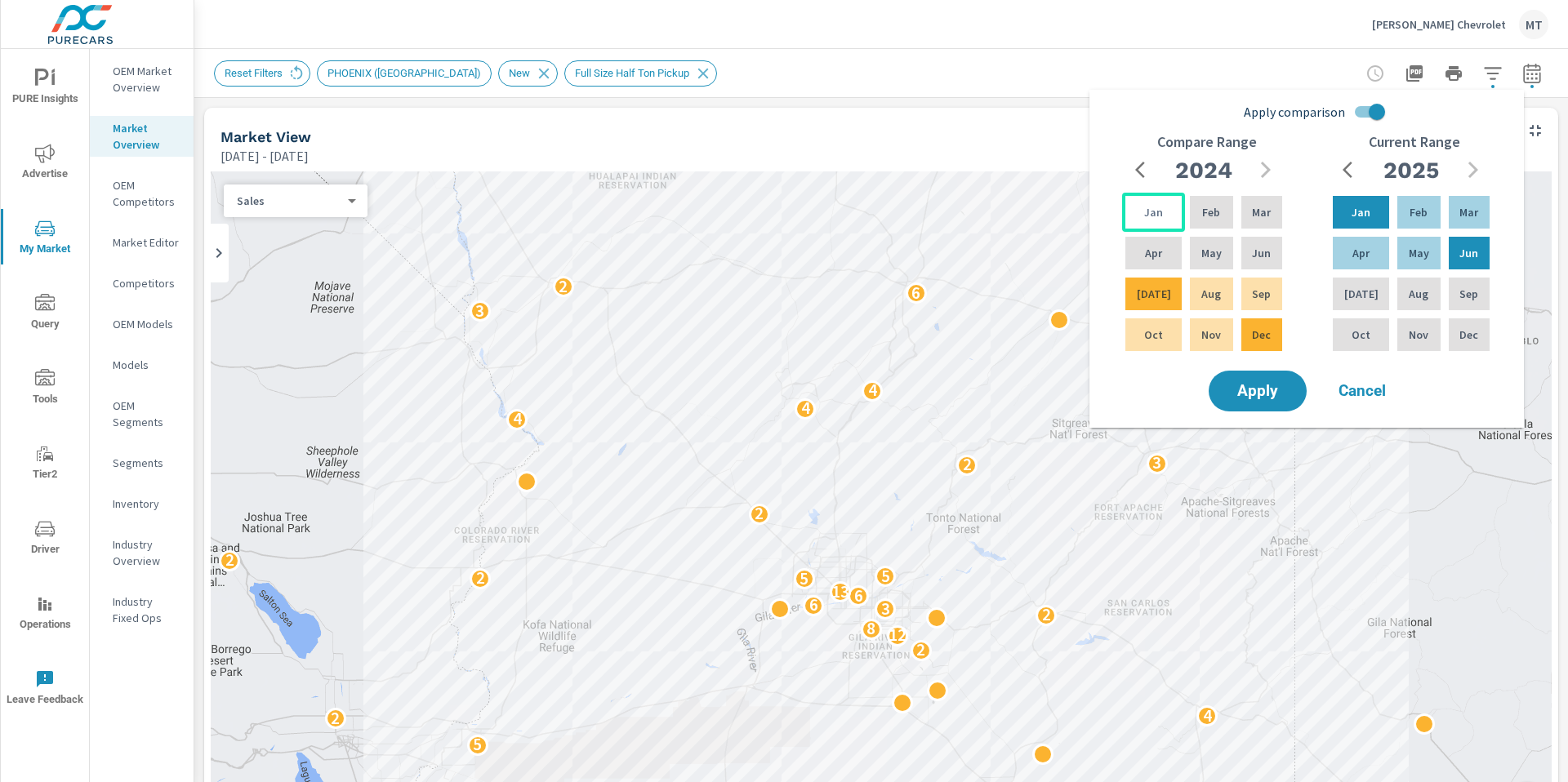
click at [1147, 217] on p "Jan" at bounding box center [1153, 212] width 18 height 17
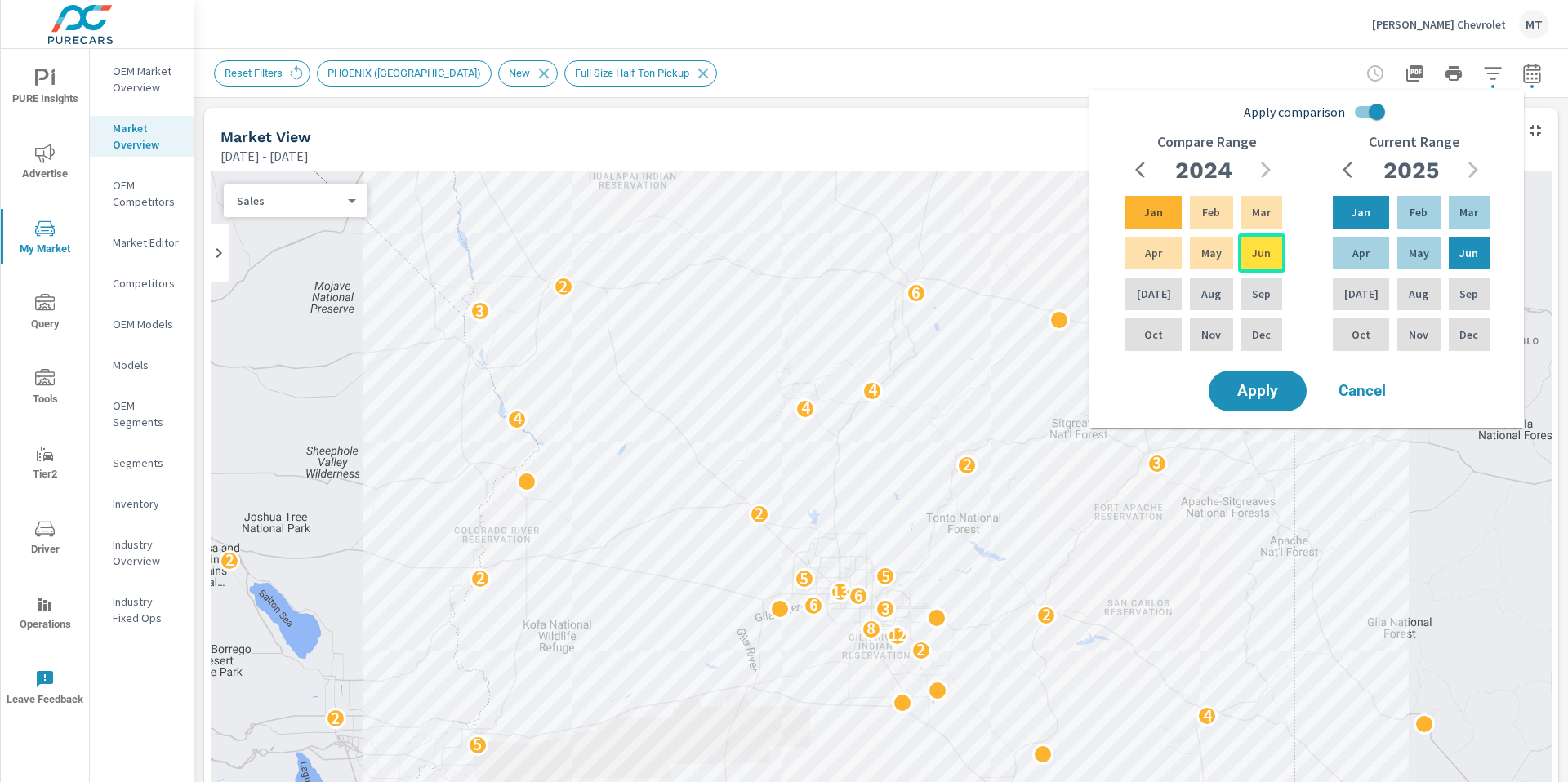
click at [1253, 261] on div "Jun" at bounding box center [1262, 252] width 47 height 39
click at [1251, 400] on button "Apply" at bounding box center [1258, 391] width 101 height 42
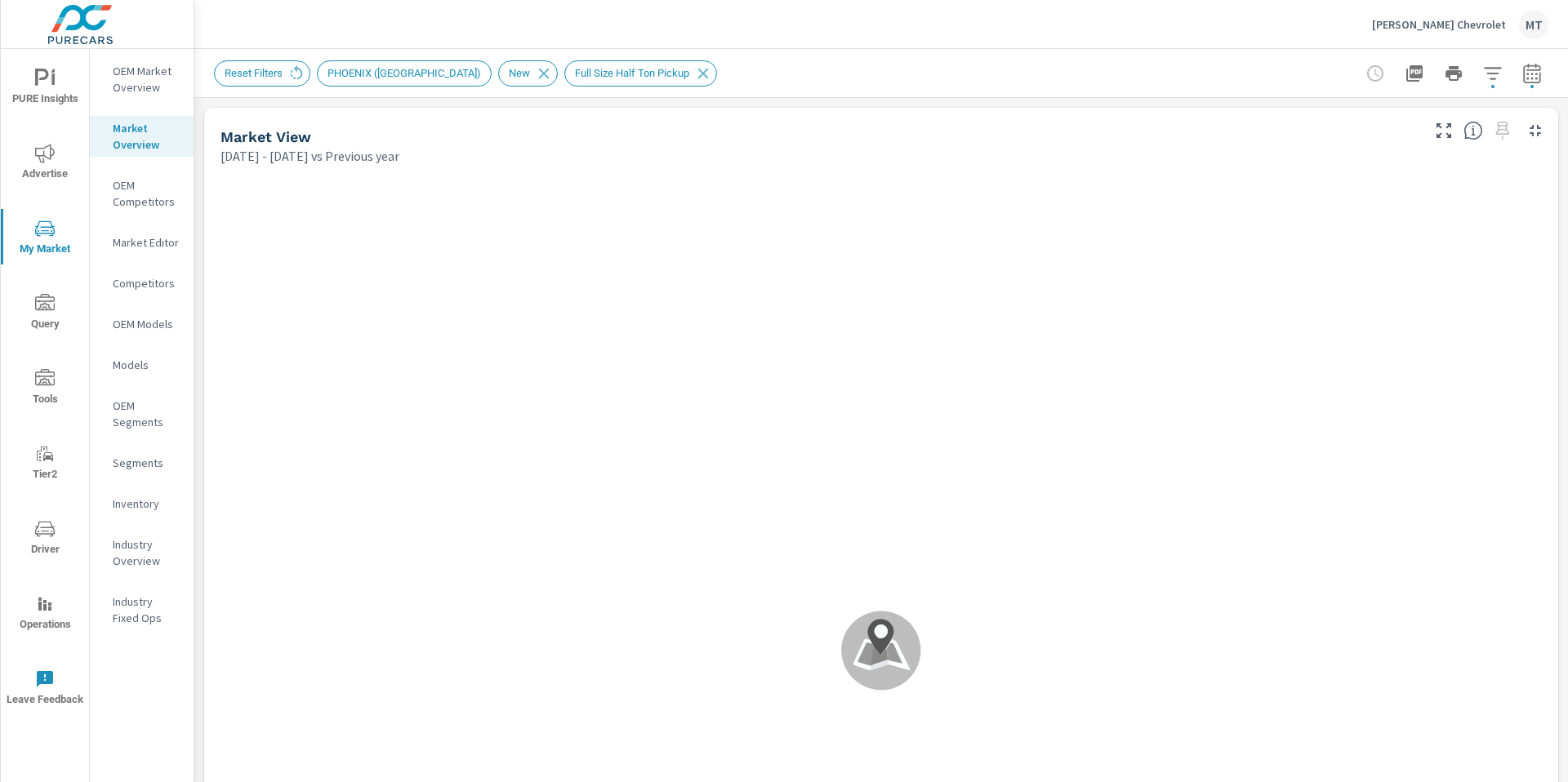
scroll to position [1, 0]
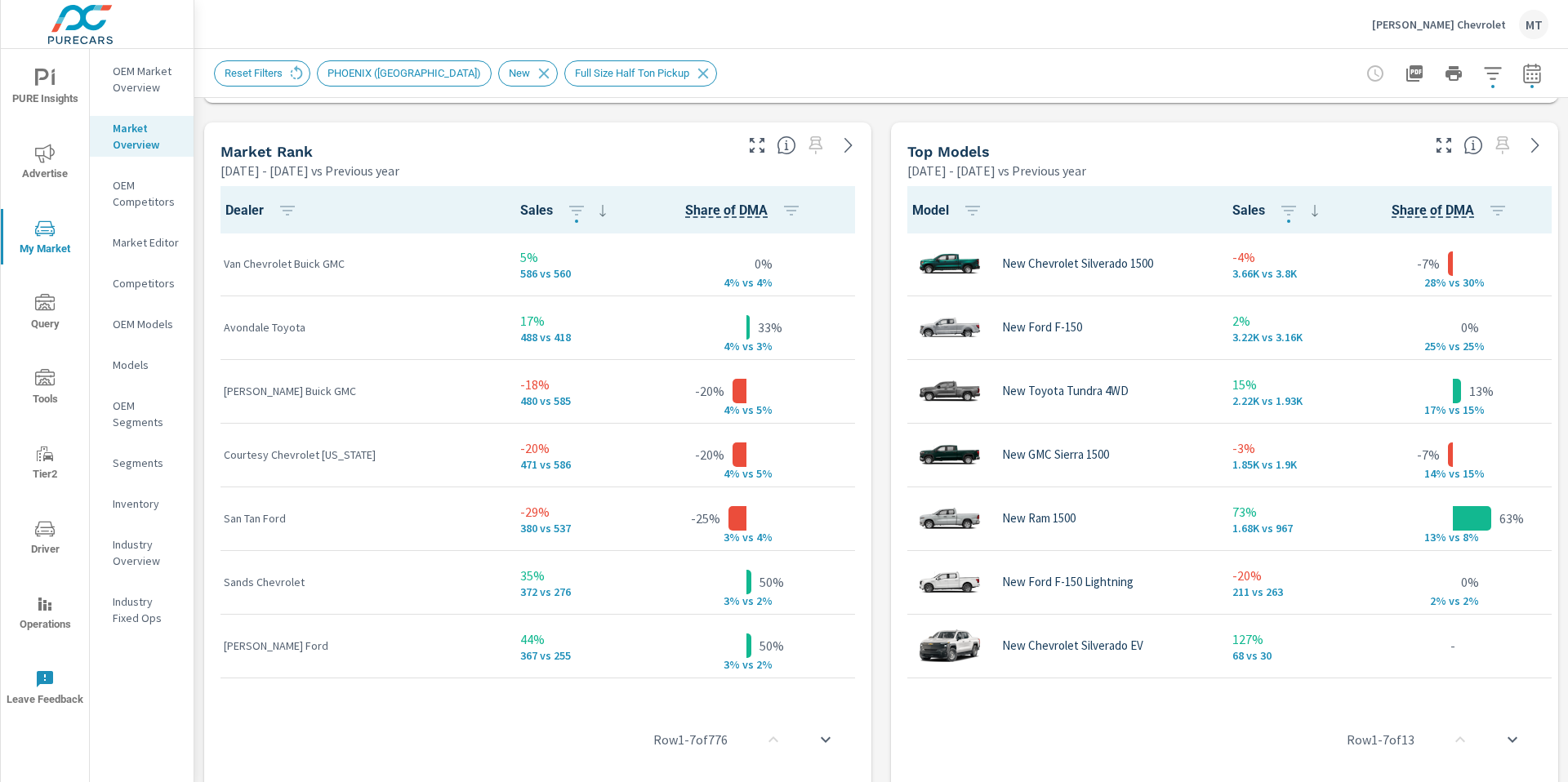
scroll to position [1040, 0]
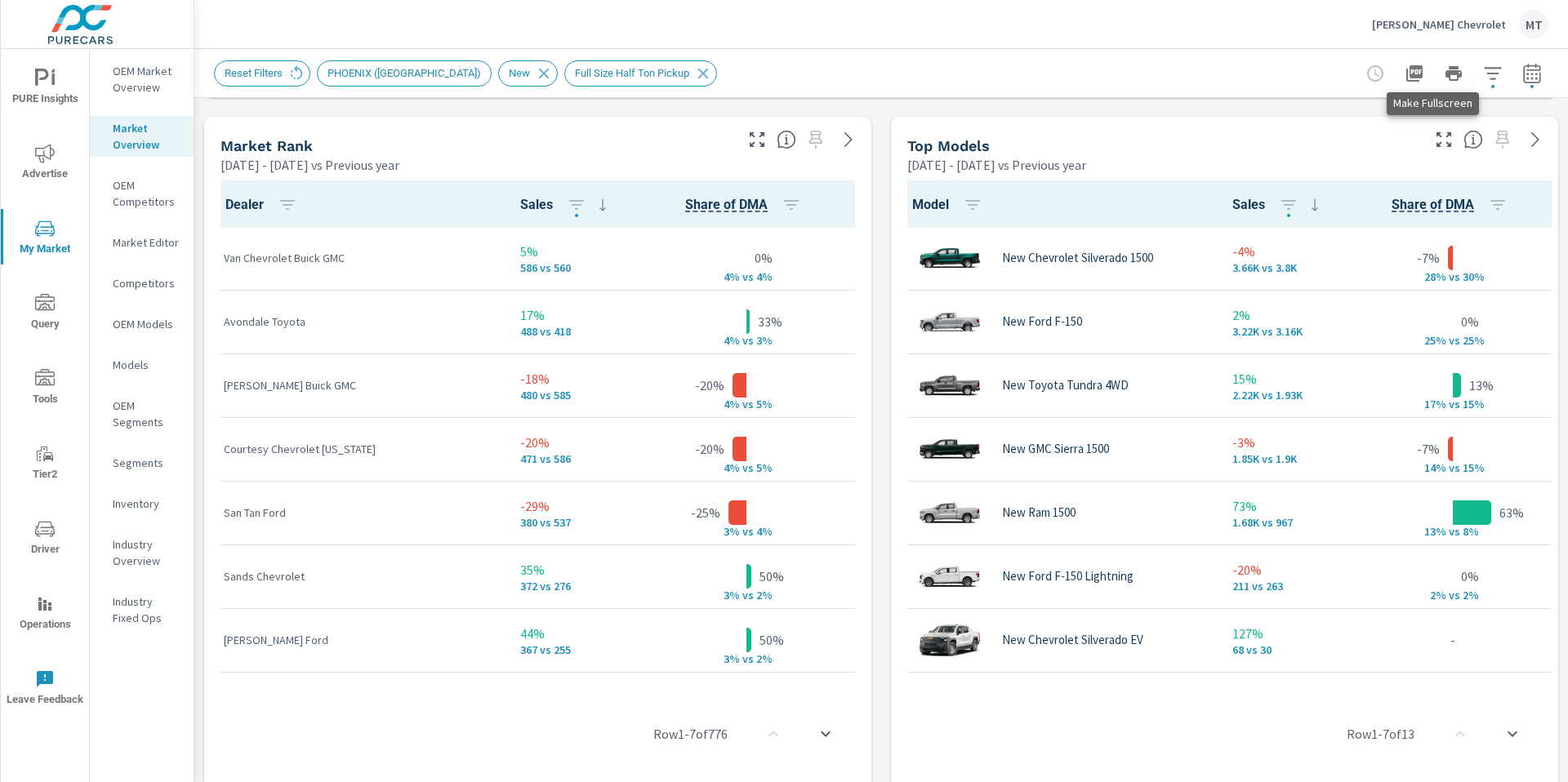
click at [1435, 144] on icon "button" at bounding box center [1444, 139] width 19 height 19
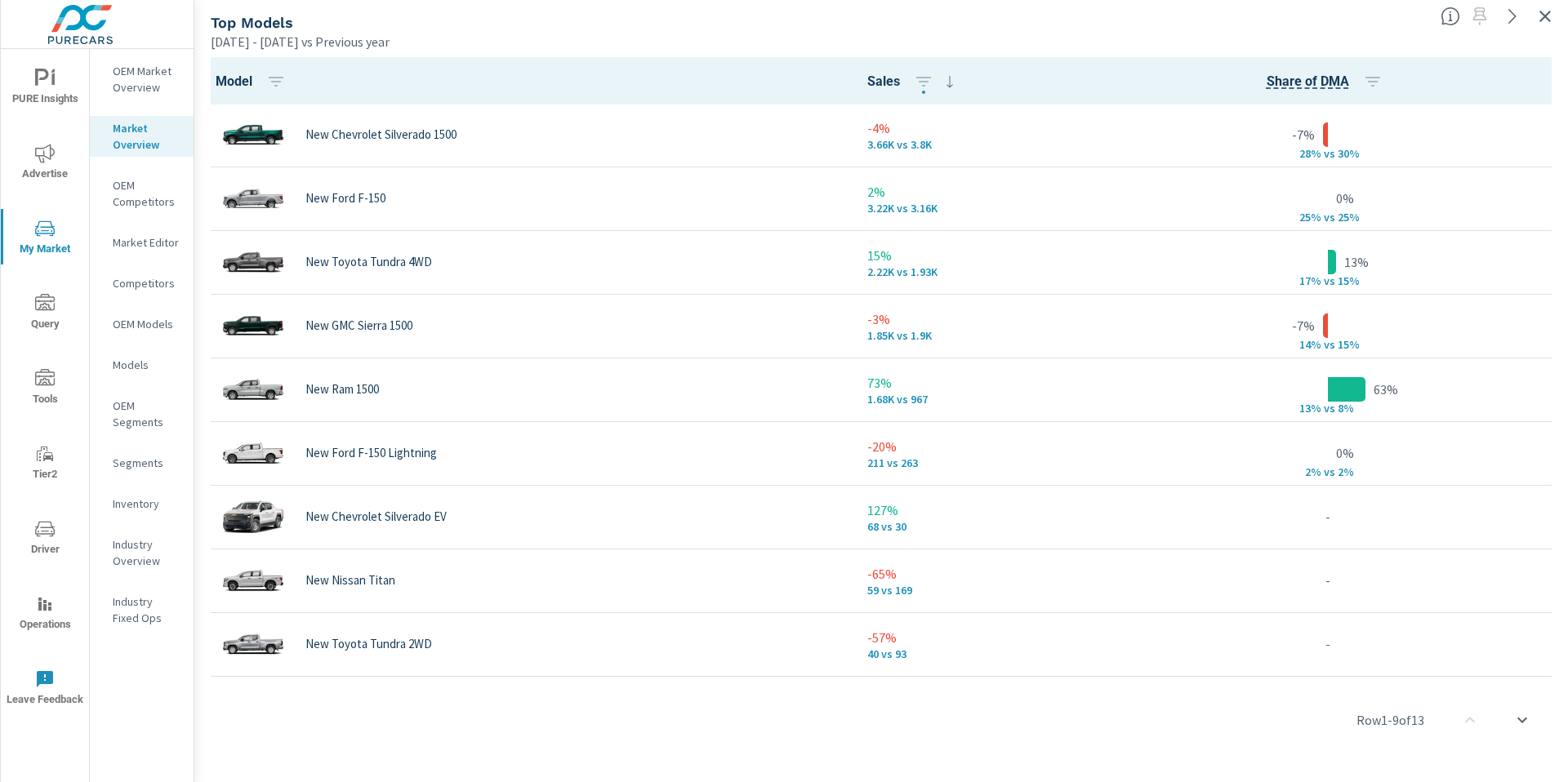
click at [1546, 18] on icon "button" at bounding box center [1545, 16] width 11 height 11
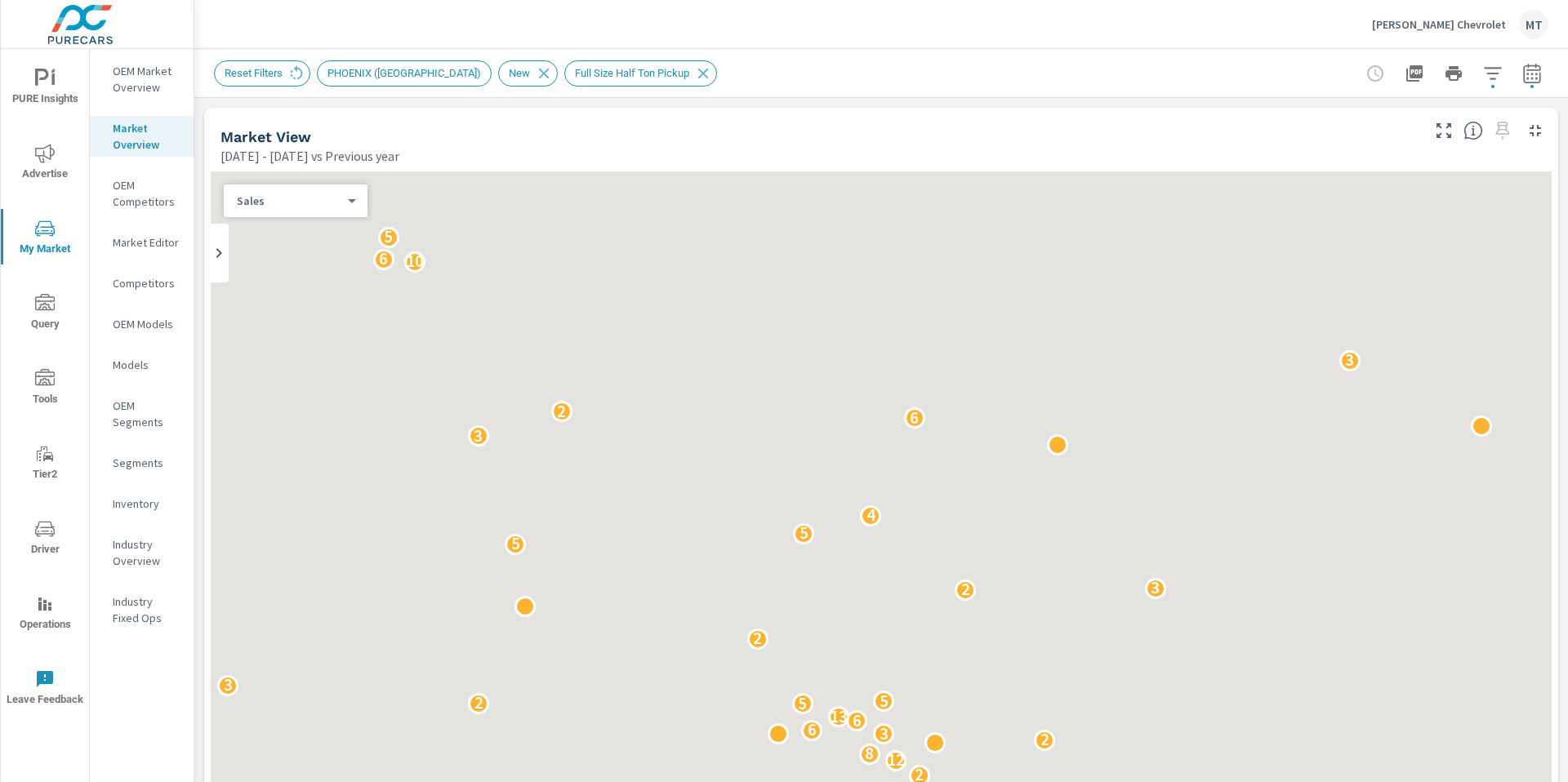
scroll to position [1, 0]
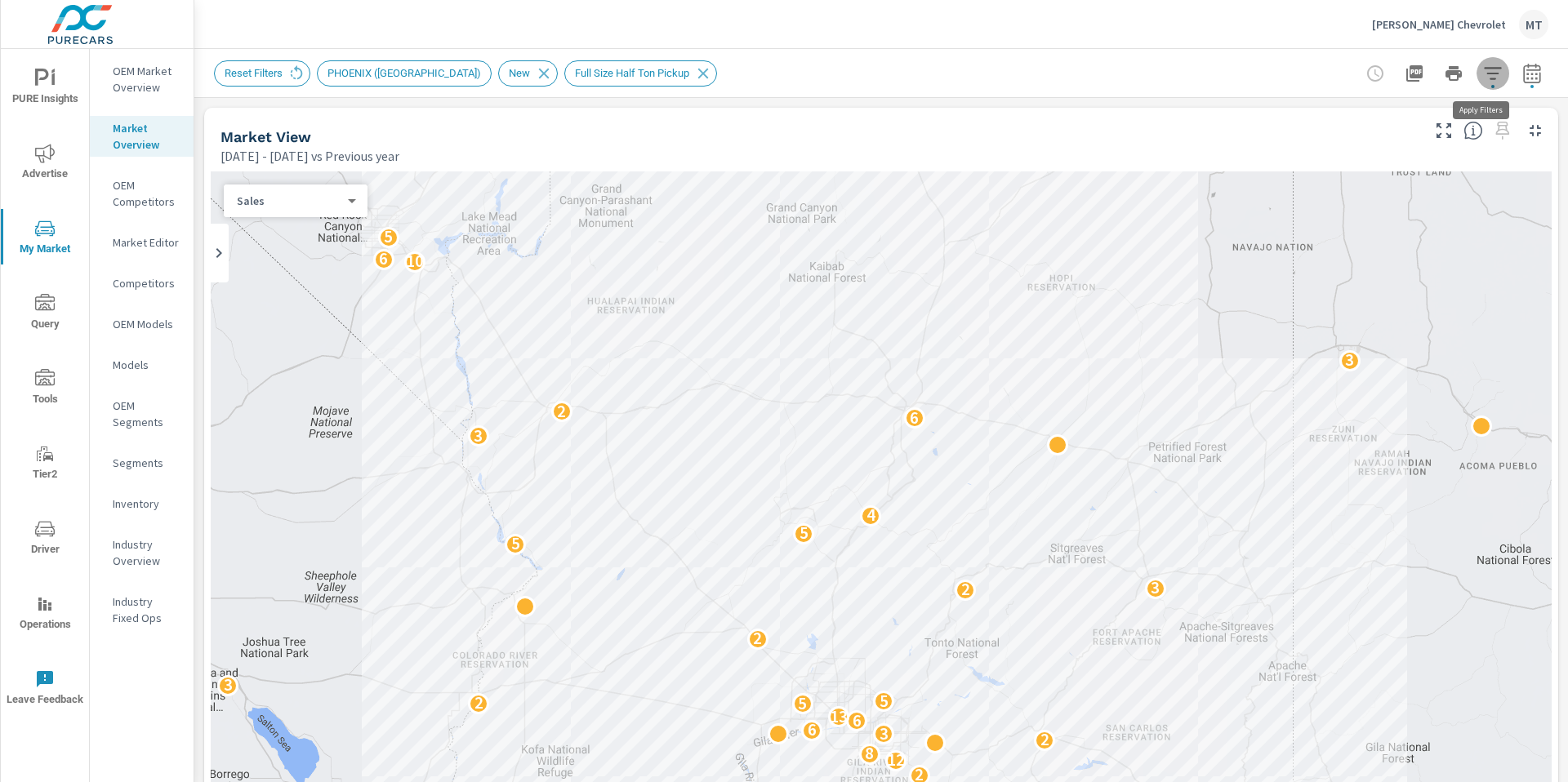
click at [1488, 77] on icon "button" at bounding box center [1493, 74] width 19 height 19
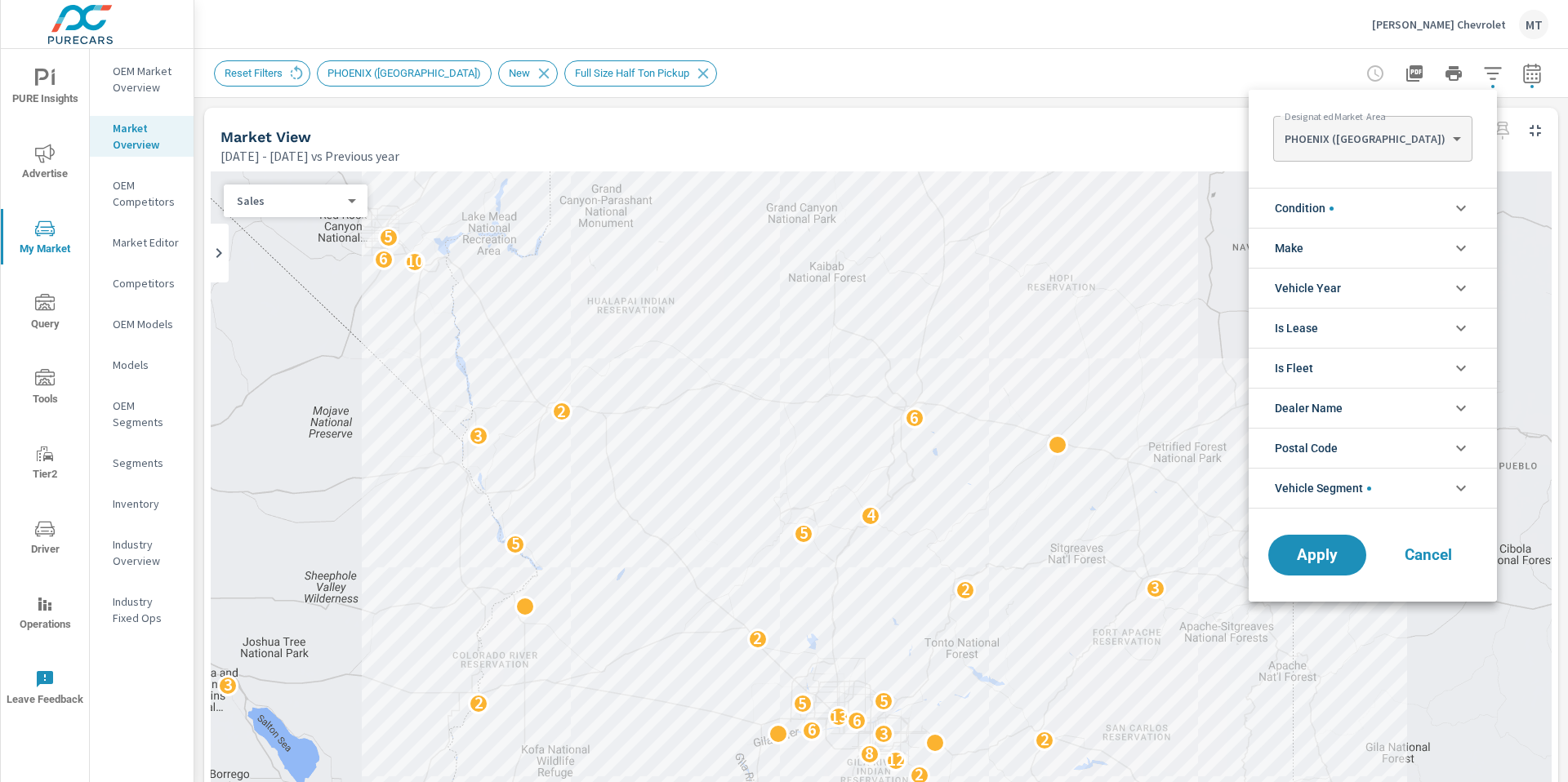
scroll to position [110, 0]
click at [1466, 482] on icon "filter options" at bounding box center [1461, 488] width 19 height 19
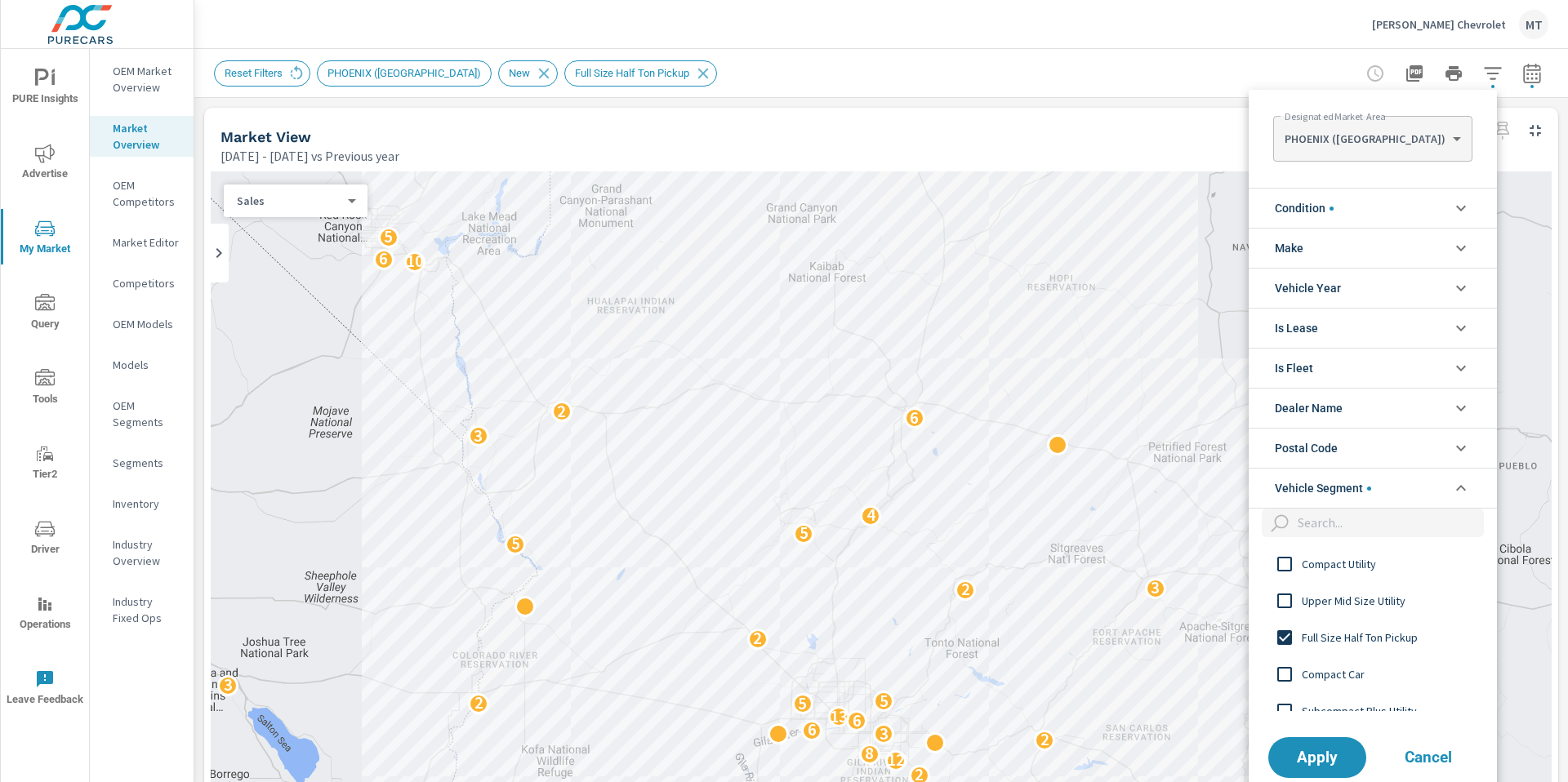
scroll to position [0, 0]
click at [1279, 563] on input "filter options" at bounding box center [1285, 564] width 34 height 34
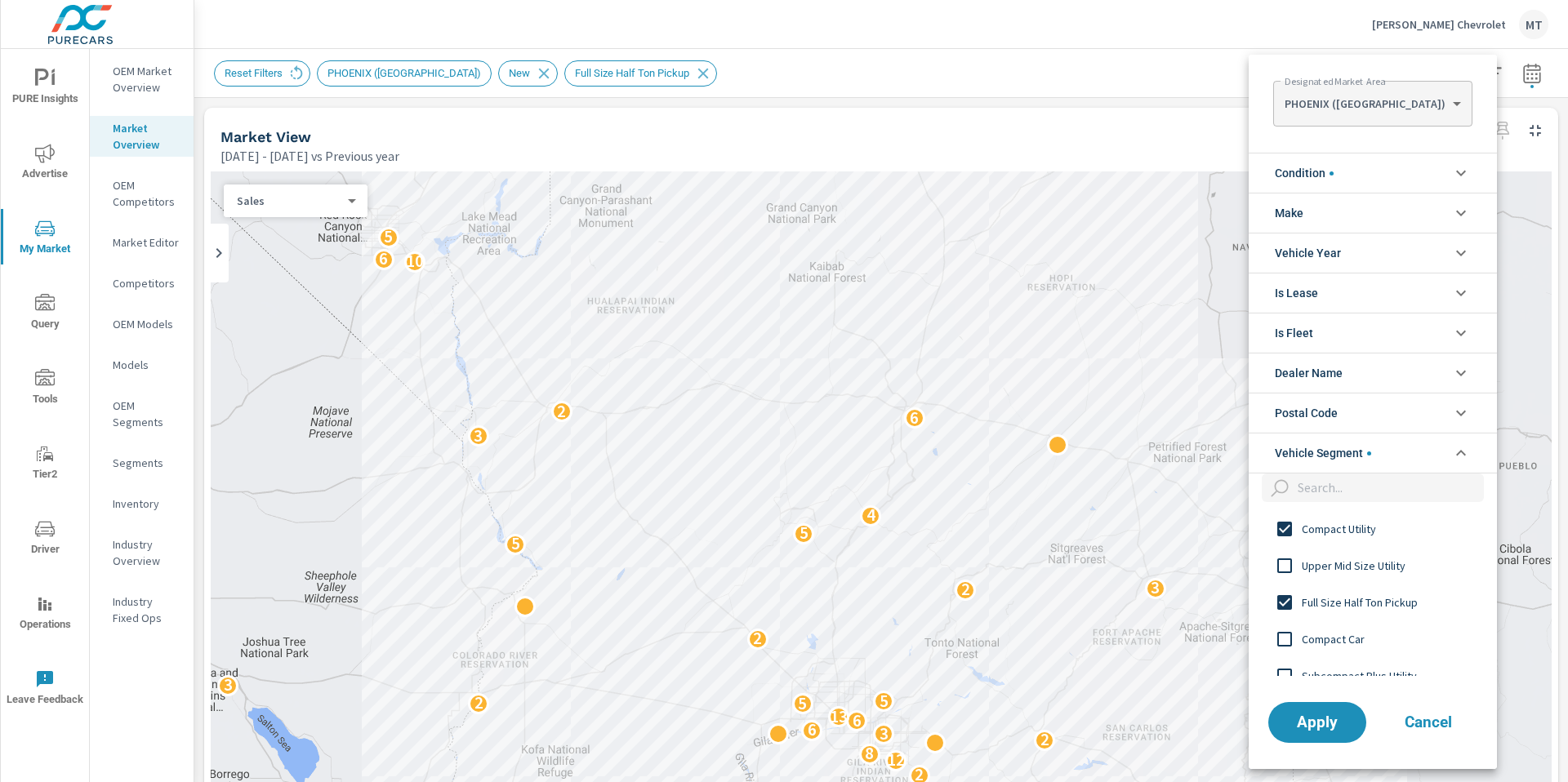
click at [1281, 599] on input "filter options" at bounding box center [1285, 602] width 34 height 34
click at [1330, 718] on span "Apply" at bounding box center [1317, 722] width 67 height 16
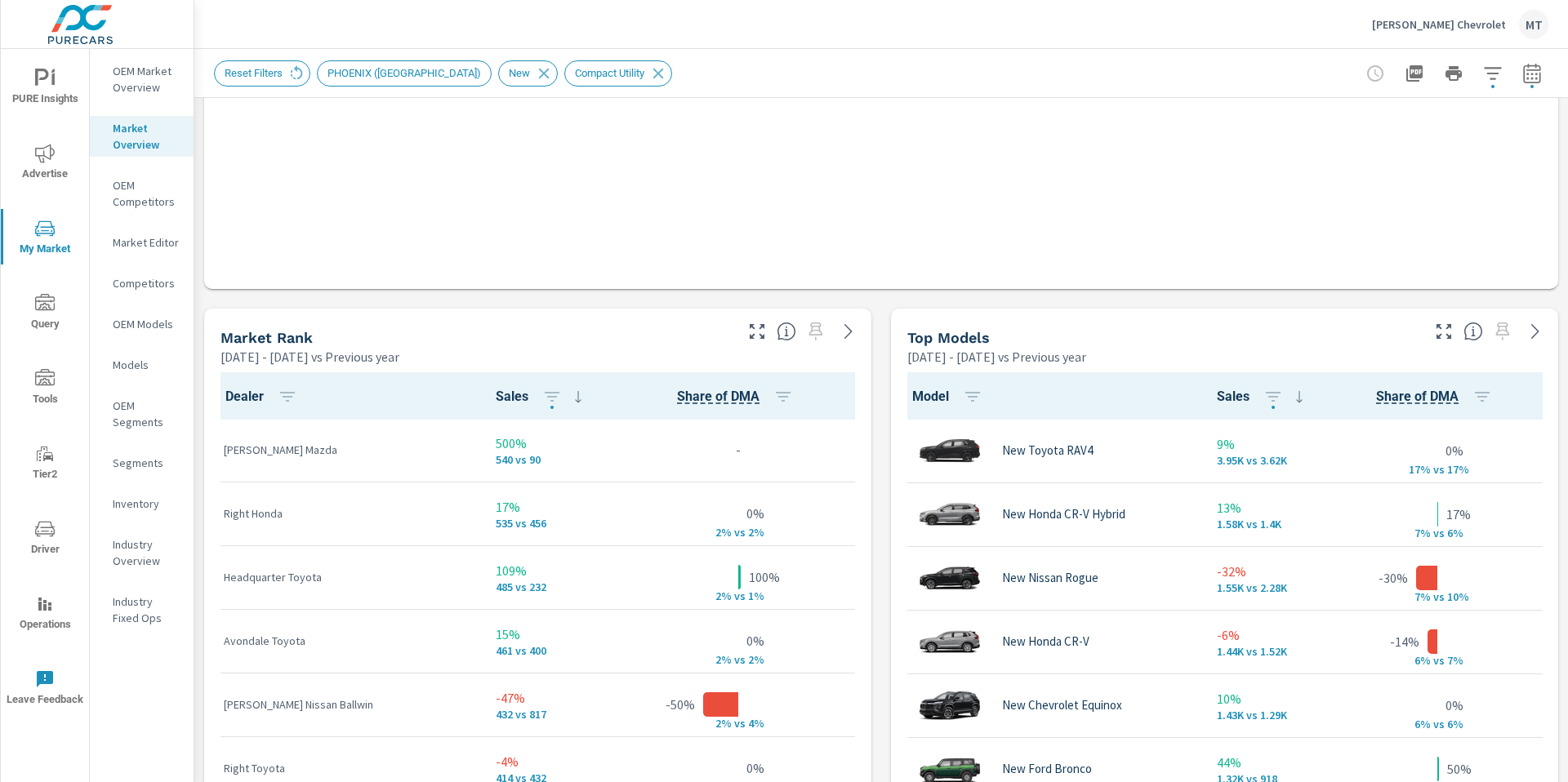
scroll to position [1, 0]
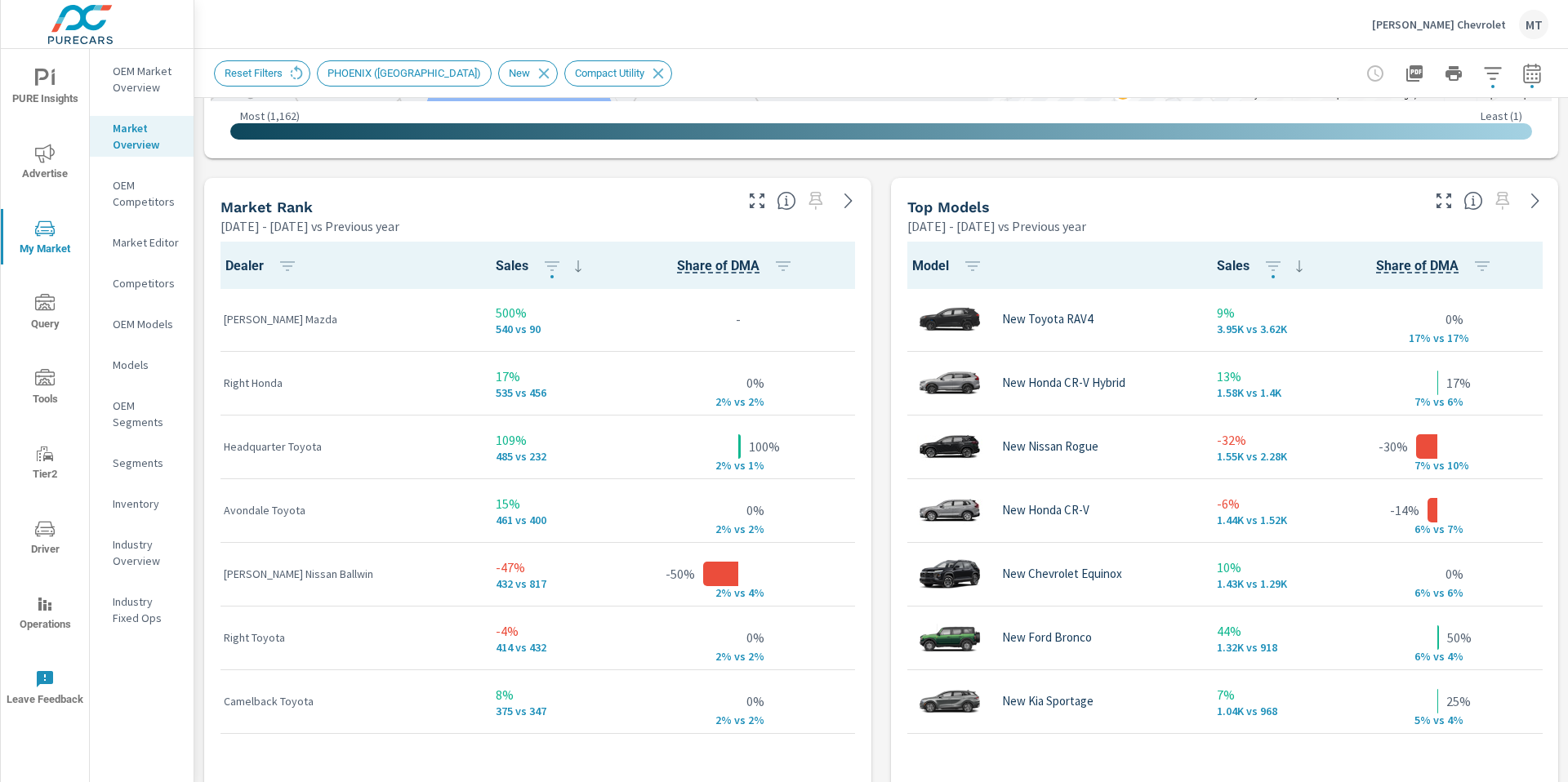
scroll to position [991, 0]
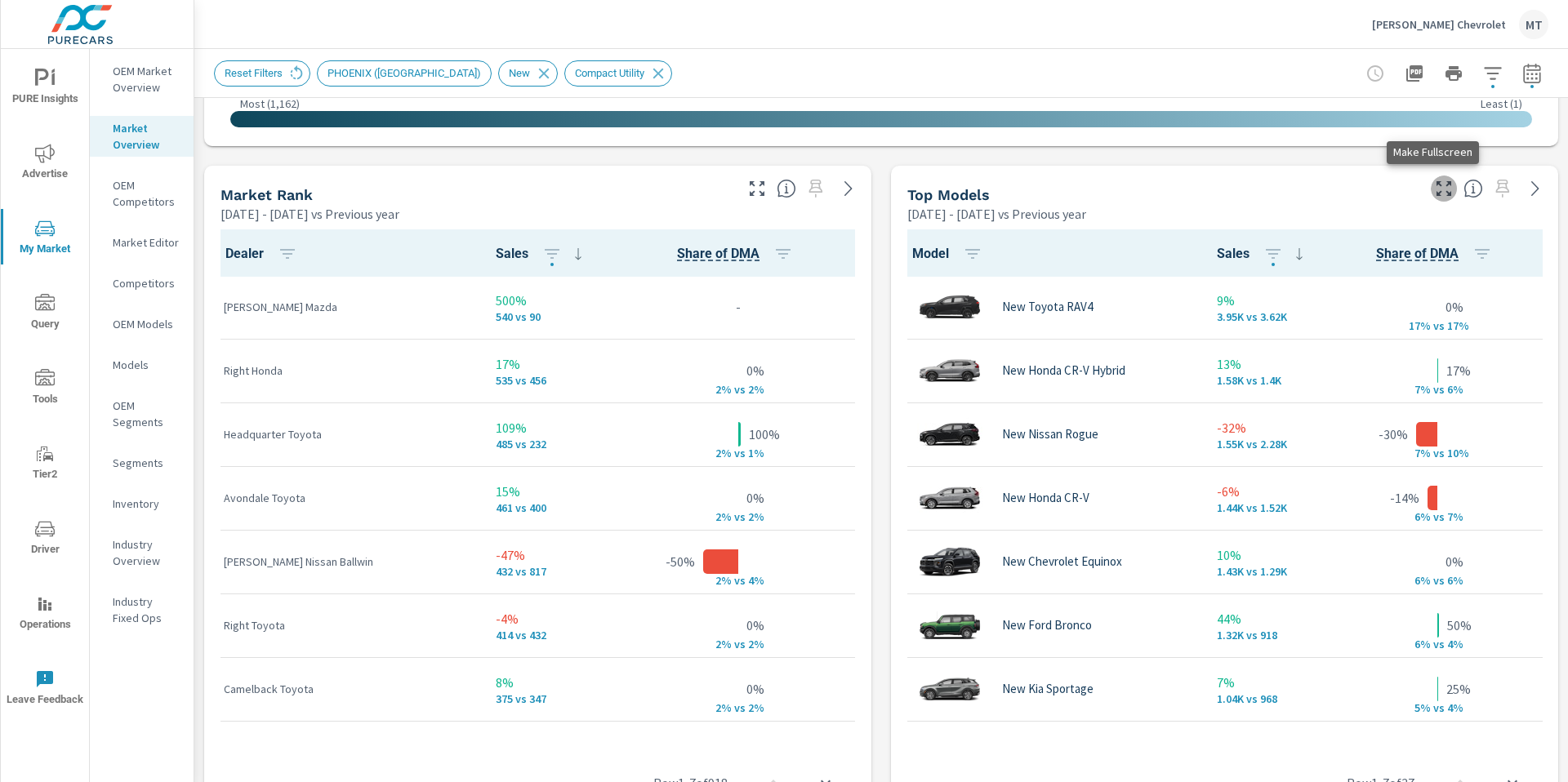
click at [1431, 200] on button "button" at bounding box center [1444, 188] width 26 height 26
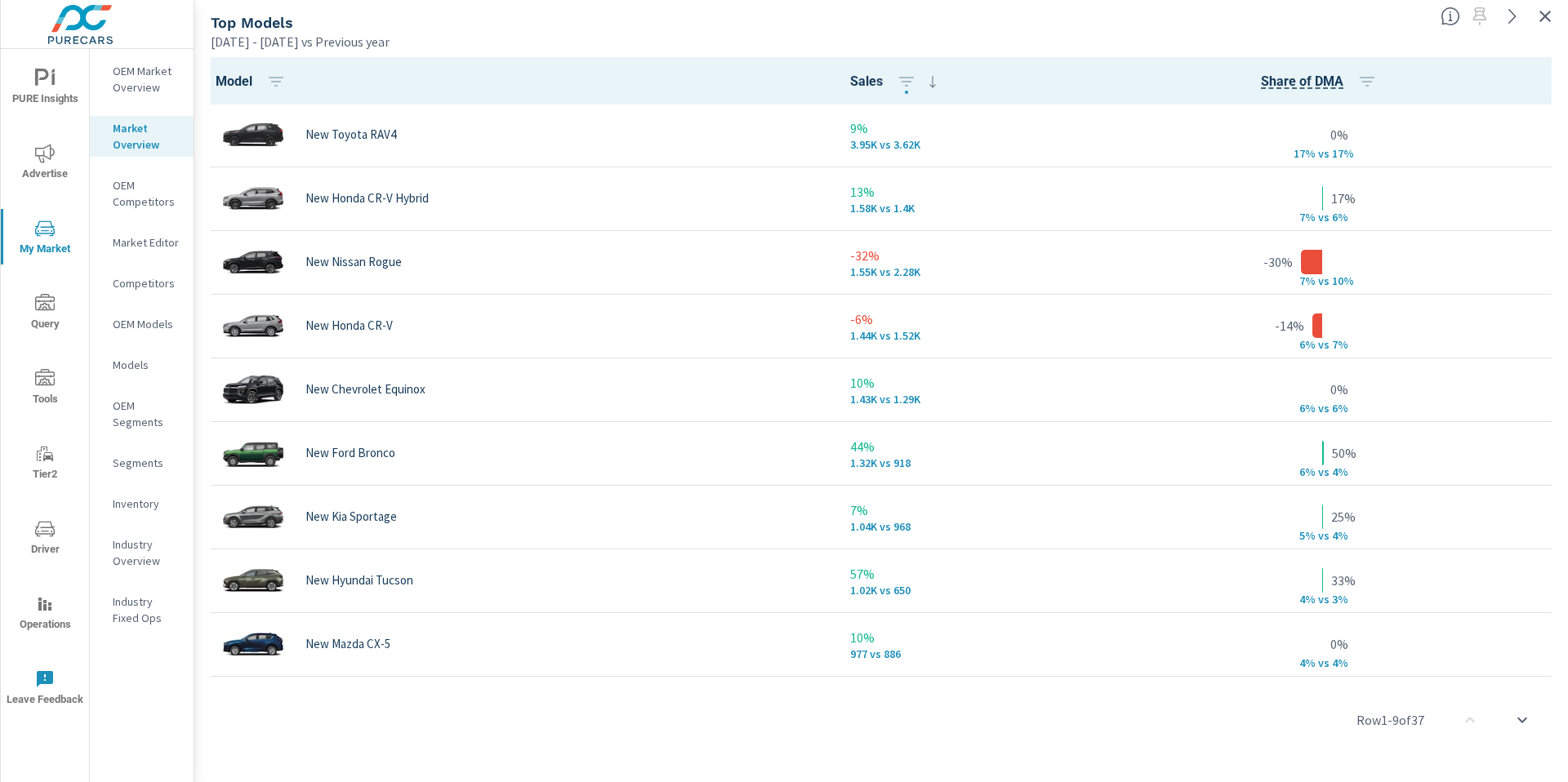
click at [1536, 14] on icon "button" at bounding box center [1545, 16] width 19 height 19
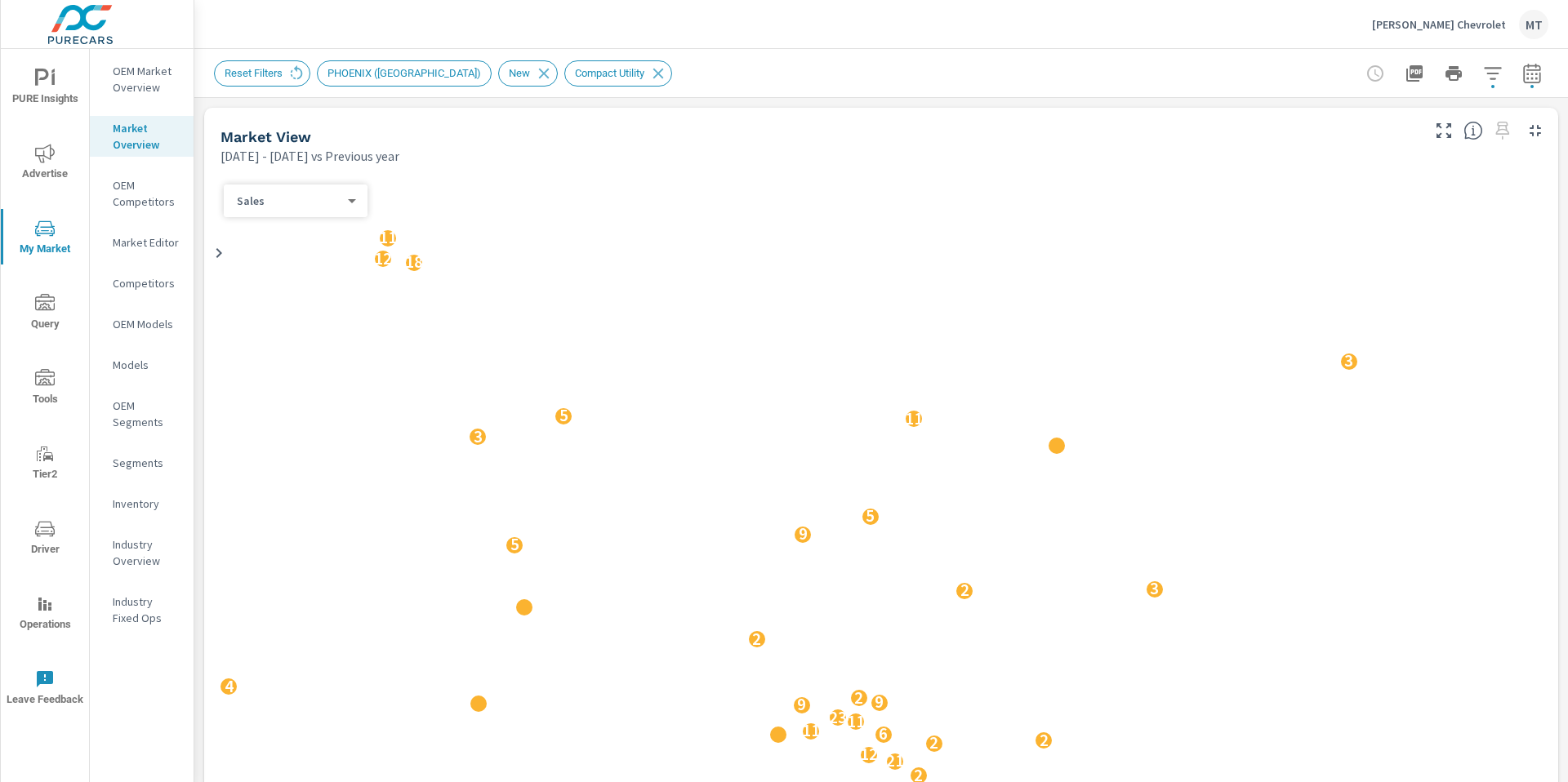
scroll to position [1, 0]
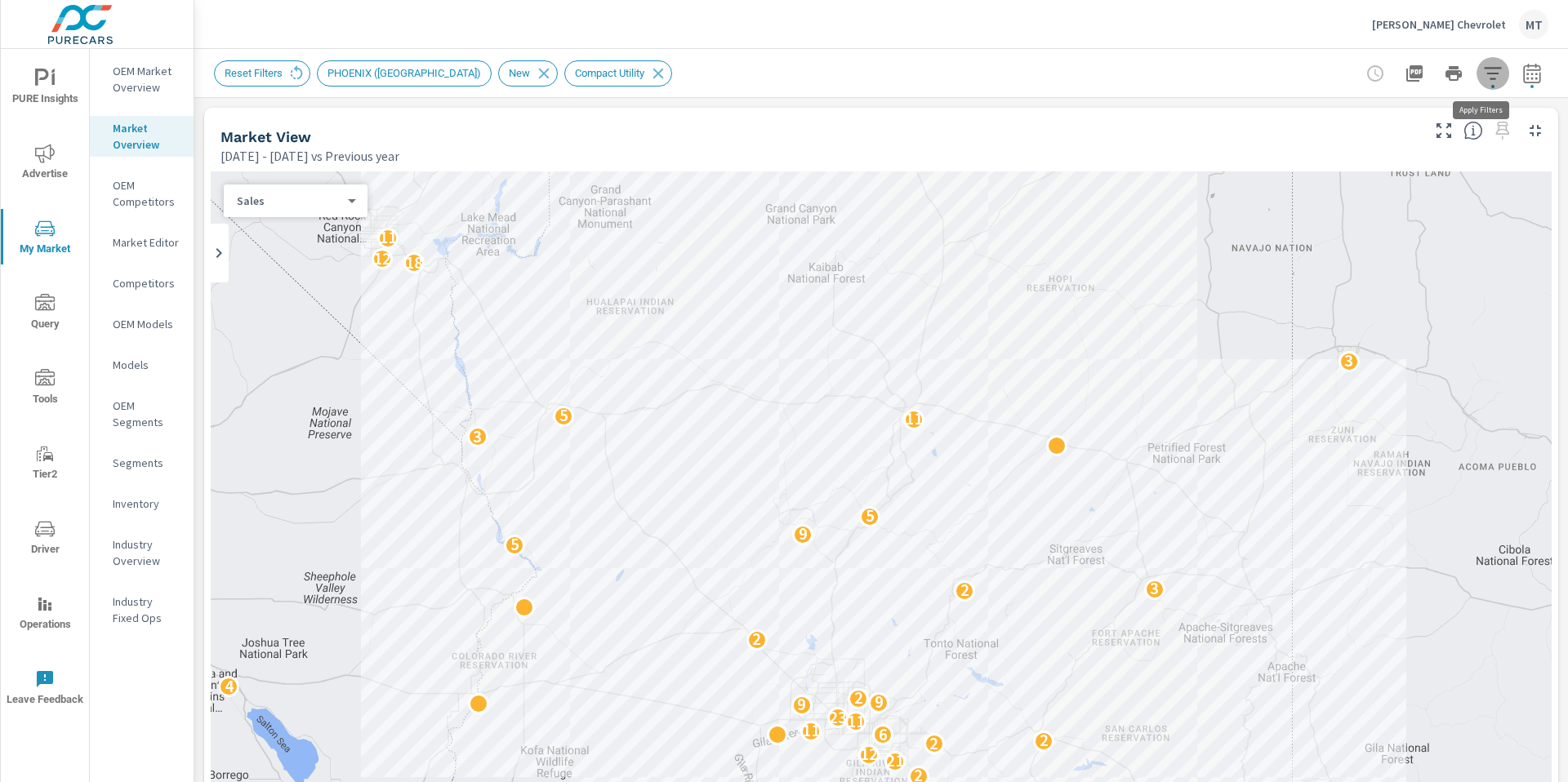
click at [1483, 77] on icon "button" at bounding box center [1493, 74] width 19 height 19
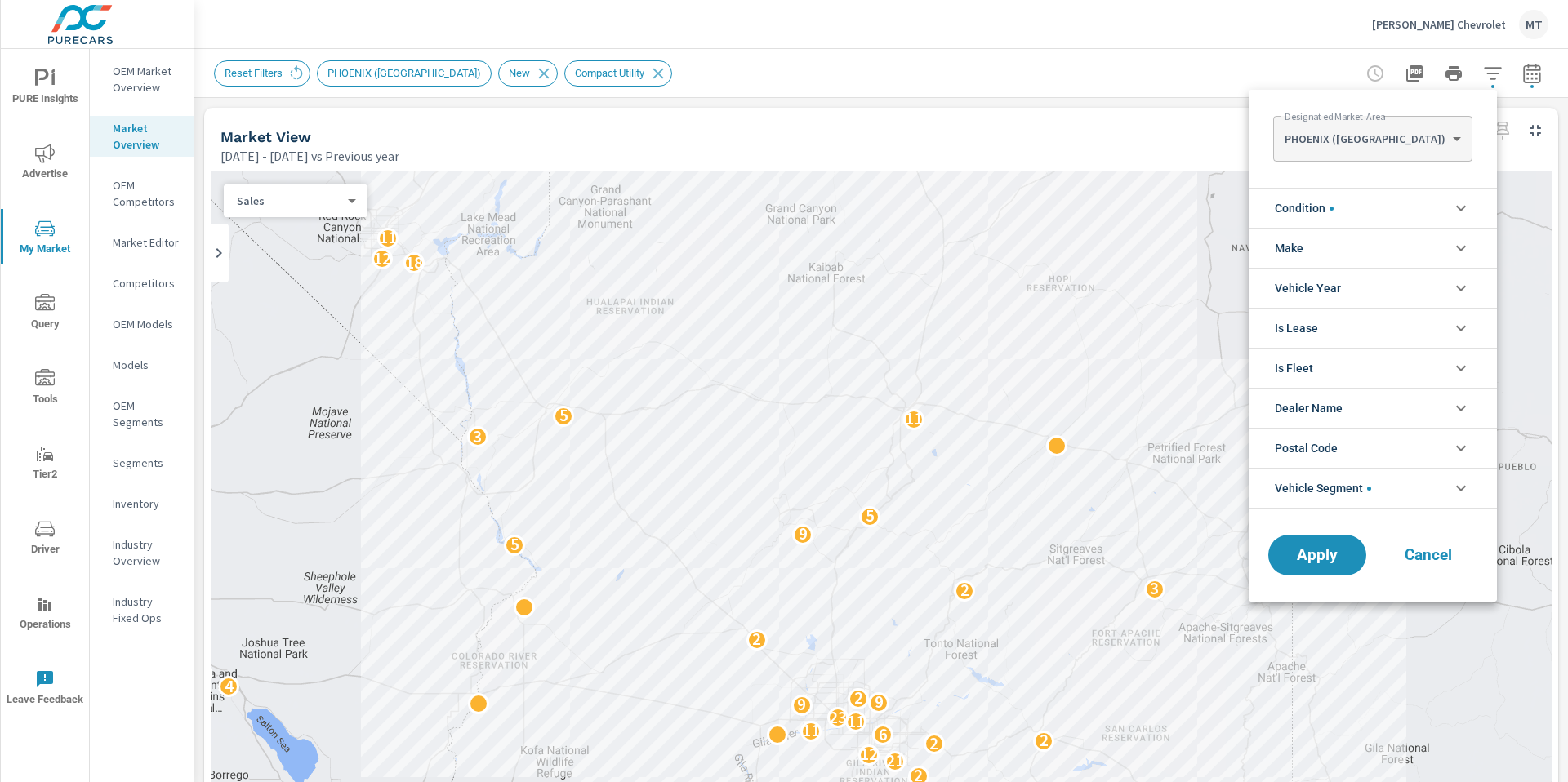
scroll to position [37, 0]
click at [1517, 82] on div at bounding box center [784, 391] width 1568 height 782
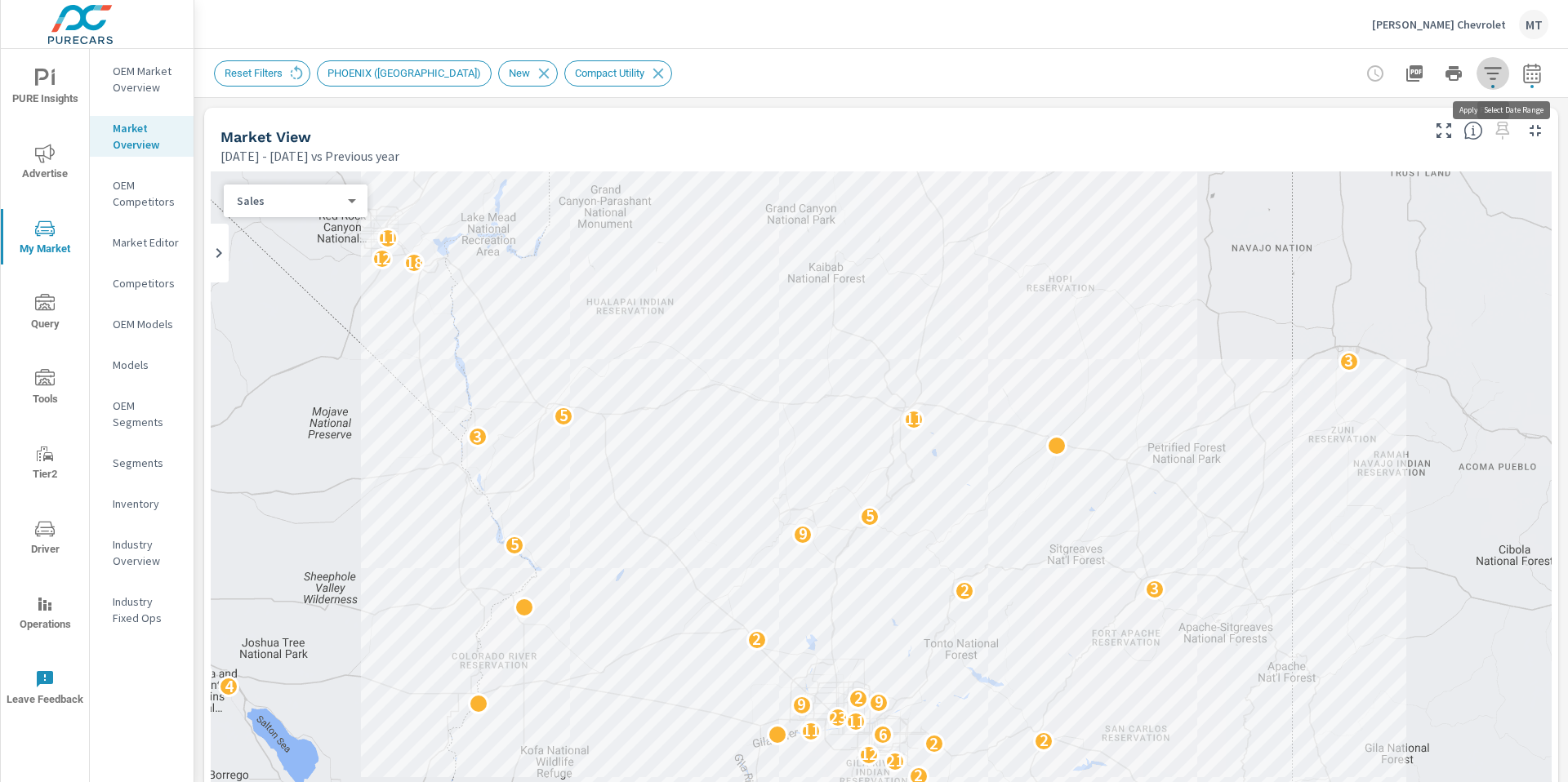
click at [1522, 70] on icon "button" at bounding box center [1532, 74] width 19 height 19
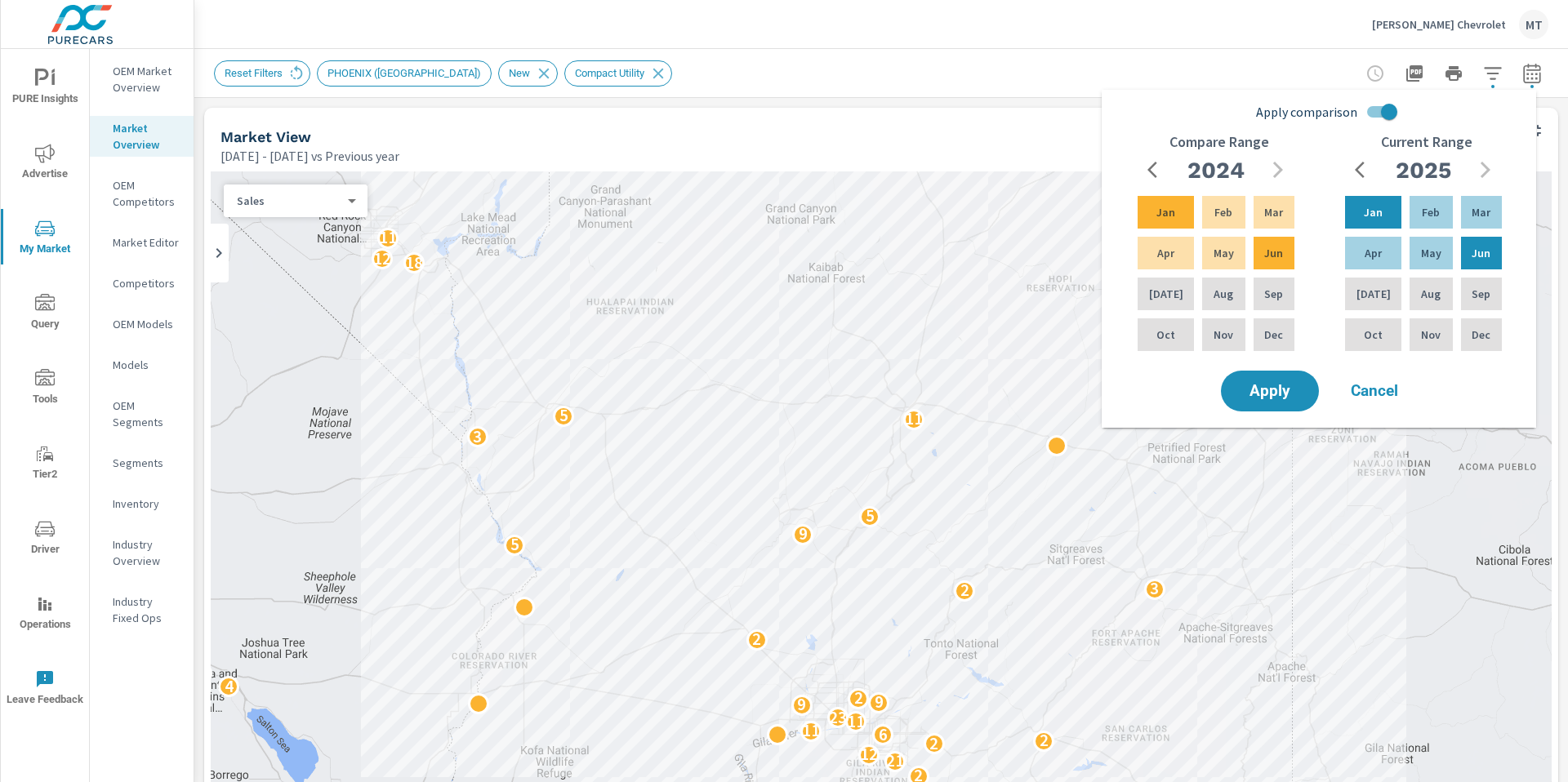
click at [1366, 110] on input "Apply comparison" at bounding box center [1389, 111] width 93 height 31
checkbox input "false"
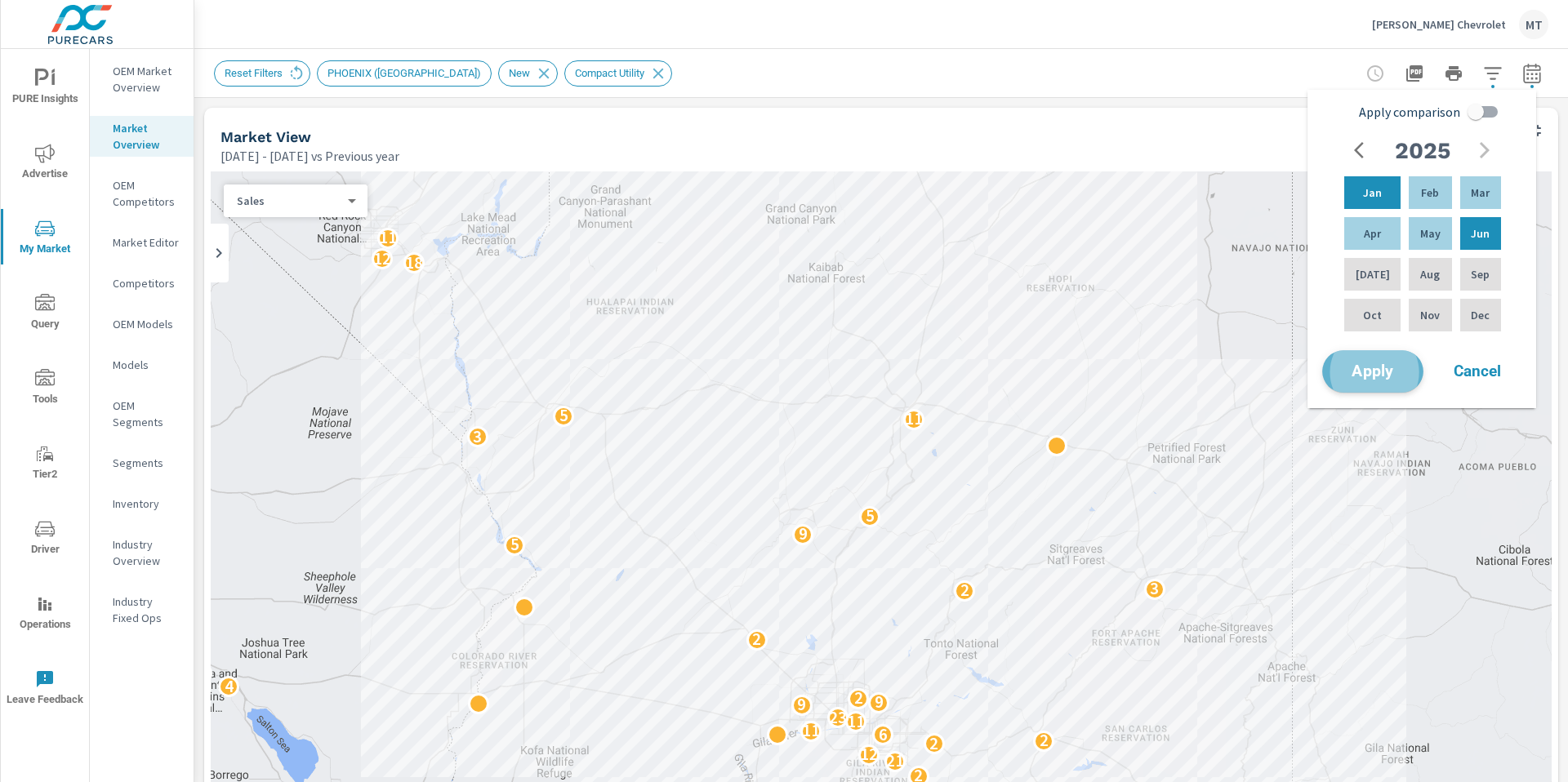
click at [1358, 364] on span "Apply" at bounding box center [1373, 372] width 67 height 16
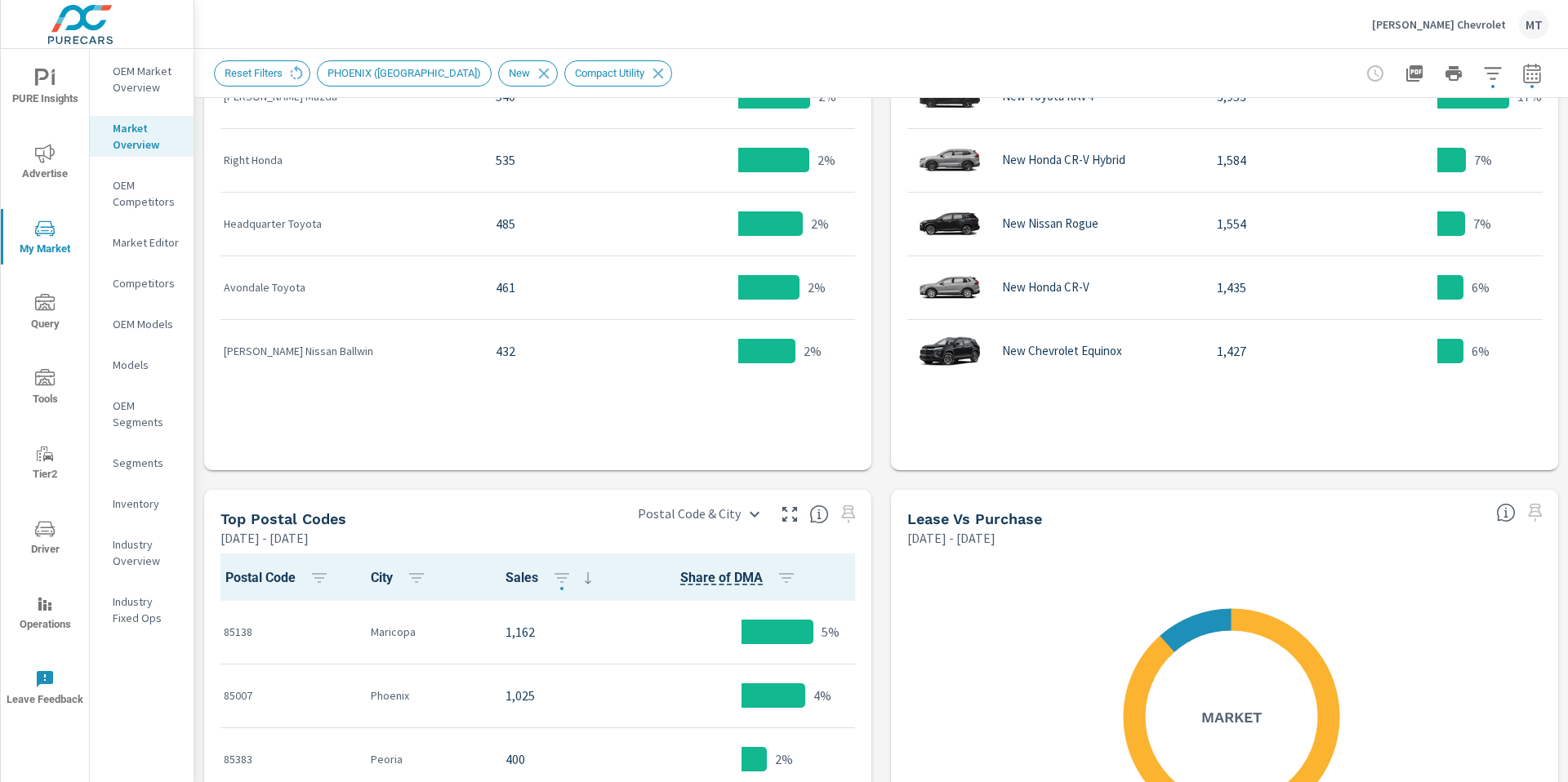
scroll to position [898, 0]
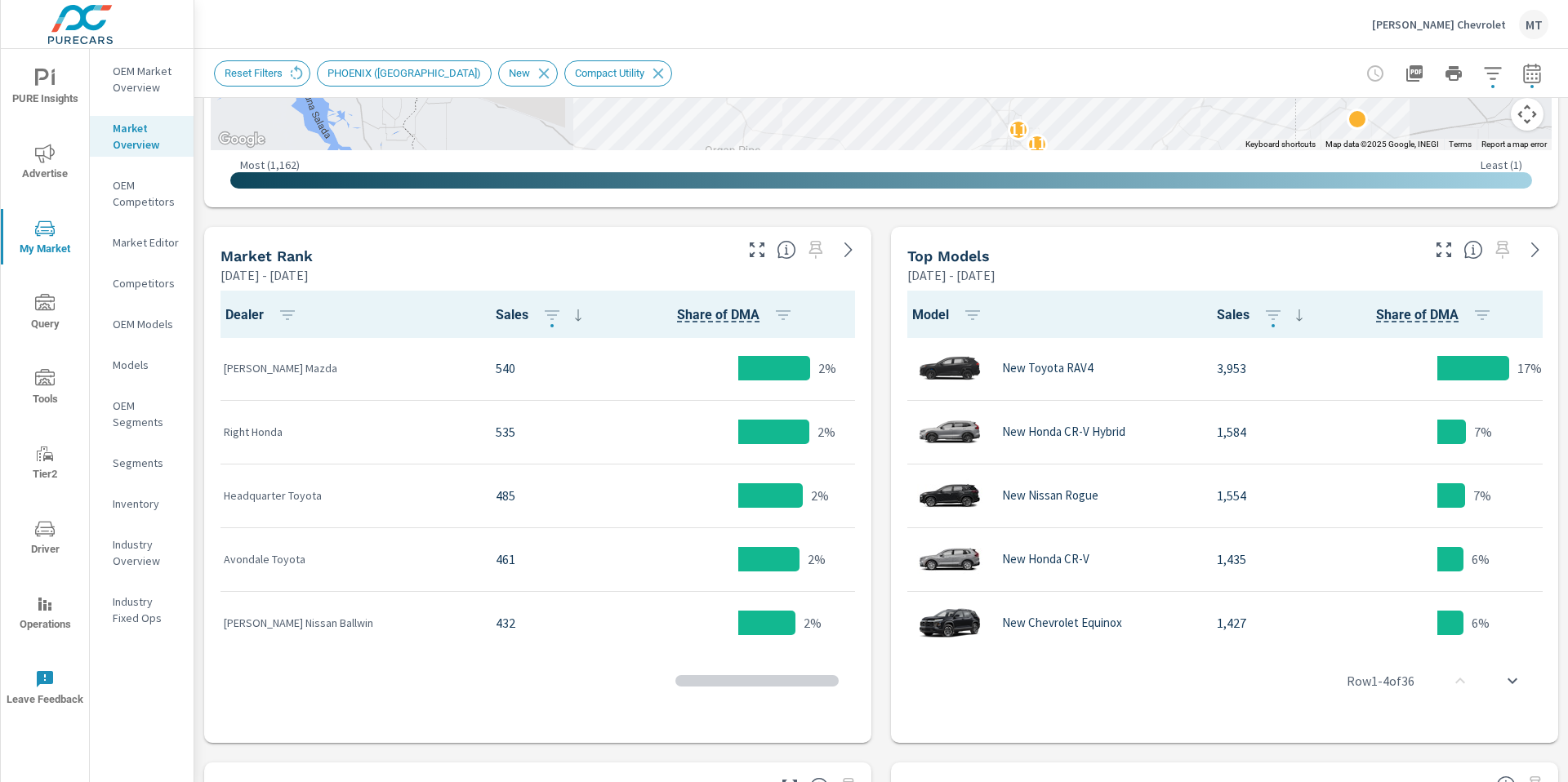
scroll to position [682, 0]
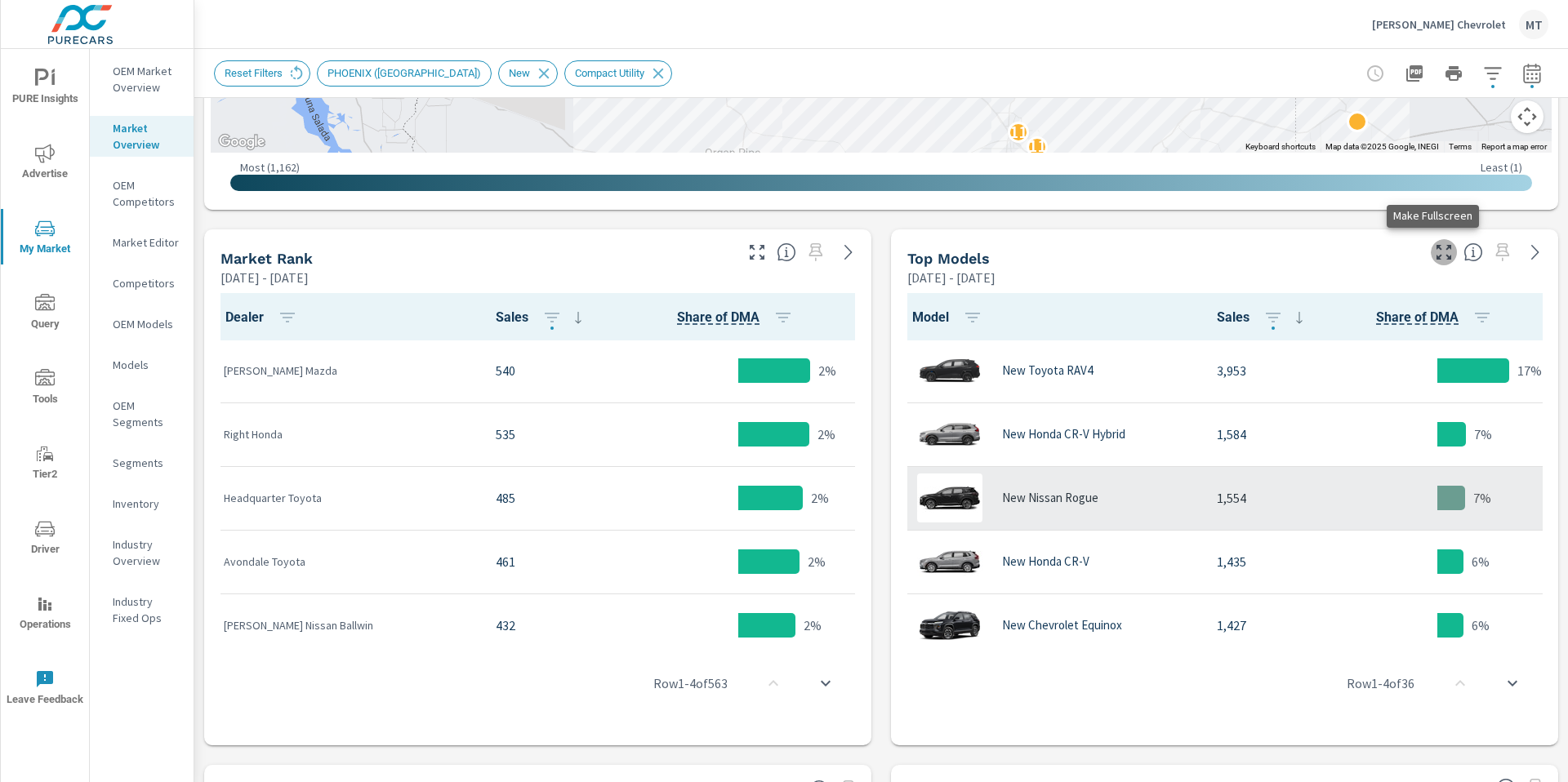
click at [1435, 251] on icon "button" at bounding box center [1444, 252] width 19 height 19
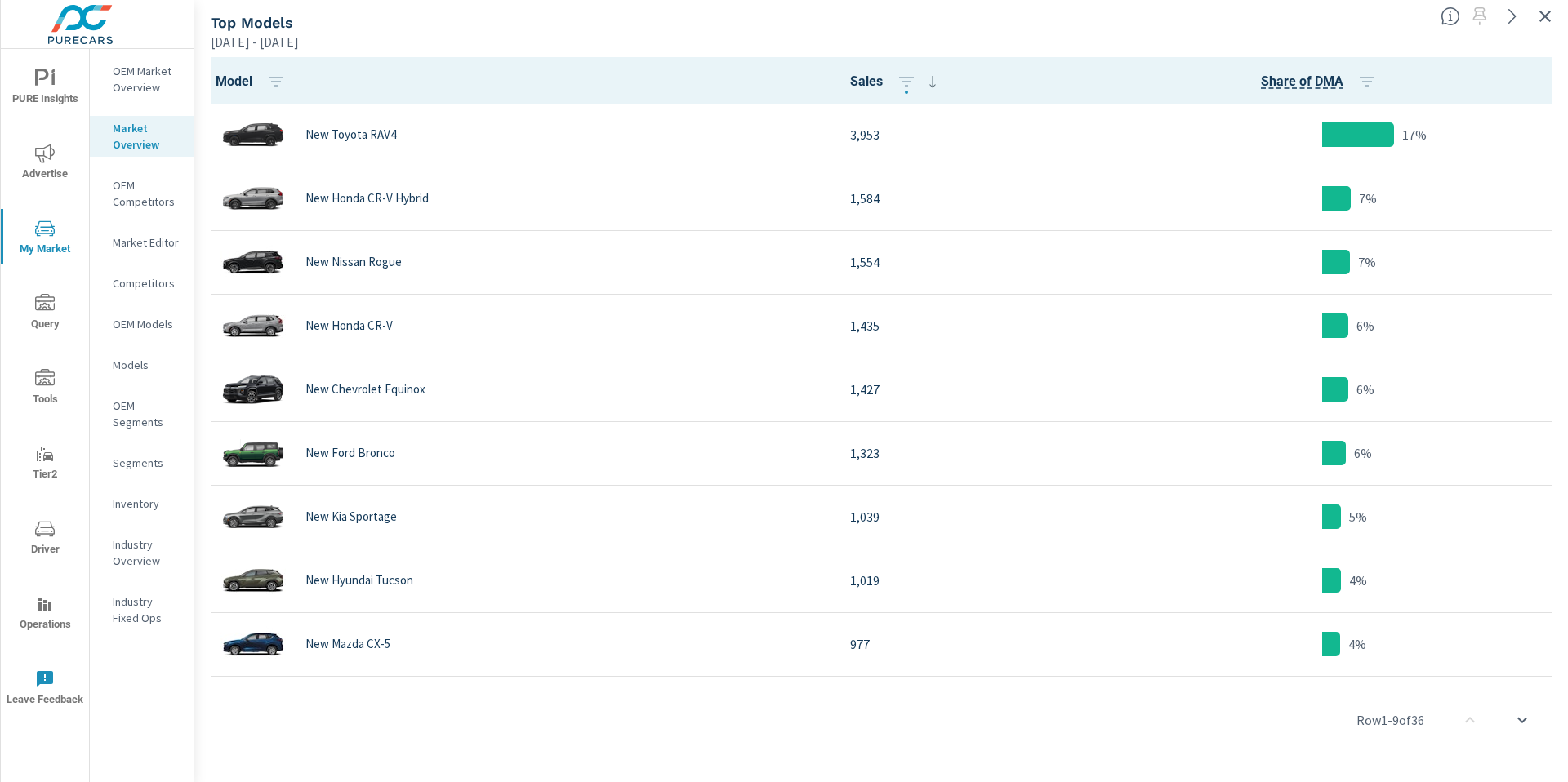
click at [601, 68] on th "Model" at bounding box center [519, 81] width 637 height 47
click at [1543, 16] on icon "button" at bounding box center [1545, 16] width 19 height 19
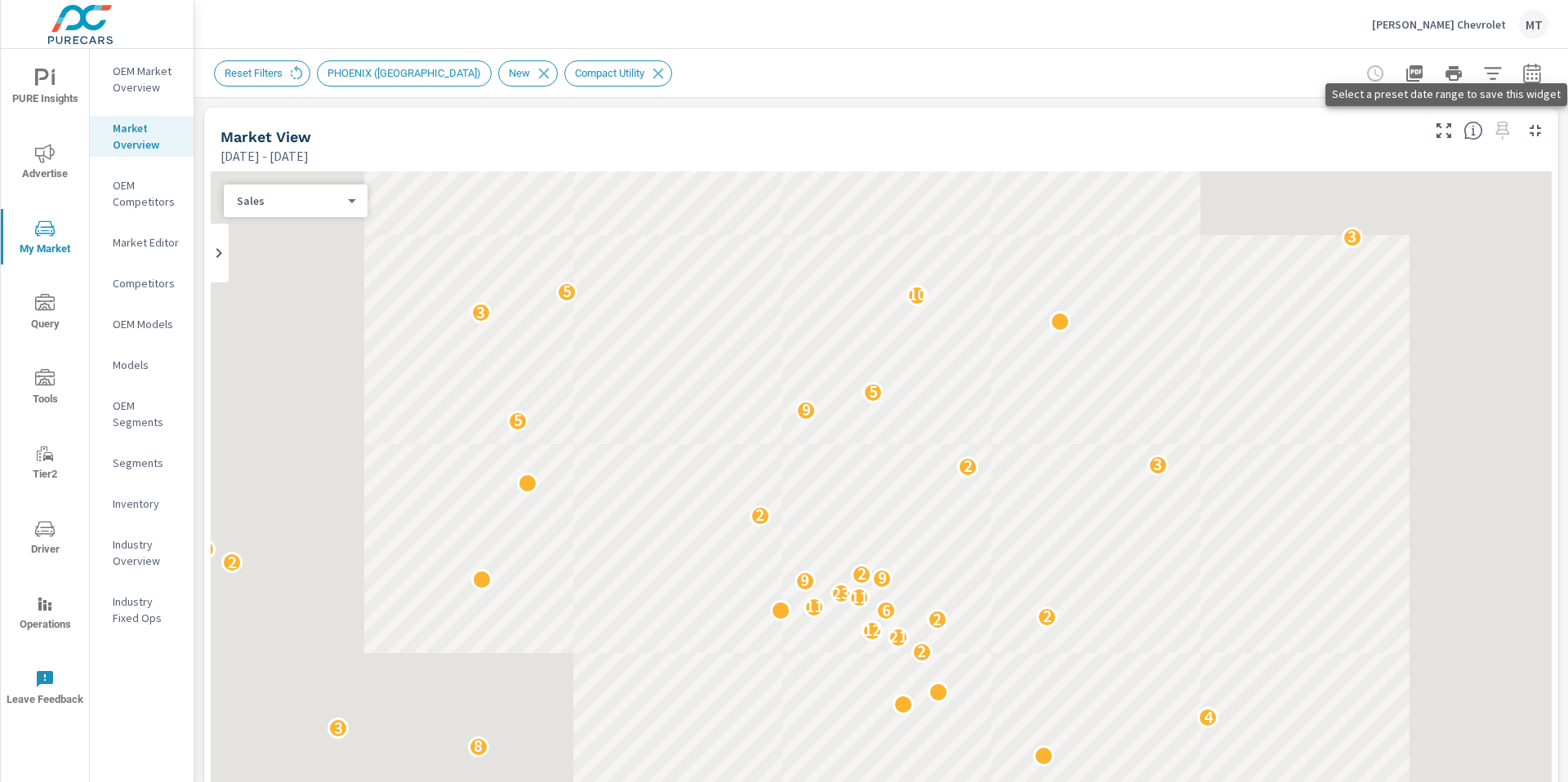
scroll to position [1, 0]
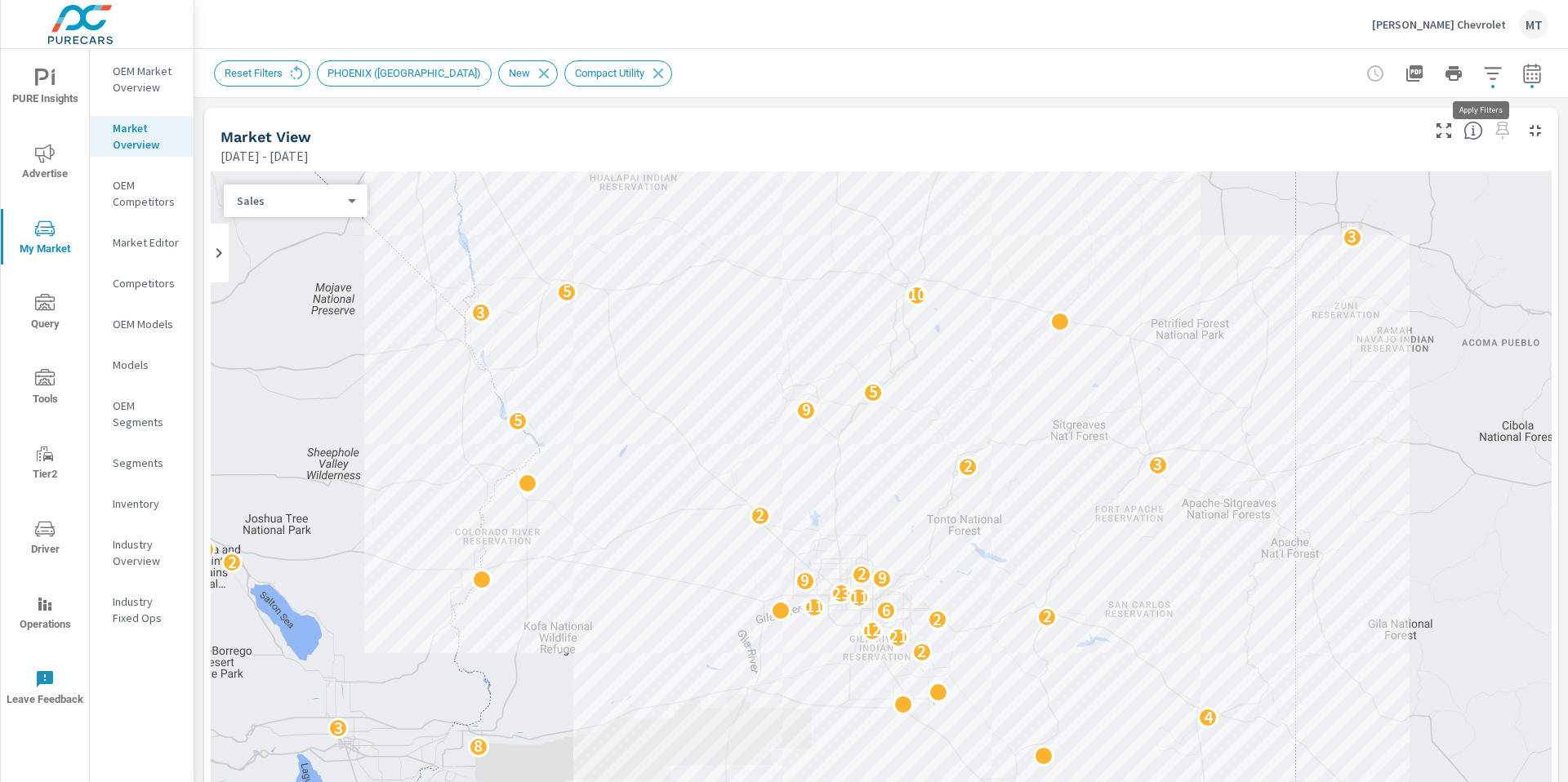
click at [1483, 76] on icon "button" at bounding box center [1493, 74] width 19 height 19
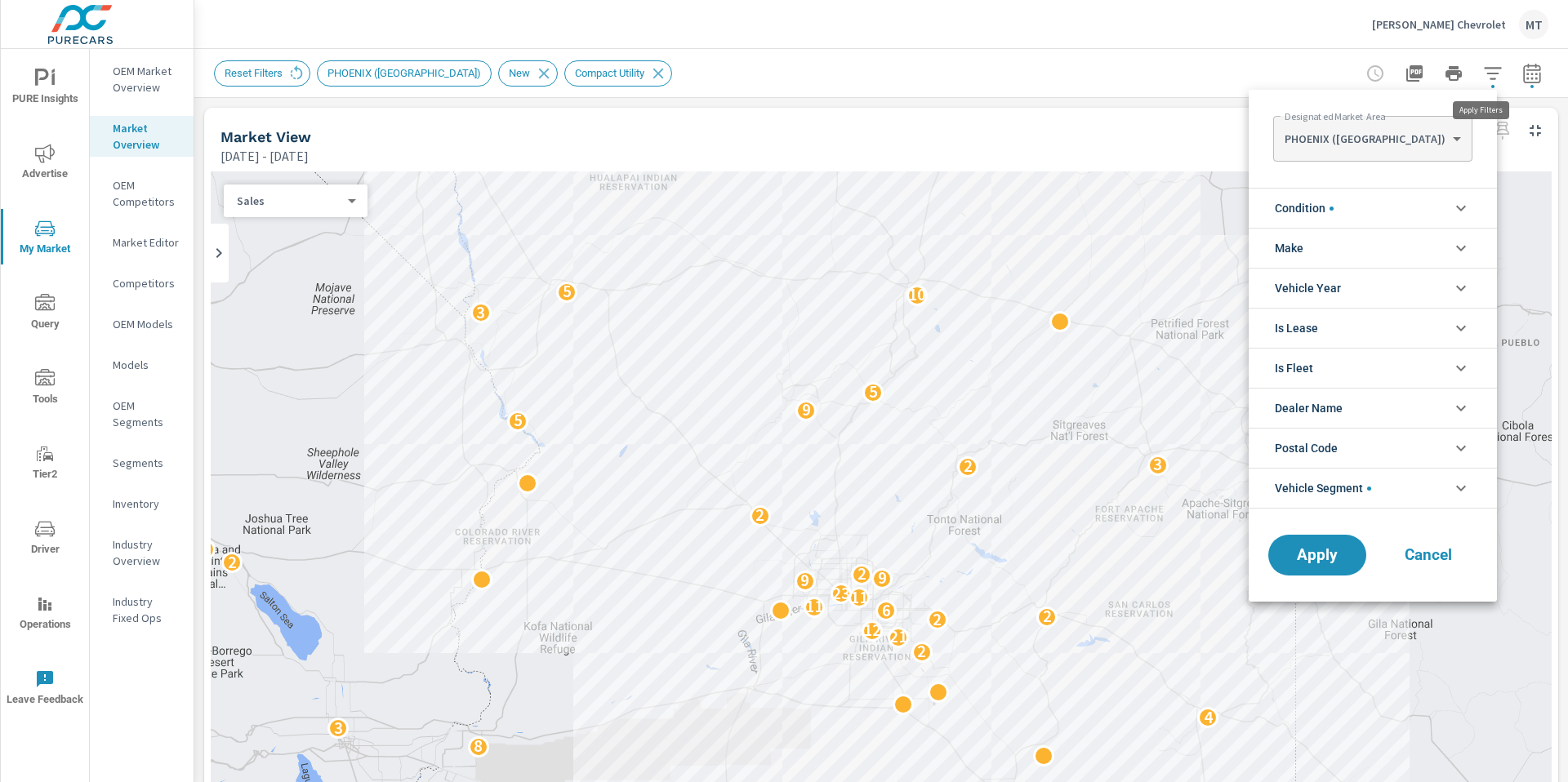
scroll to position [37, 0]
click at [1394, 480] on li "Vehicle Segment" at bounding box center [1372, 488] width 248 height 41
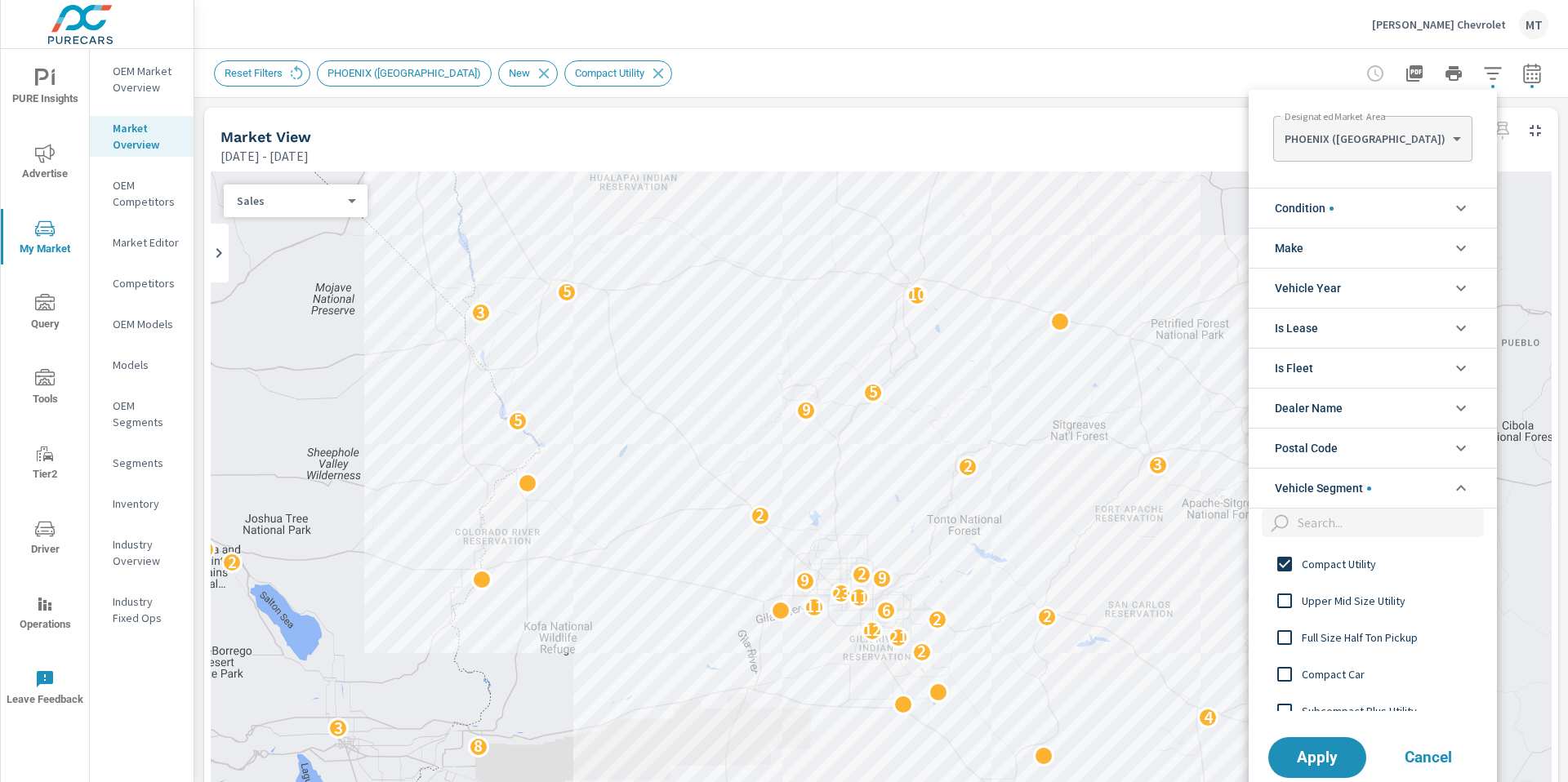
scroll to position [0, 0]
click at [1287, 559] on input "filter options" at bounding box center [1285, 564] width 34 height 34
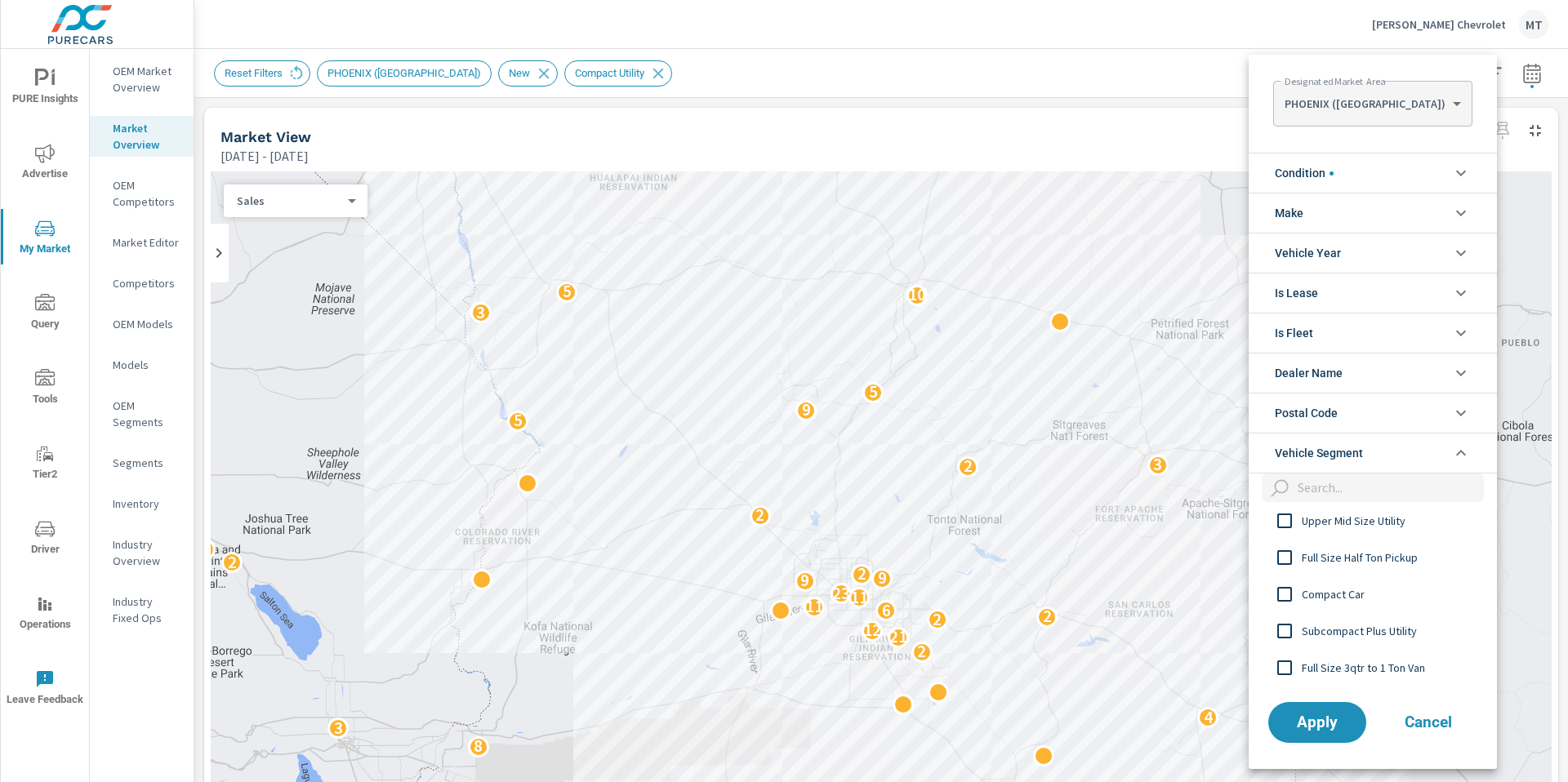
scroll to position [47, 0]
click at [1285, 627] on input "filter options" at bounding box center [1285, 629] width 34 height 34
click at [1308, 722] on span "Apply" at bounding box center [1317, 722] width 67 height 16
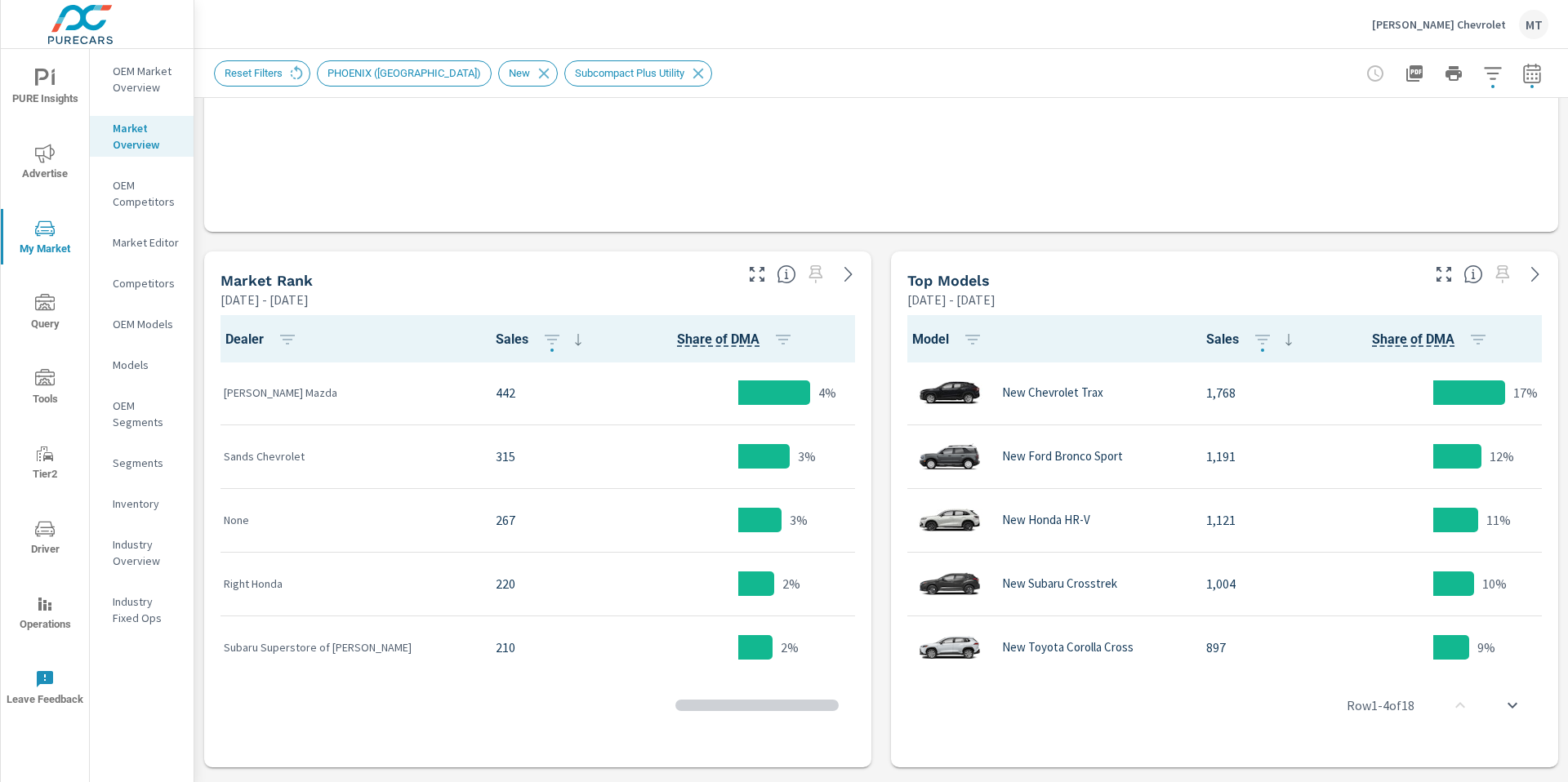
scroll to position [1, 0]
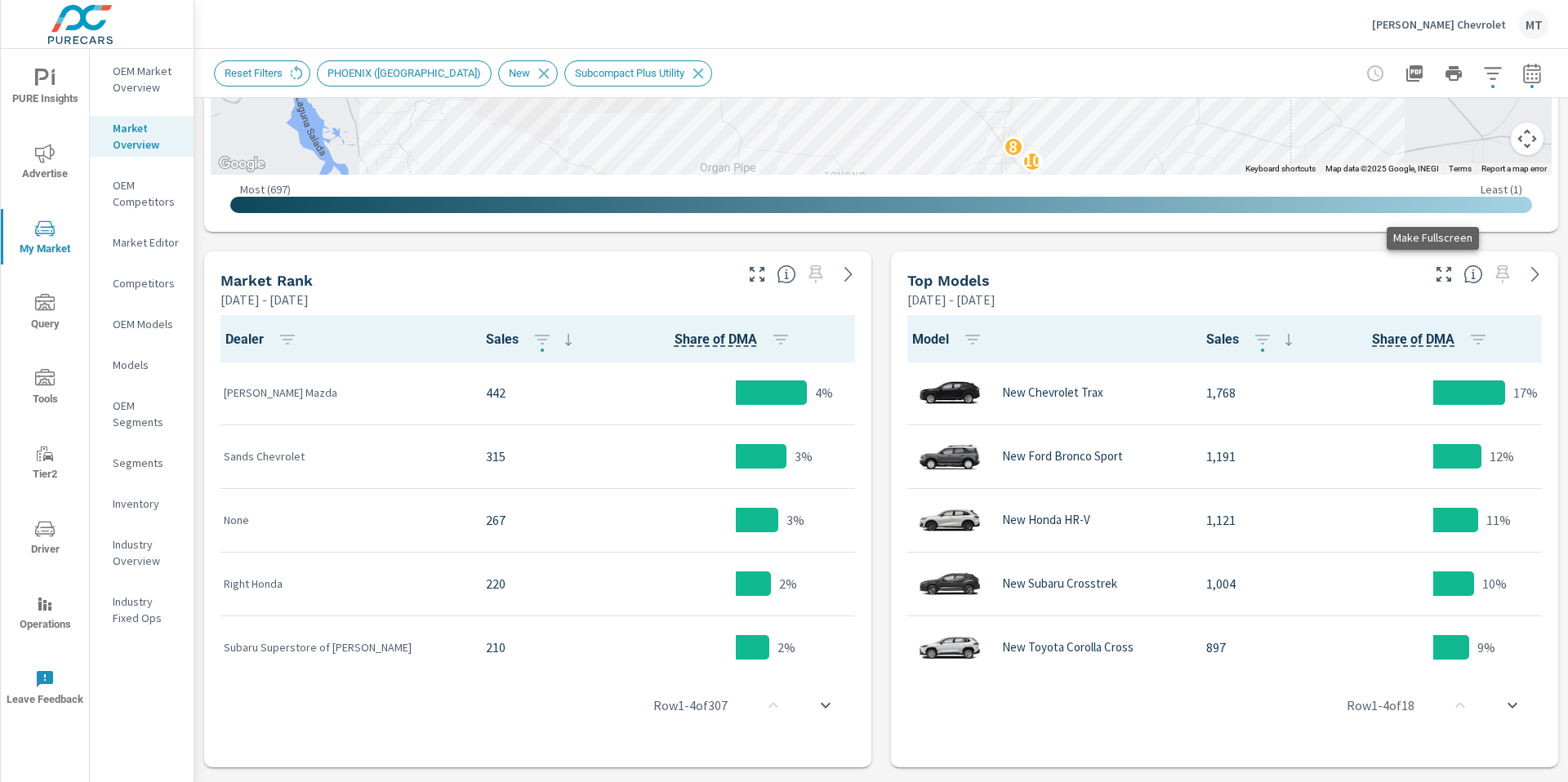
click at [1438, 275] on icon "button" at bounding box center [1444, 274] width 19 height 19
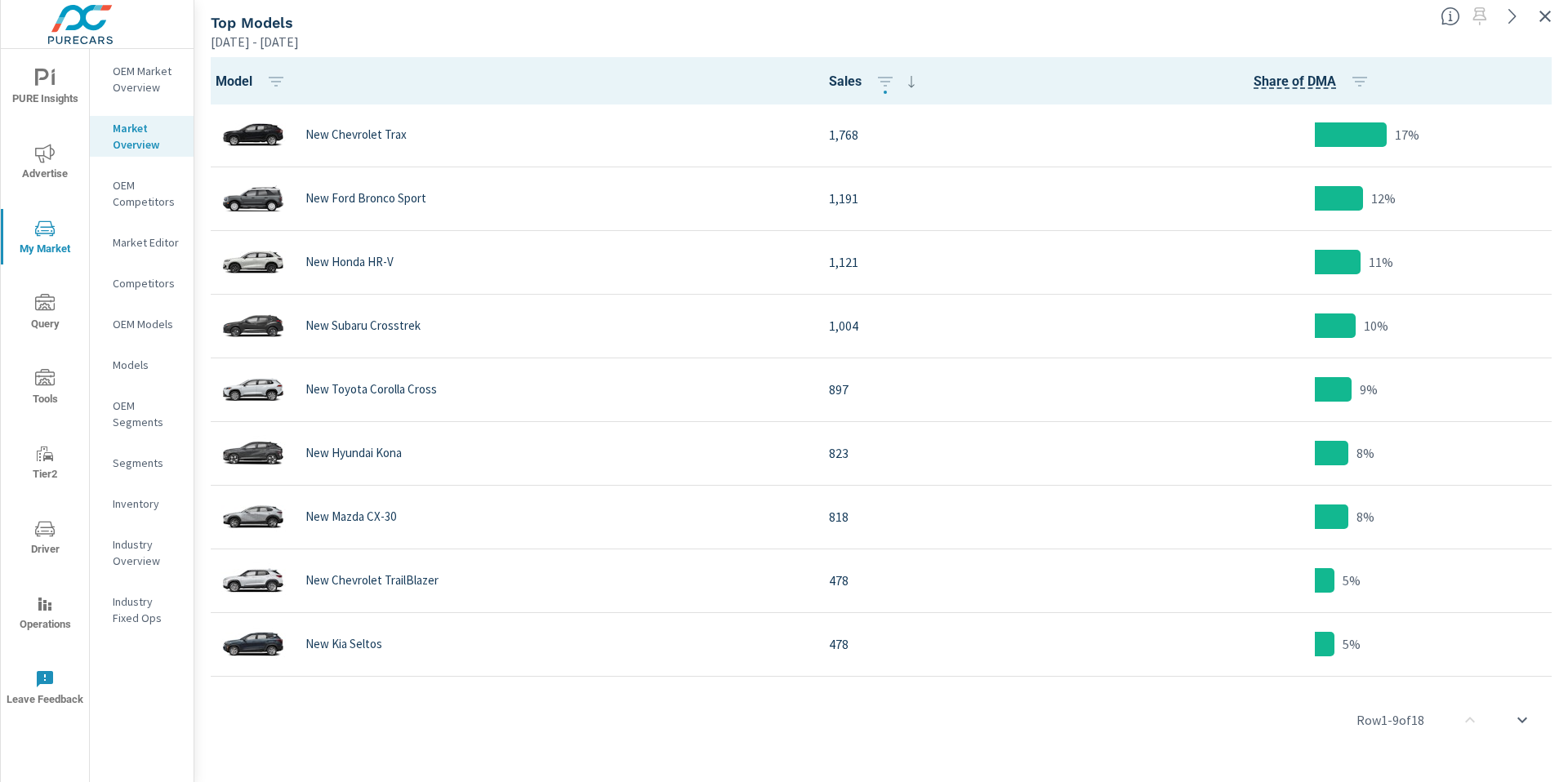
click at [530, 43] on div "Jan 01, 2025 - Jun 30, 2025" at bounding box center [819, 41] width 1217 height 19
click at [1546, 12] on icon "button" at bounding box center [1545, 16] width 19 height 19
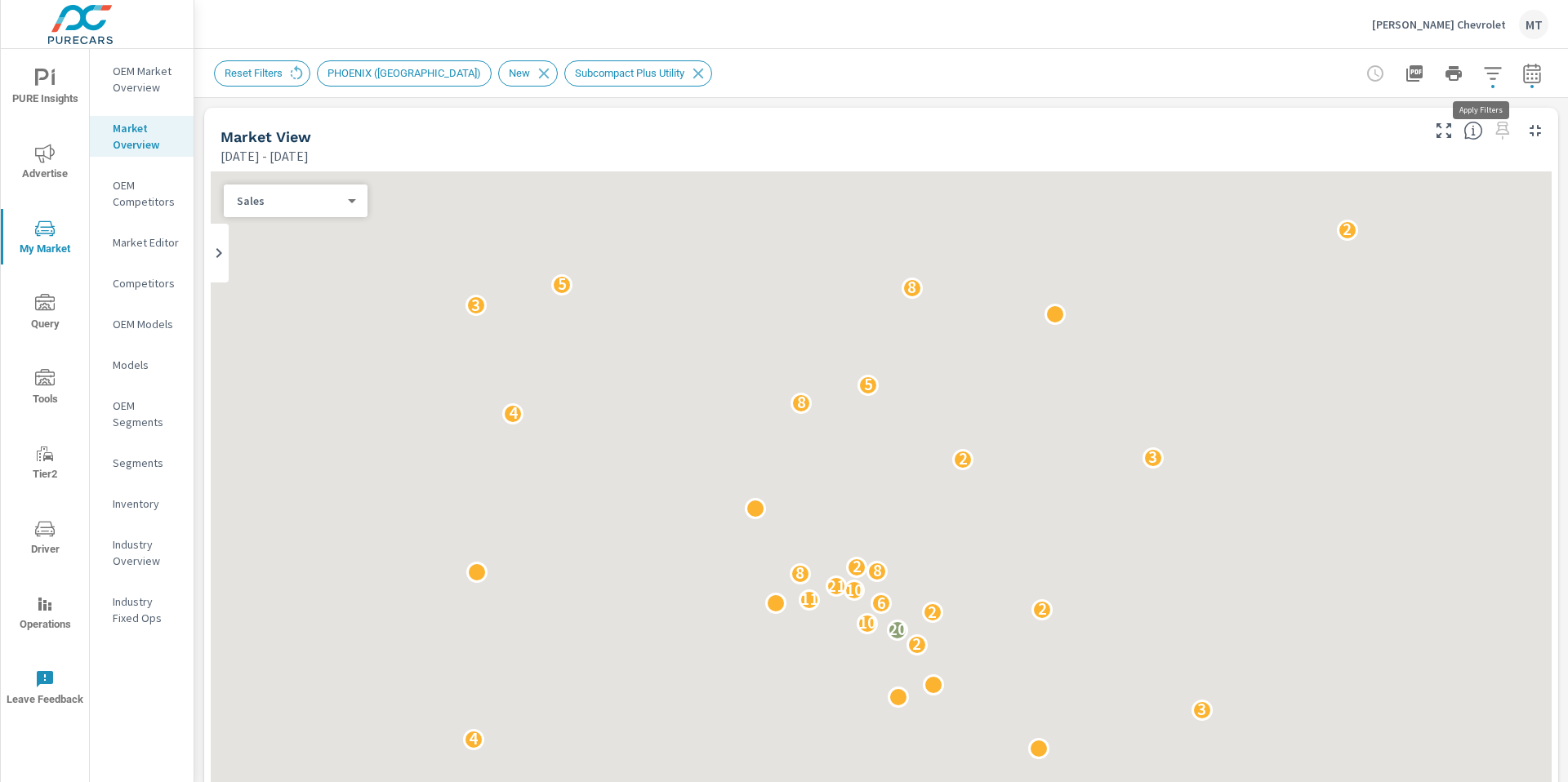
scroll to position [1, 0]
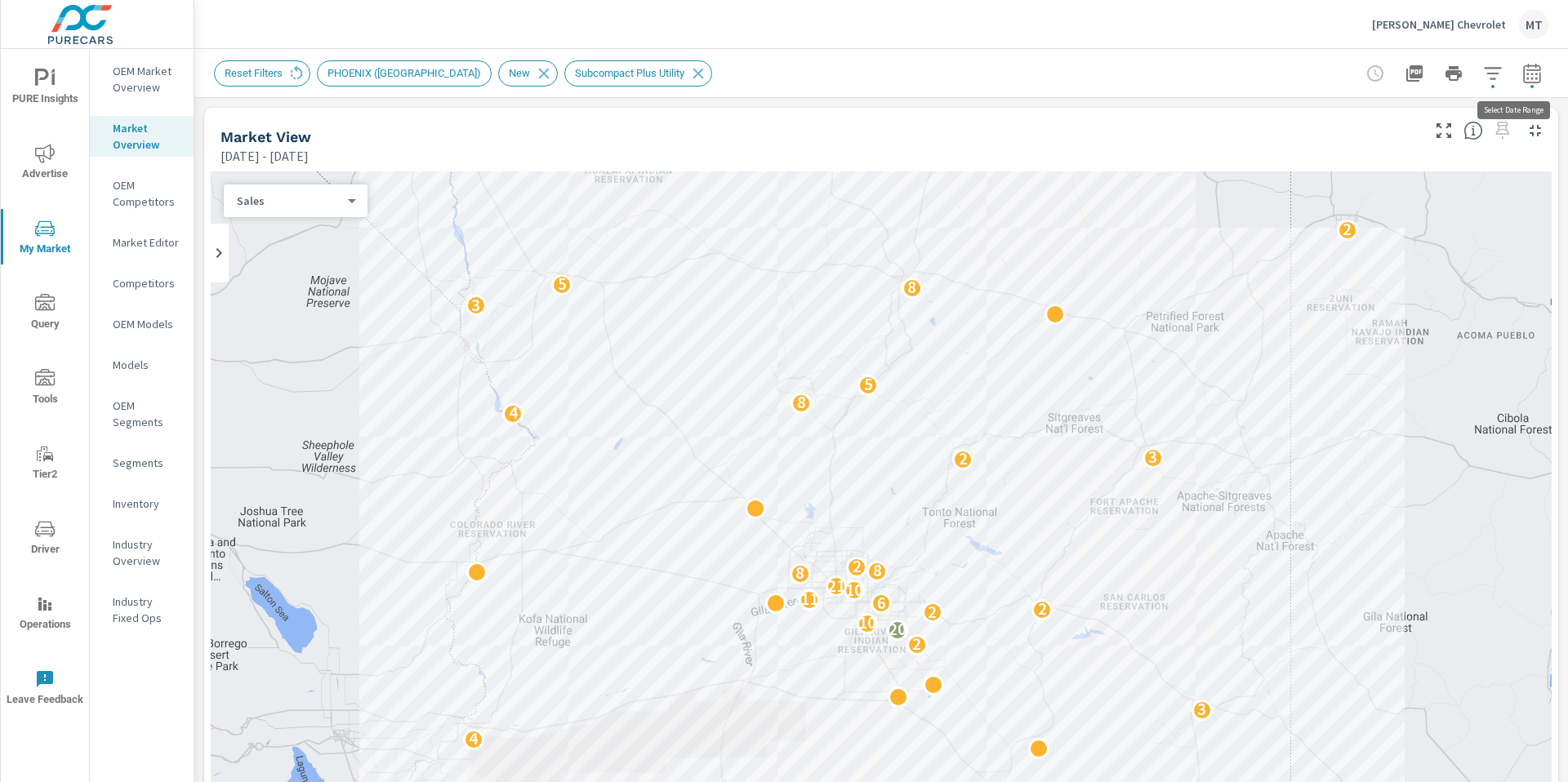
click at [1523, 75] on icon "button" at bounding box center [1532, 73] width 18 height 19
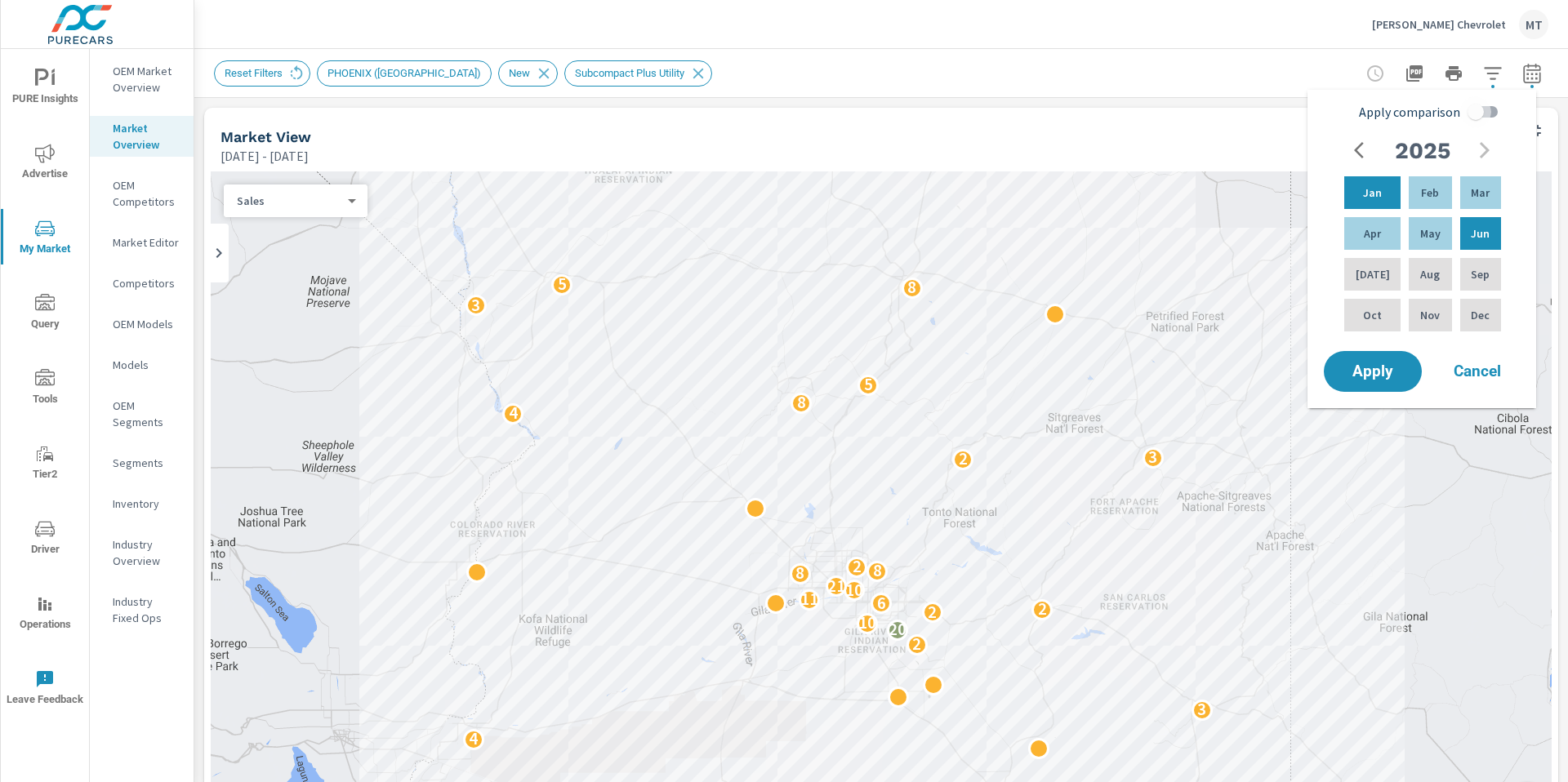
click at [1485, 113] on input "Apply comparison" at bounding box center [1476, 111] width 93 height 31
checkbox input "true"
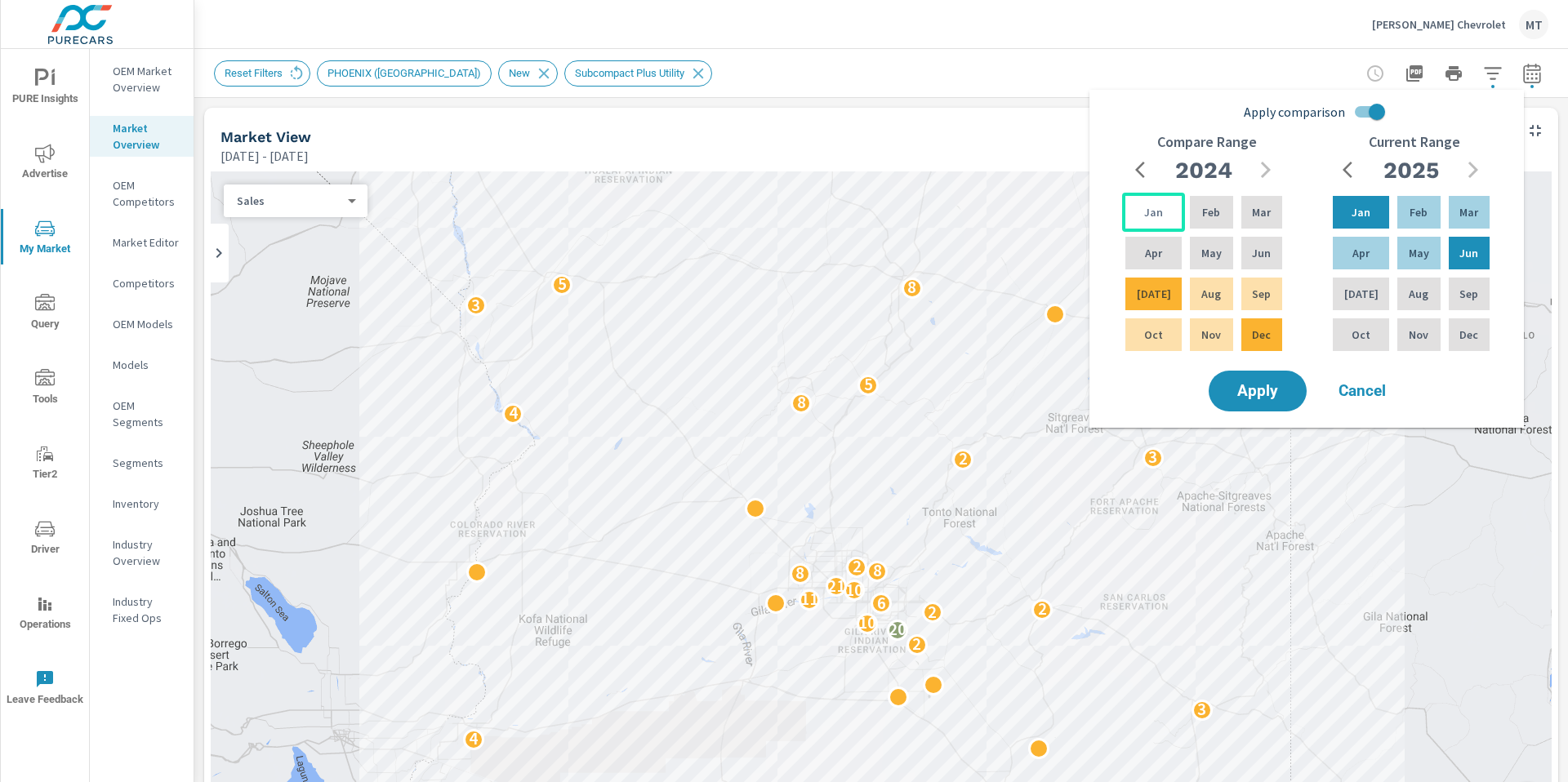
click at [1159, 204] on div "Jan" at bounding box center [1154, 212] width 63 height 39
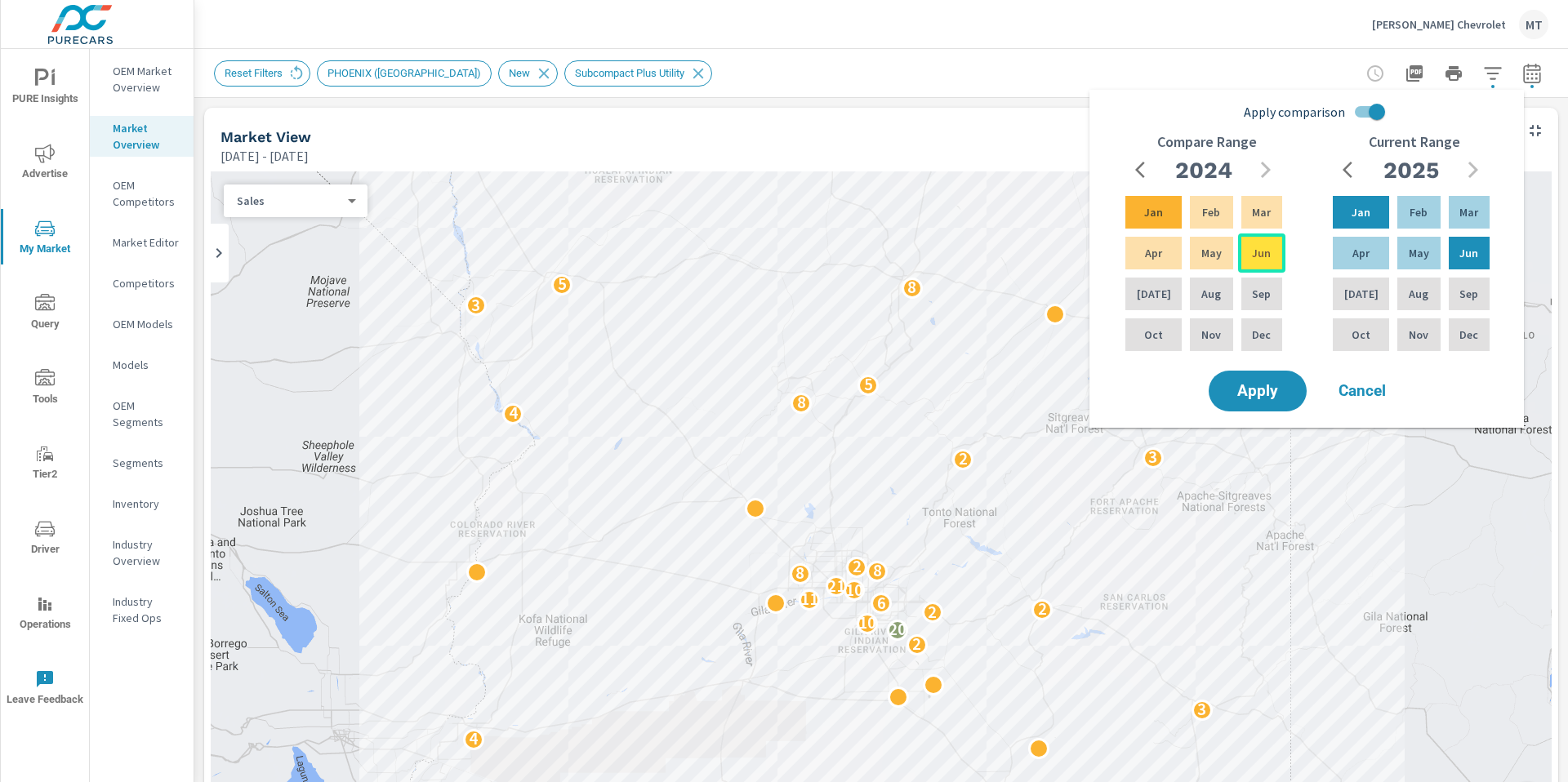
click at [1259, 254] on p "Jun" at bounding box center [1261, 252] width 18 height 17
click at [1258, 395] on span "Apply" at bounding box center [1258, 392] width 67 height 16
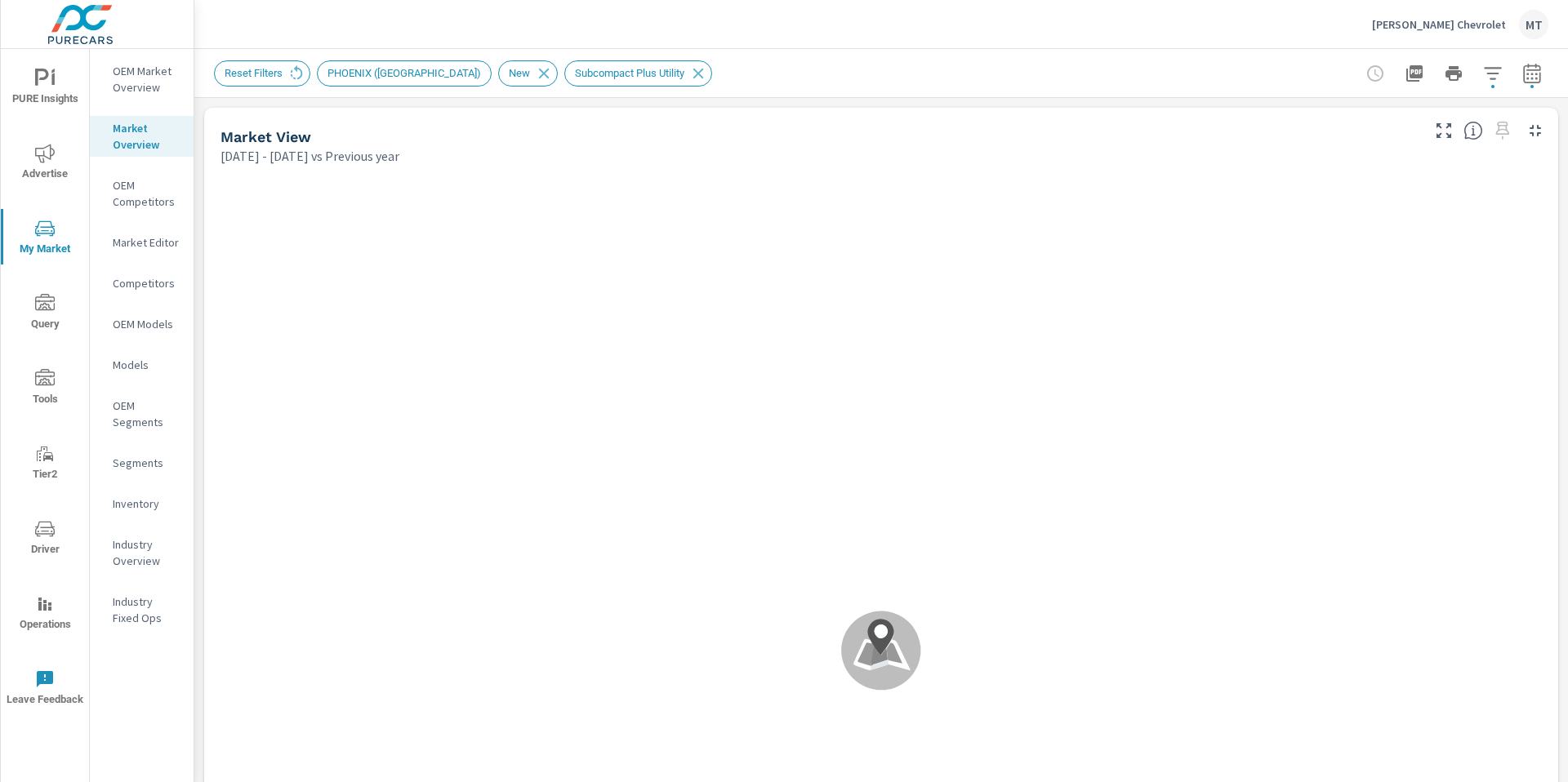
scroll to position [1, 0]
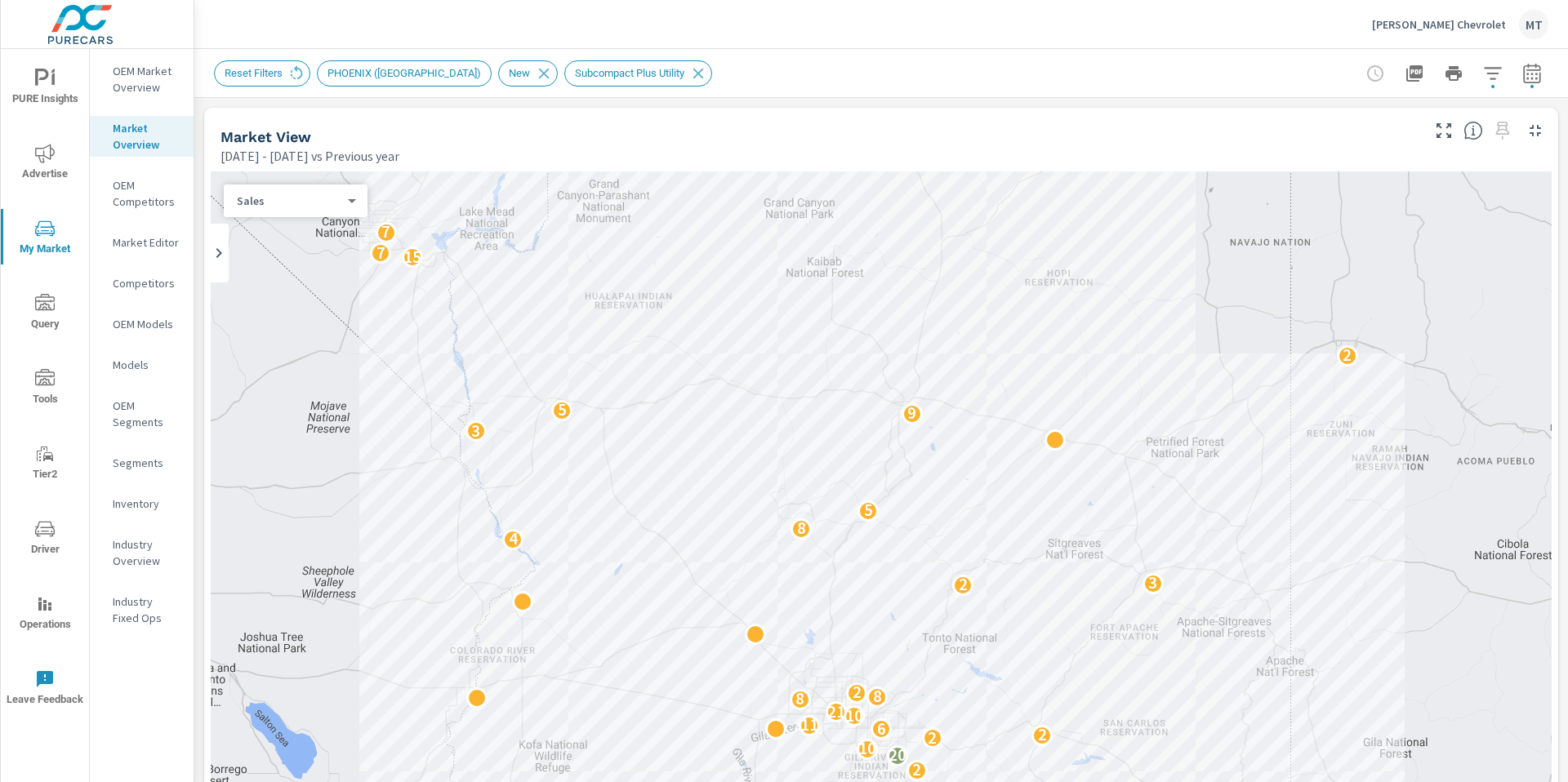
scroll to position [1, 0]
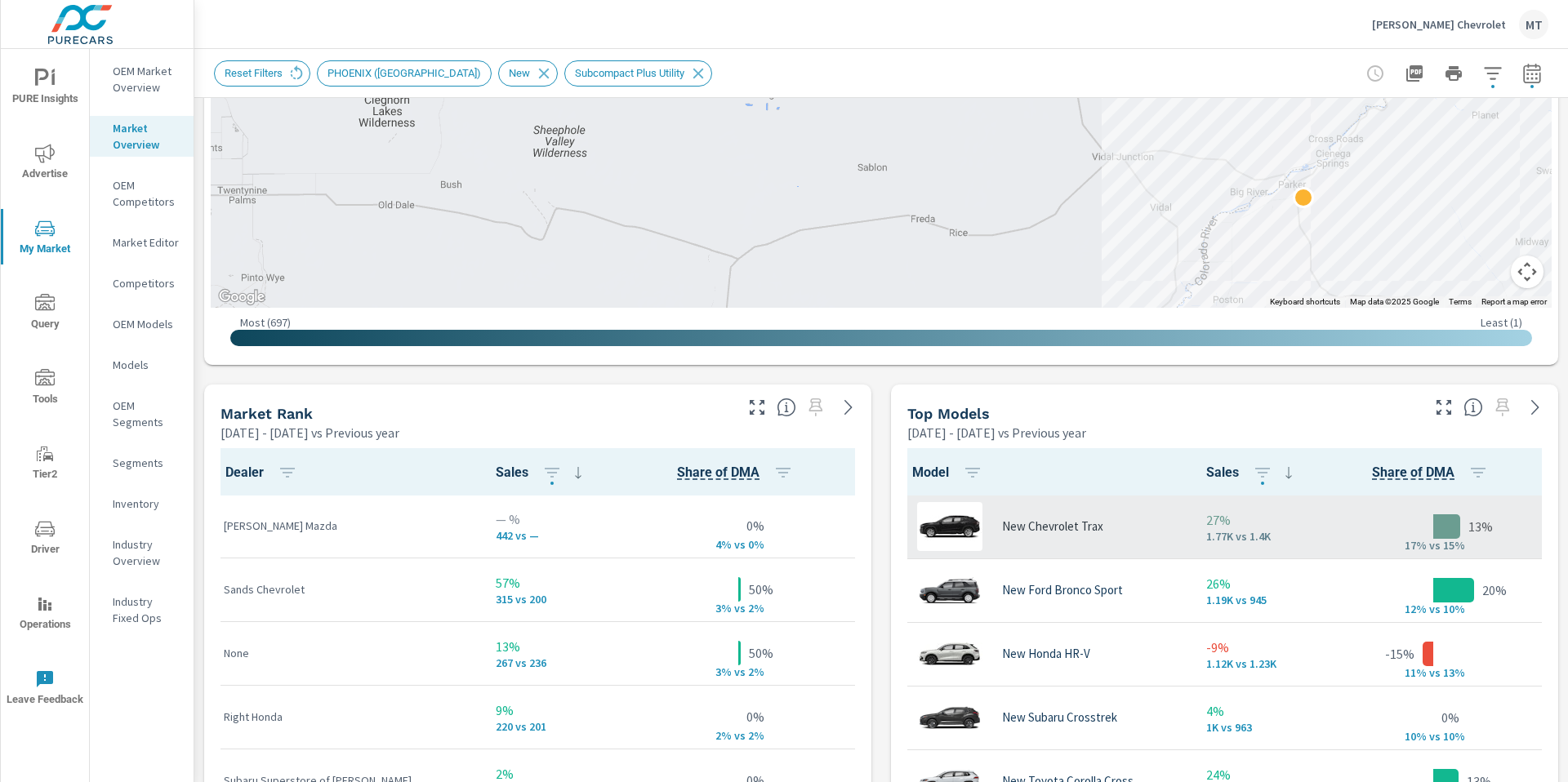
scroll to position [658, 0]
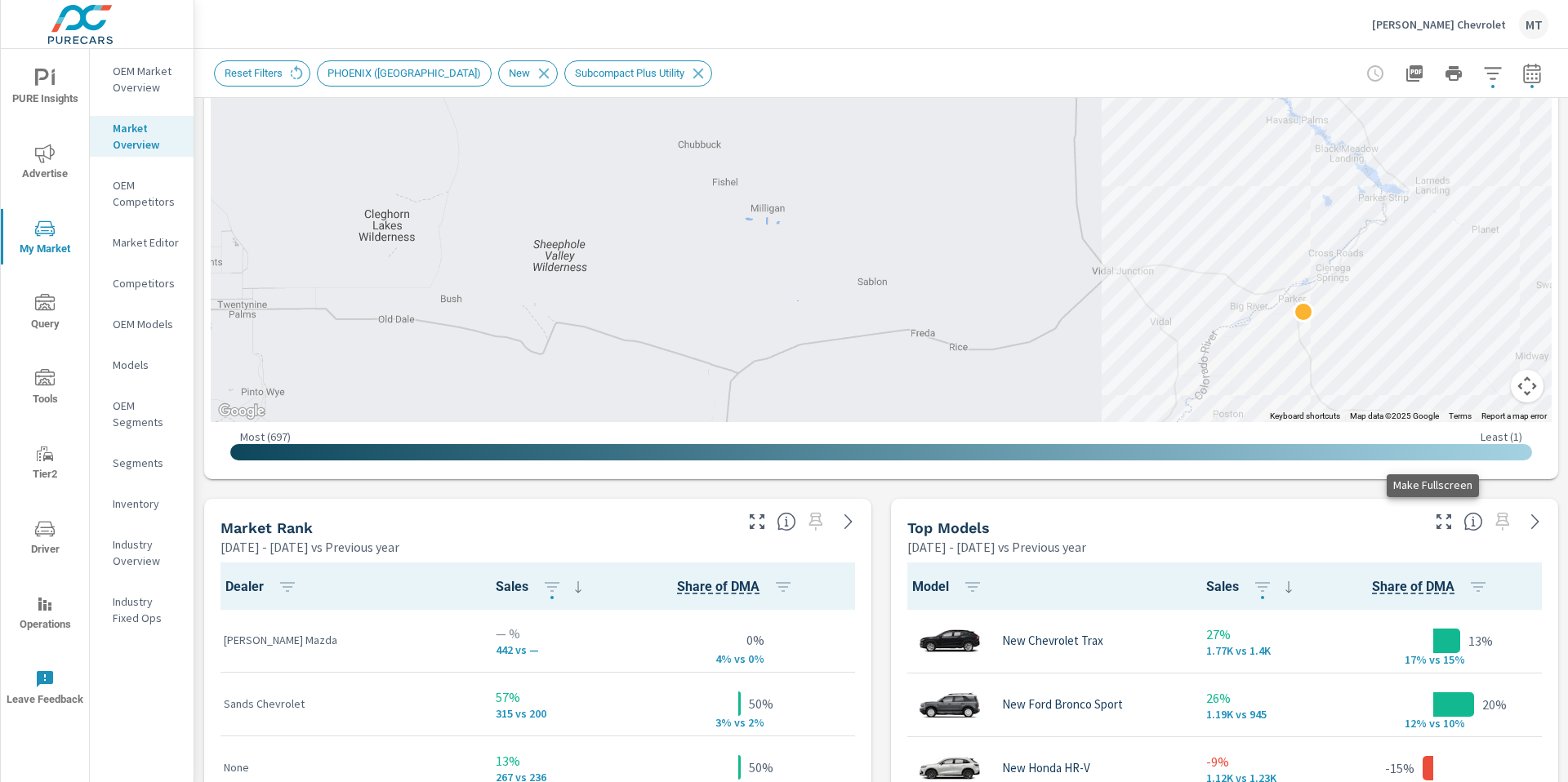
click at [1435, 519] on icon "button" at bounding box center [1444, 522] width 19 height 19
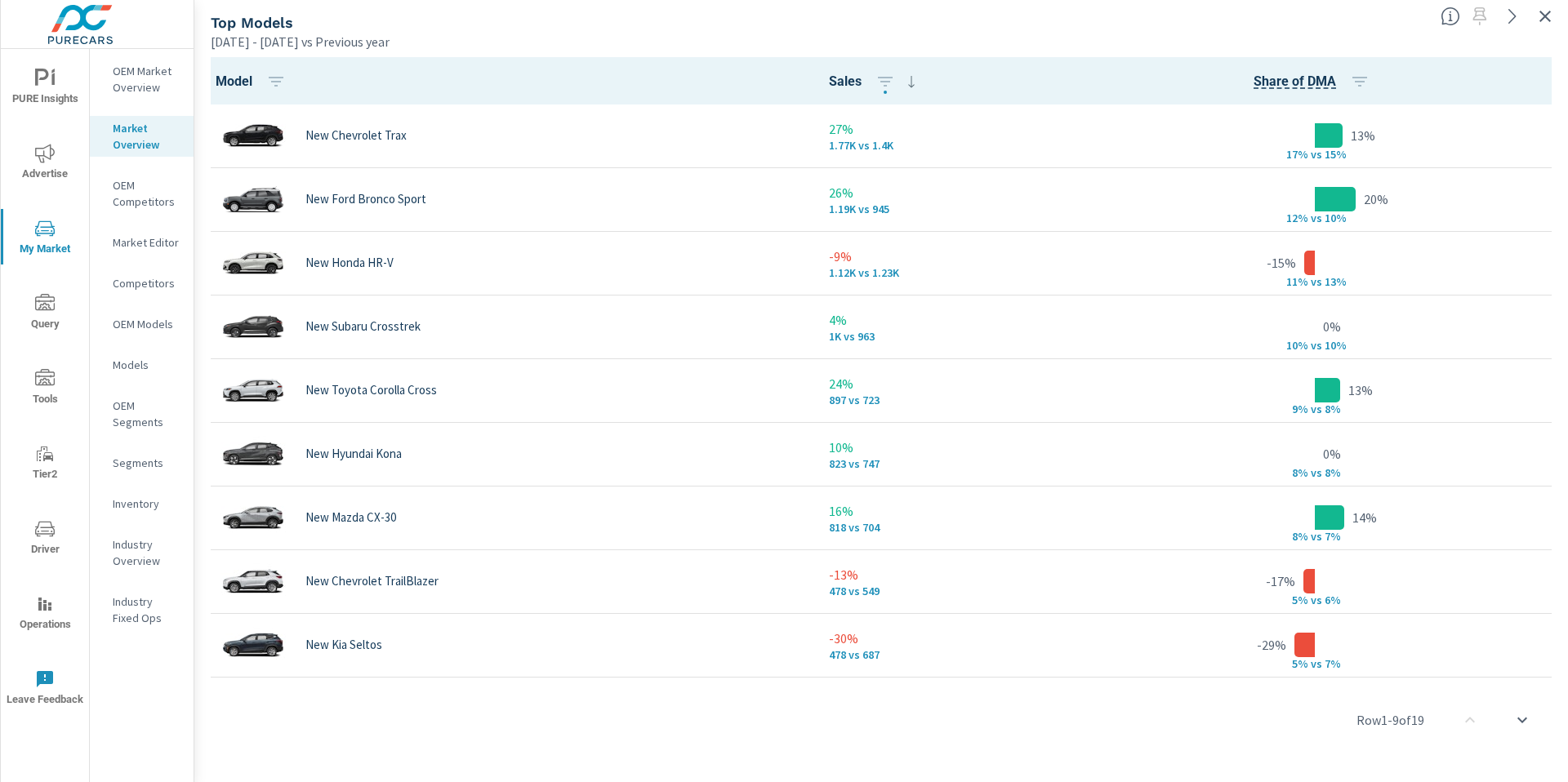
click at [662, 39] on div "[DATE] - [DATE] vs Previous year" at bounding box center [819, 41] width 1217 height 19
click at [1537, 18] on icon "button" at bounding box center [1545, 16] width 19 height 19
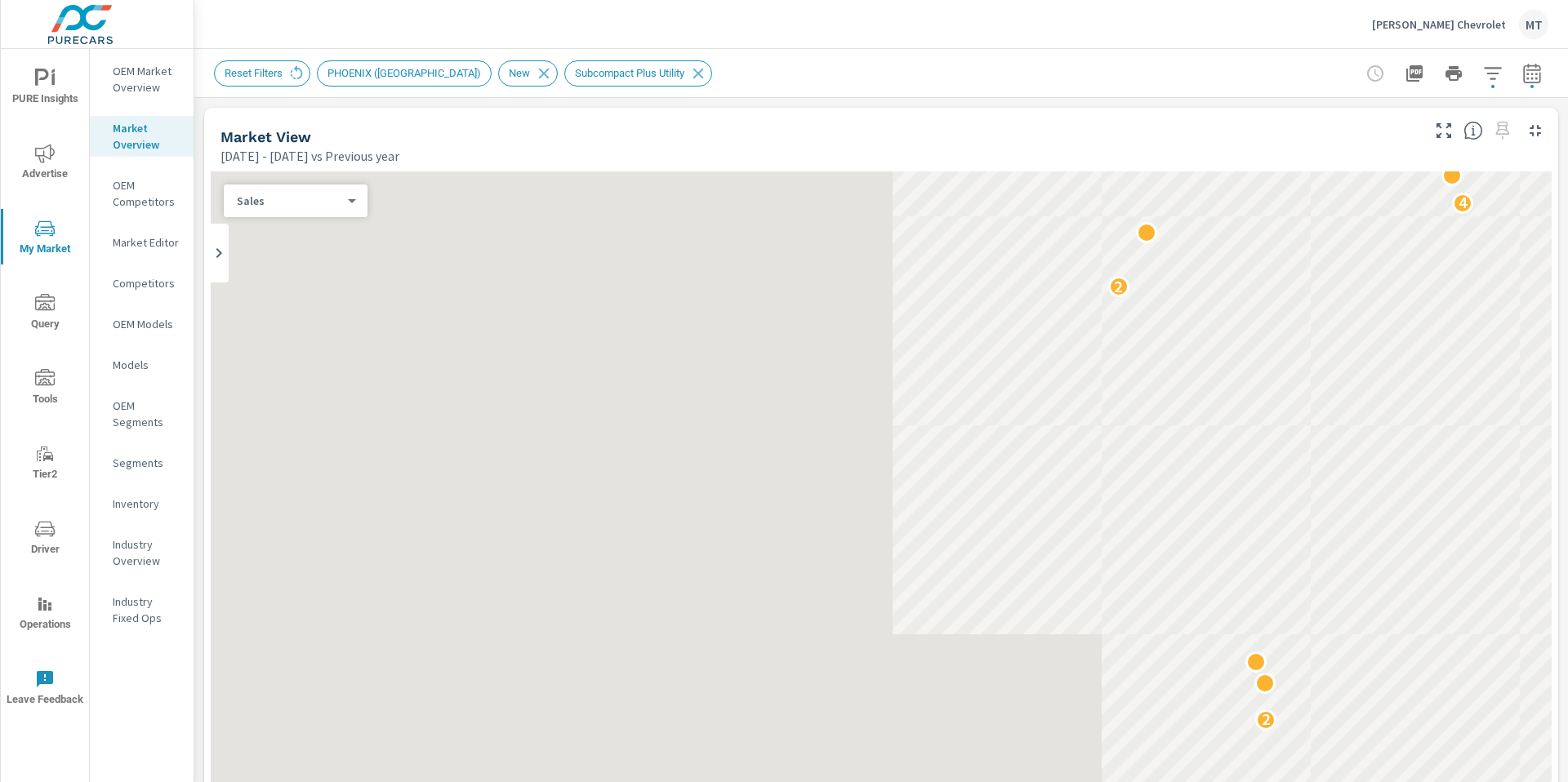
scroll to position [1, 0]
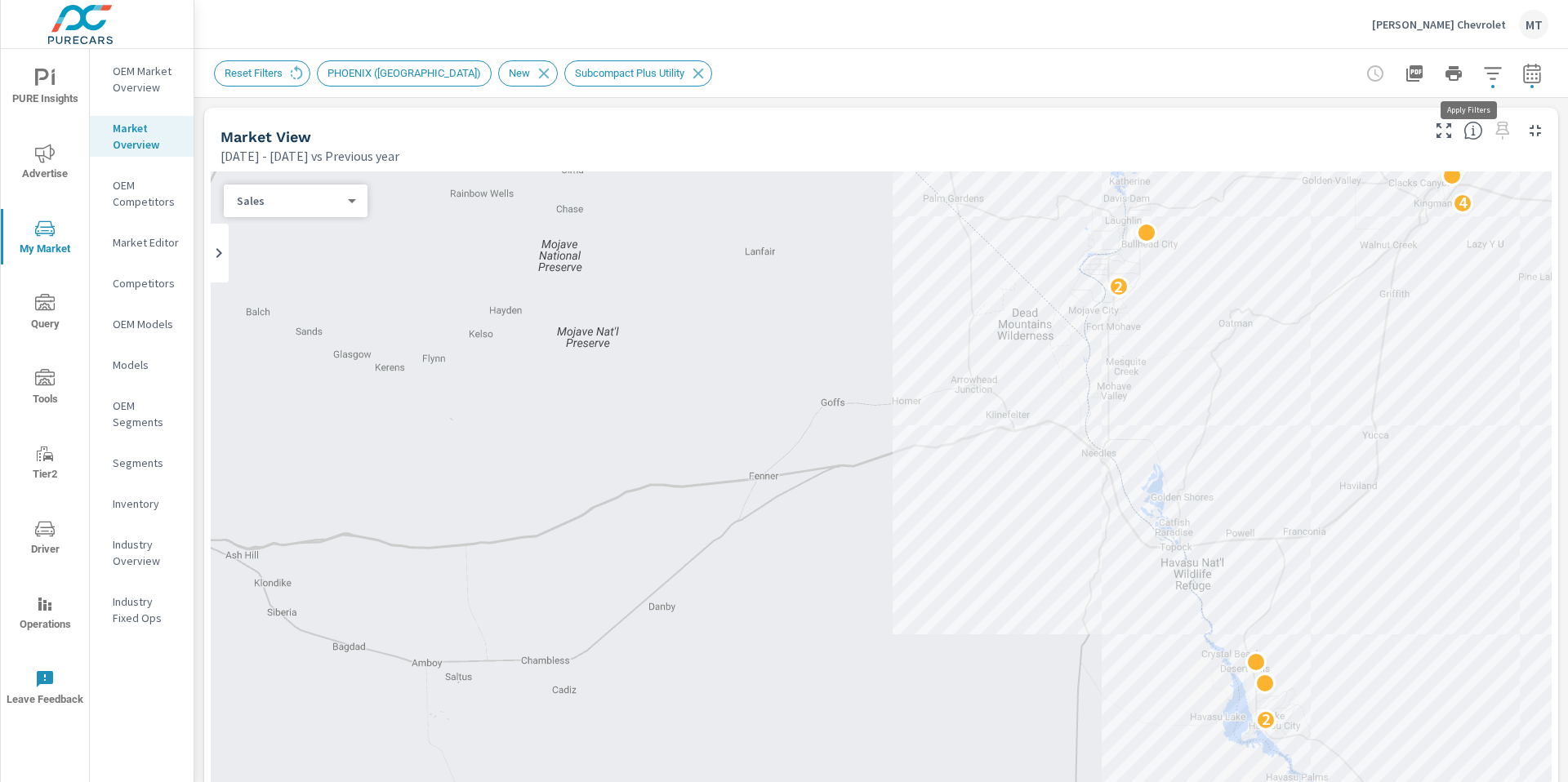
click at [1483, 75] on icon "button" at bounding box center [1493, 74] width 19 height 19
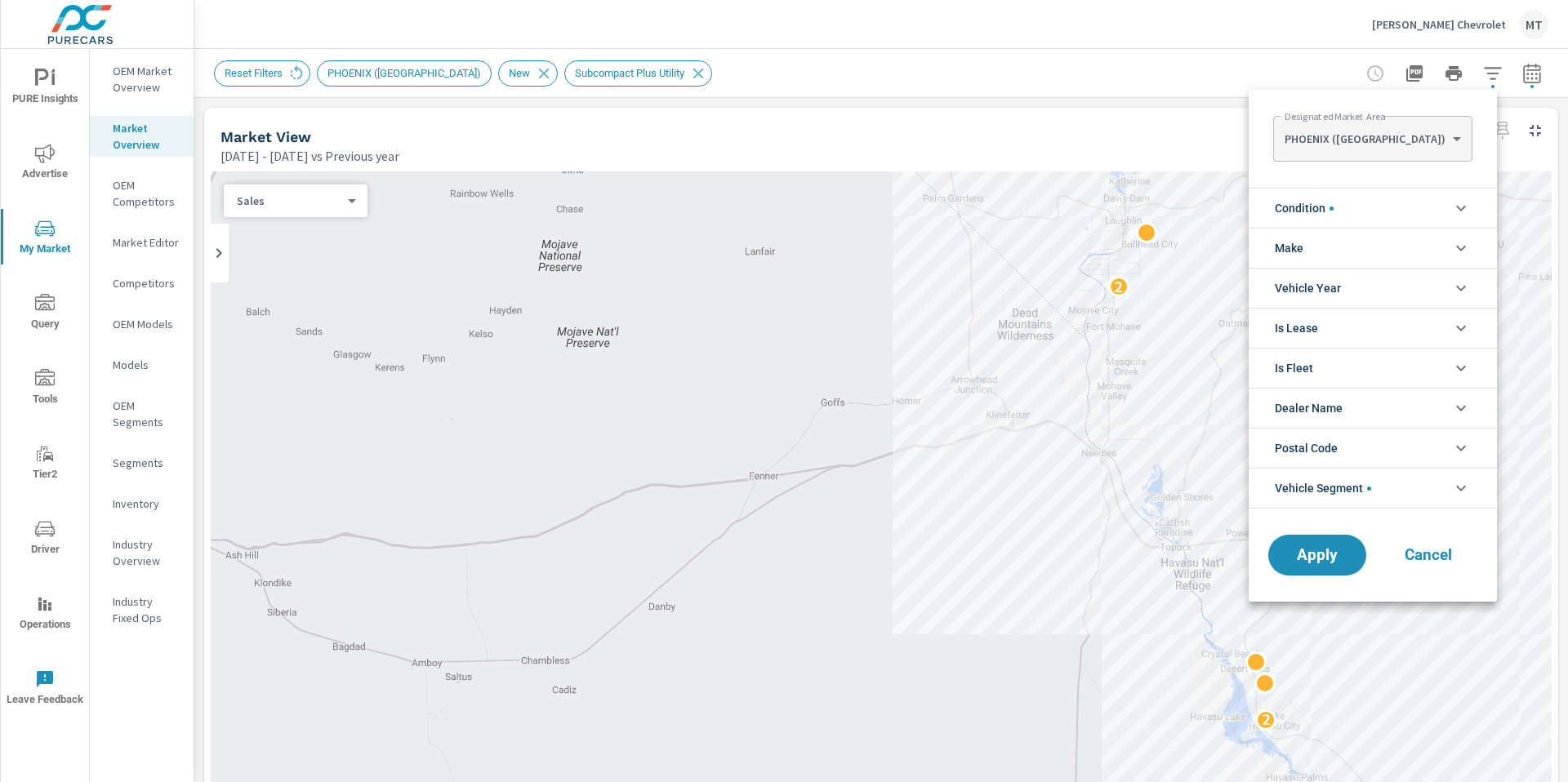
scroll to position [165, 0]
click at [1351, 493] on span "Vehicle Segment" at bounding box center [1323, 488] width 96 height 39
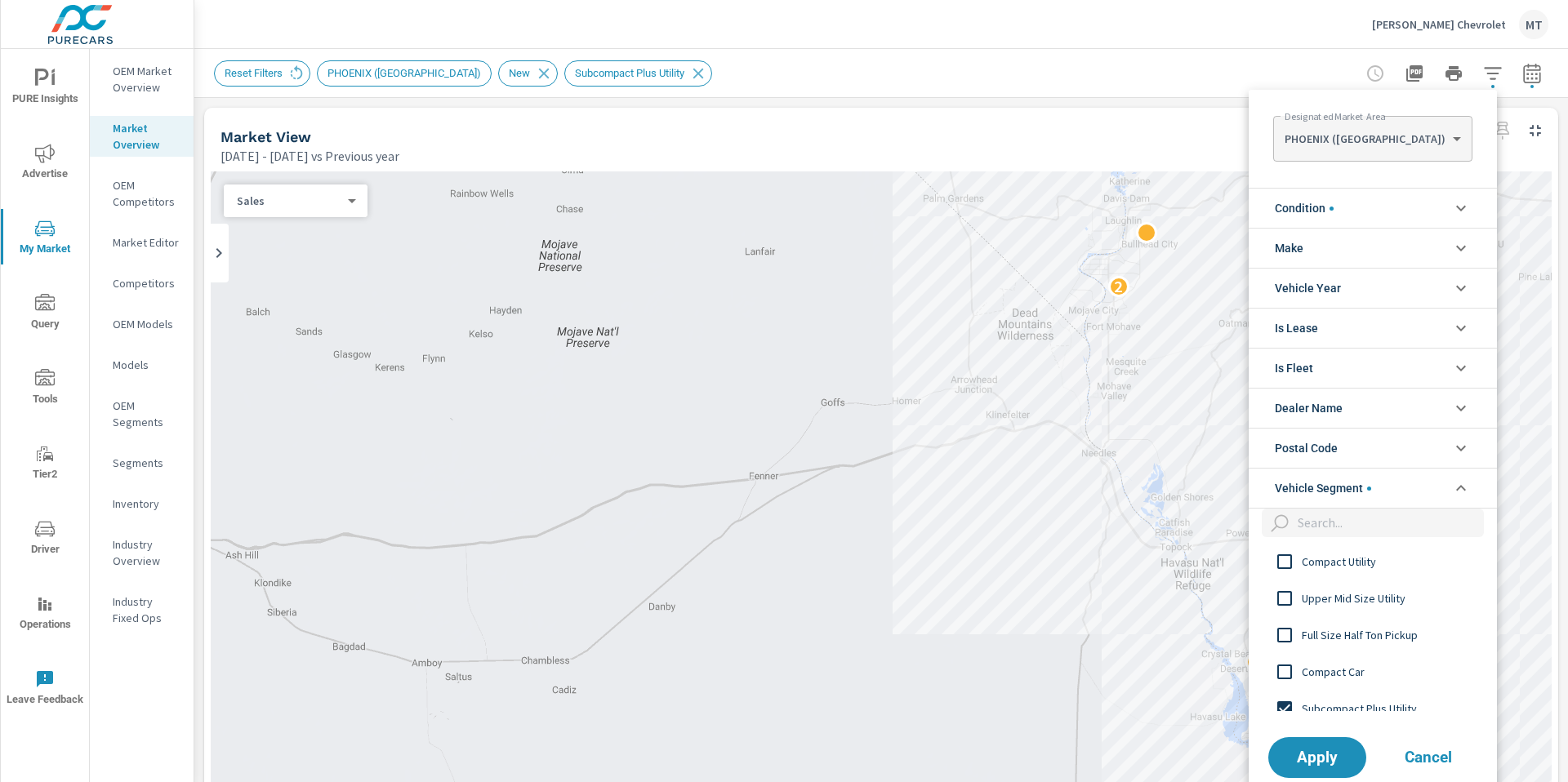
scroll to position [0, 0]
click at [1233, 59] on div at bounding box center [784, 391] width 1568 height 782
